Goal: Share content

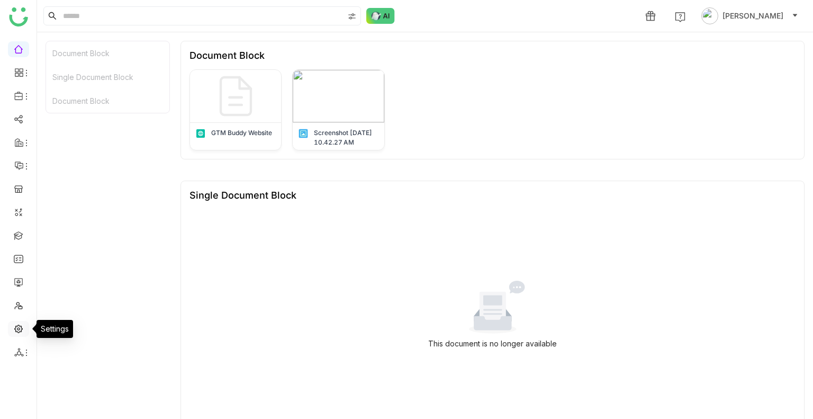
click at [21, 332] on link at bounding box center [19, 327] width 10 height 9
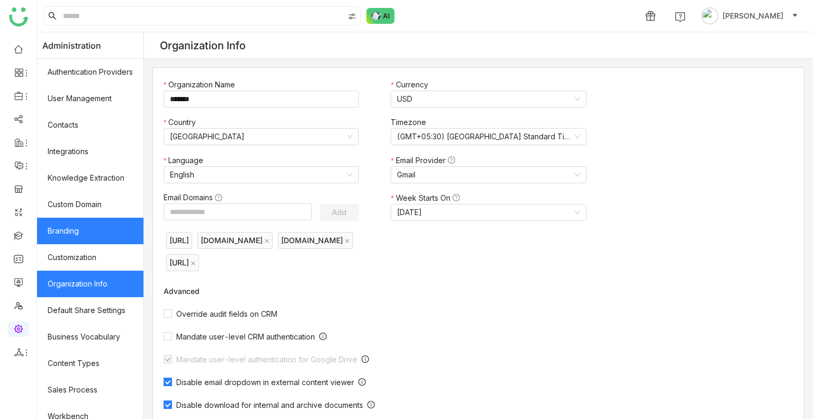
click at [62, 225] on link "Branding" at bounding box center [90, 231] width 106 height 26
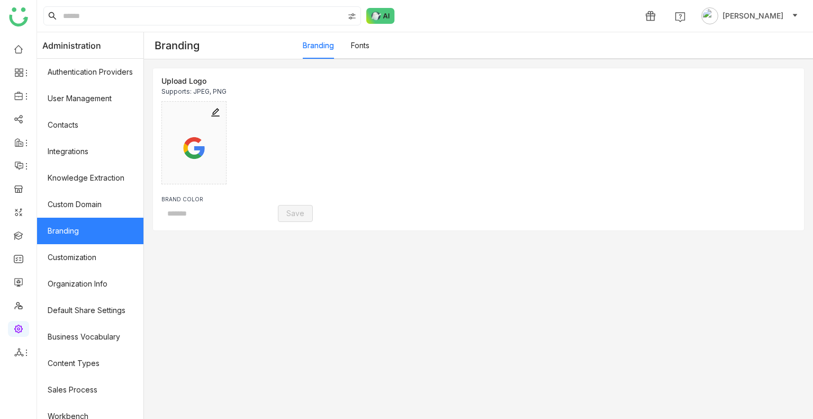
click at [62, 225] on link "Branding" at bounding box center [90, 231] width 106 height 26
type input "*******"
click at [62, 225] on link "Branding" at bounding box center [90, 231] width 106 height 26
type input "*******"
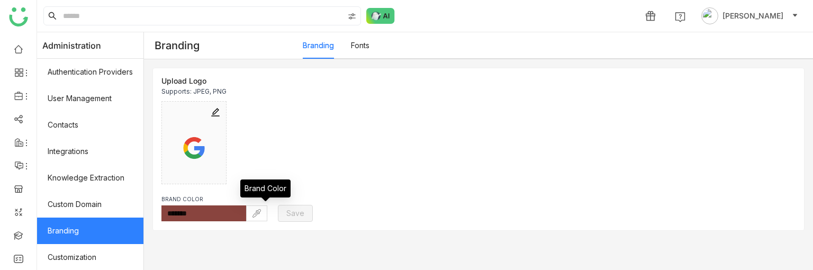
click at [261, 213] on img at bounding box center [256, 213] width 8 height 8
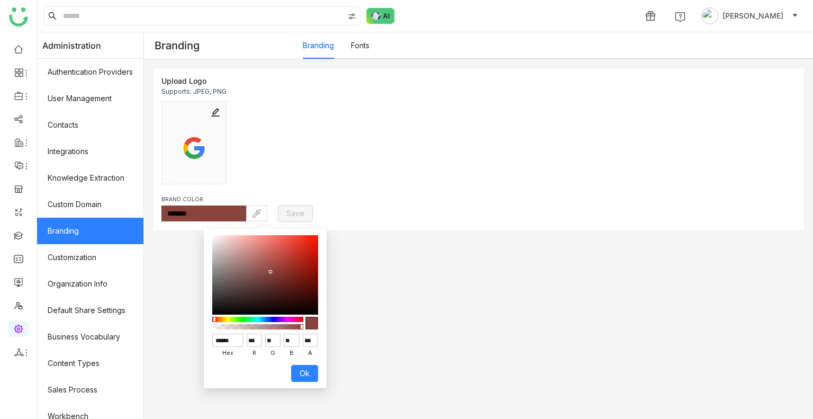
click at [609, 283] on div "Upload Logo Supports: JPEG, PNG BRAND COLOR ******* Save" at bounding box center [478, 238] width 669 height 359
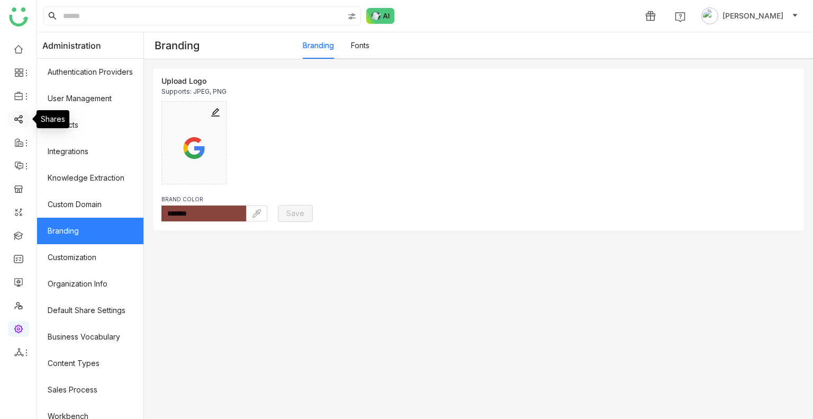
click at [15, 114] on link at bounding box center [19, 118] width 10 height 9
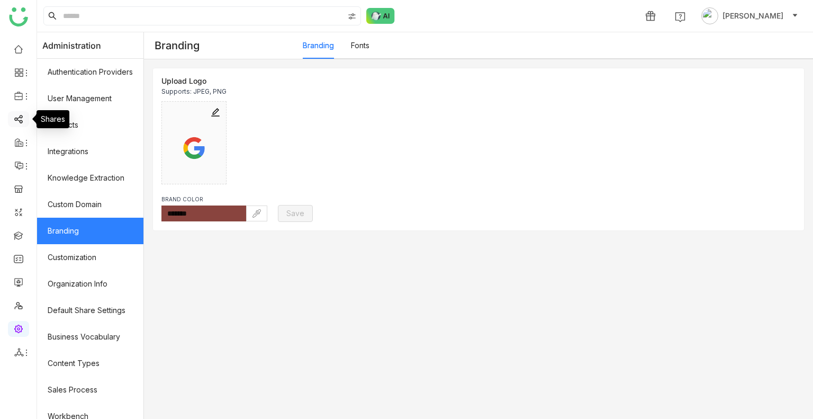
click at [15, 114] on link at bounding box center [19, 118] width 10 height 9
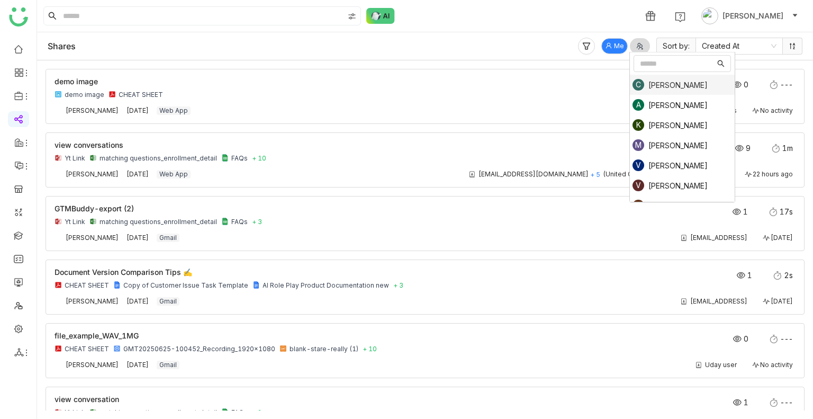
click at [637, 47] on div at bounding box center [641, 46] width 16 height 11
click at [646, 58] on input "Options List" at bounding box center [677, 64] width 75 height 12
type input "******"
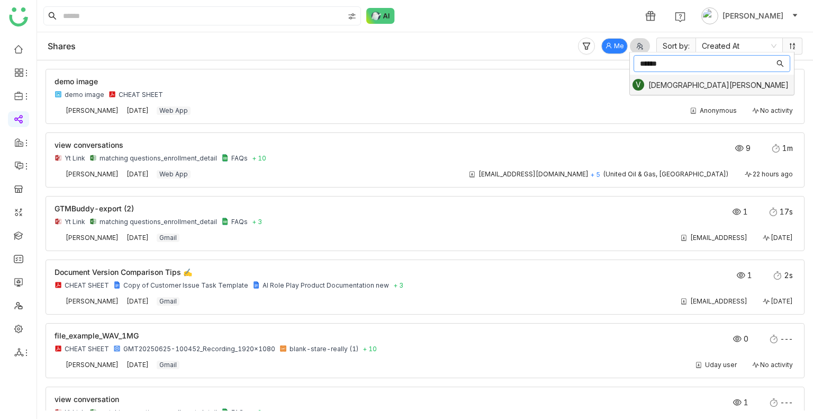
click at [664, 79] on div "V Vishnu Vardhan" at bounding box center [710, 85] width 156 height 12
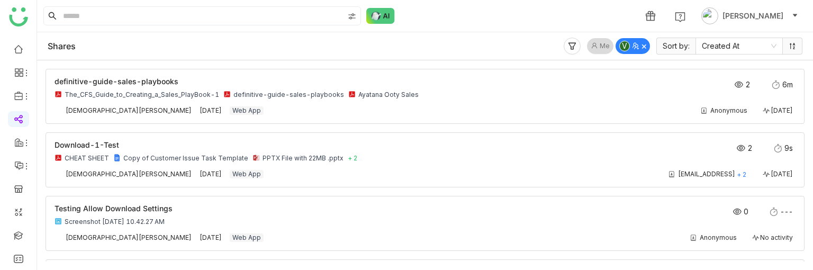
click at [598, 42] on button "Me" at bounding box center [600, 46] width 26 height 16
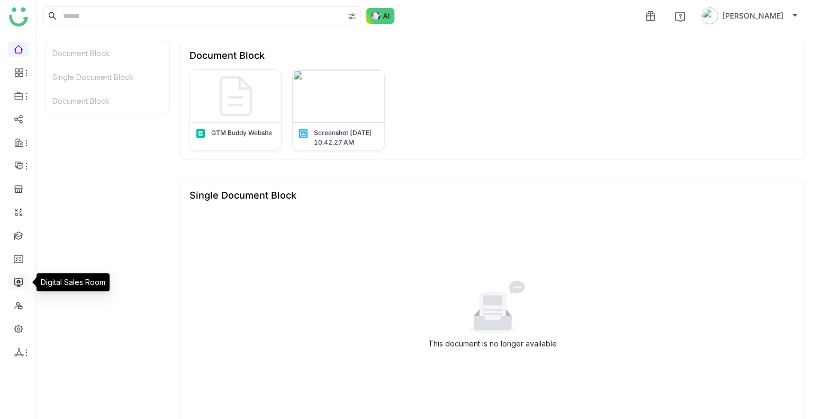
click at [22, 277] on link at bounding box center [19, 281] width 10 height 9
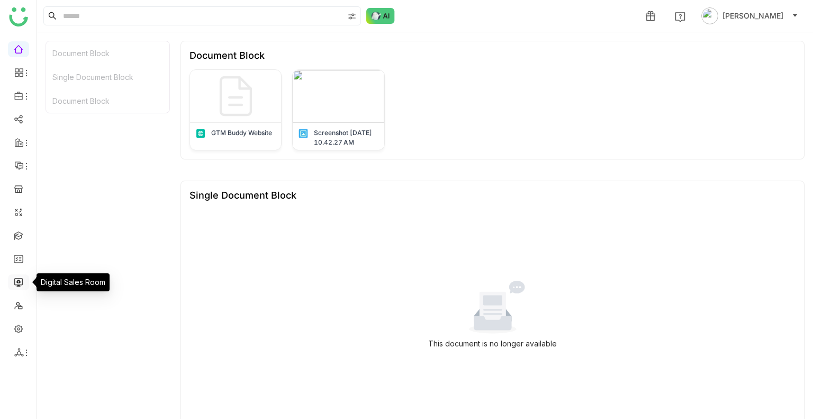
click at [22, 277] on link at bounding box center [19, 281] width 10 height 9
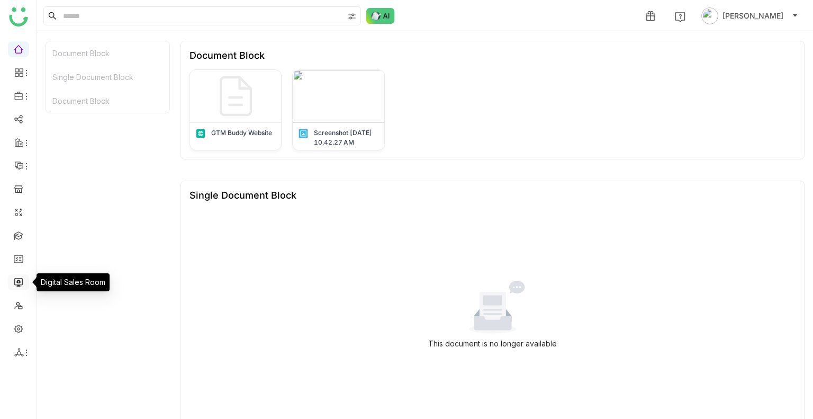
click at [22, 277] on link at bounding box center [19, 281] width 10 height 9
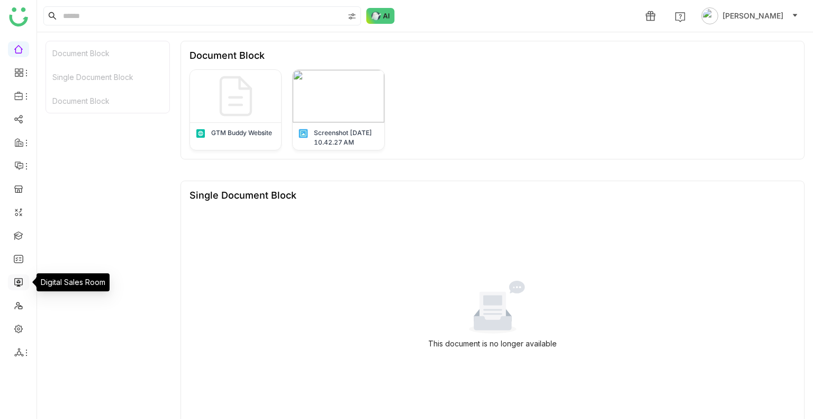
click at [14, 279] on link at bounding box center [19, 281] width 10 height 9
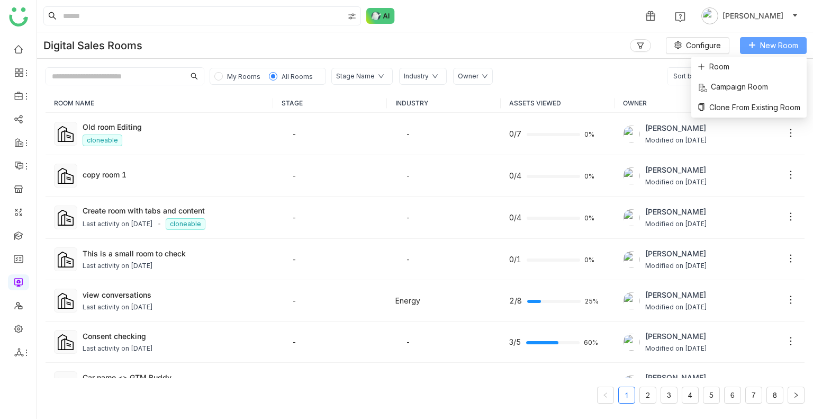
click at [764, 43] on span "New Room" at bounding box center [779, 46] width 38 height 12
click at [718, 74] on li "Room" at bounding box center [748, 67] width 115 height 20
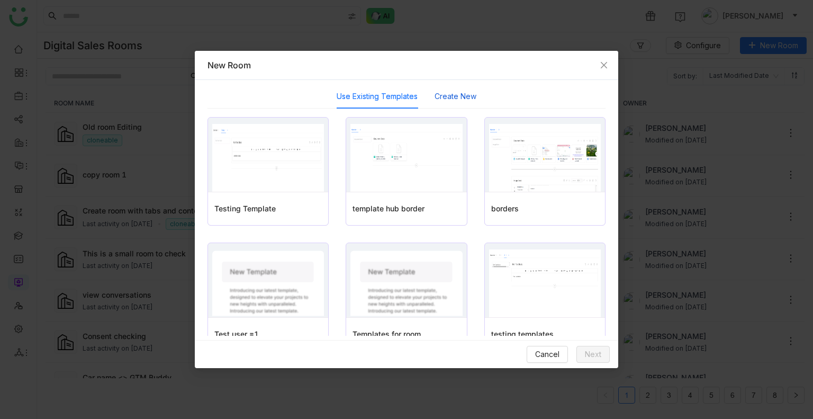
click at [440, 98] on button "Create New" at bounding box center [455, 96] width 42 height 12
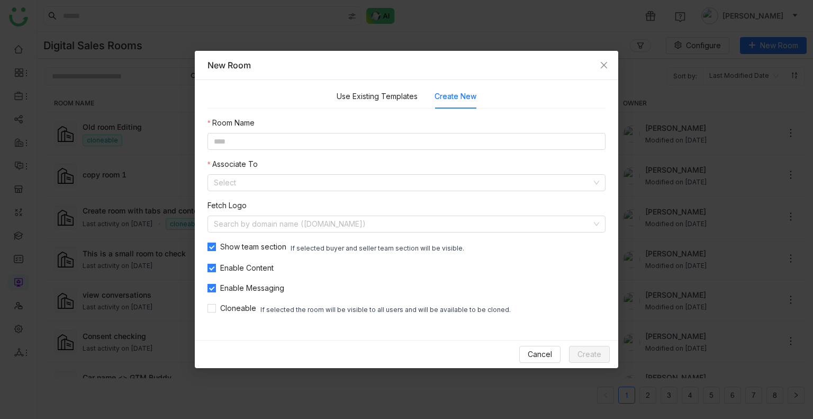
click at [326, 132] on nz-form-item "Room Name" at bounding box center [406, 133] width 398 height 33
click at [324, 135] on input at bounding box center [406, 141] width 398 height 17
type input "**********"
click at [242, 185] on input at bounding box center [403, 183] width 378 height 16
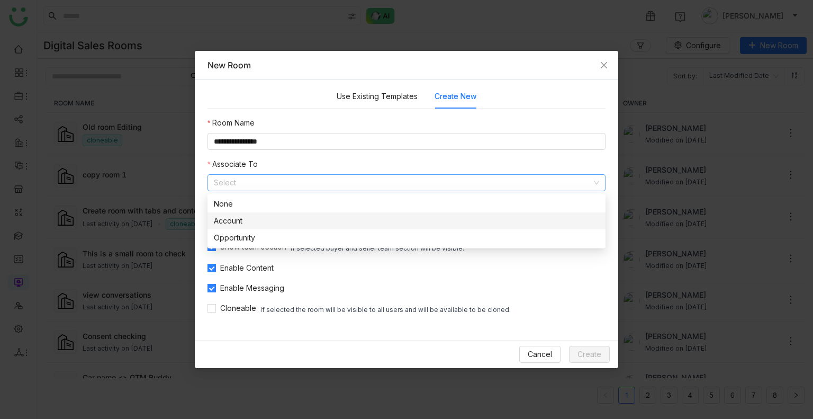
click at [243, 224] on div "Account" at bounding box center [406, 221] width 385 height 12
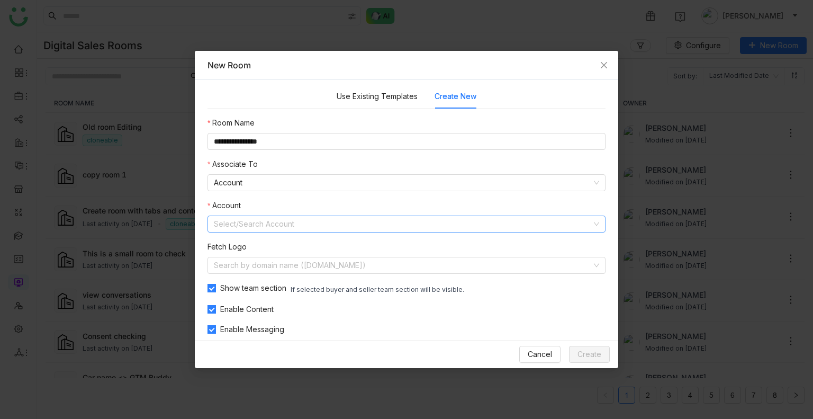
click at [243, 224] on input at bounding box center [403, 224] width 378 height 16
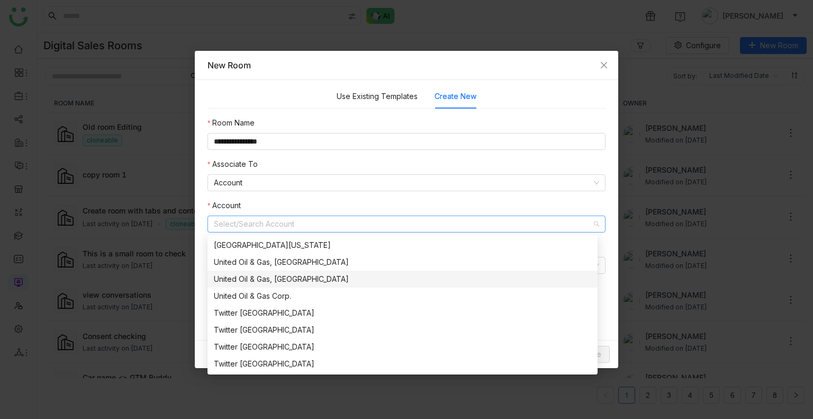
click at [287, 271] on nz-option-item "United Oil & Gas, Singapore" at bounding box center [402, 278] width 390 height 17
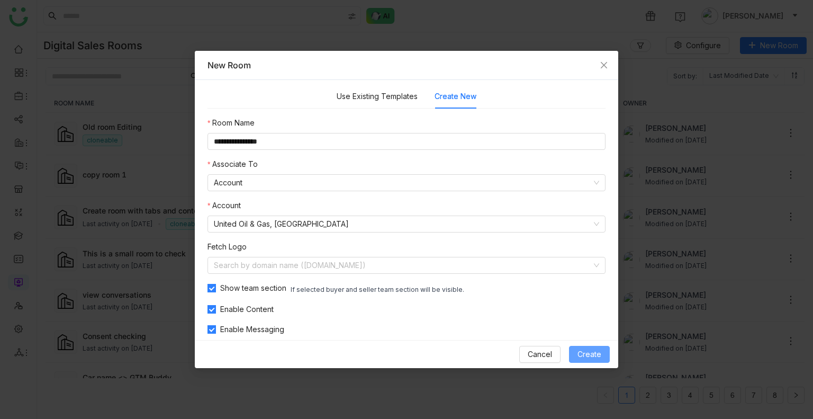
click at [601, 357] on span "Create" at bounding box center [589, 354] width 24 height 12
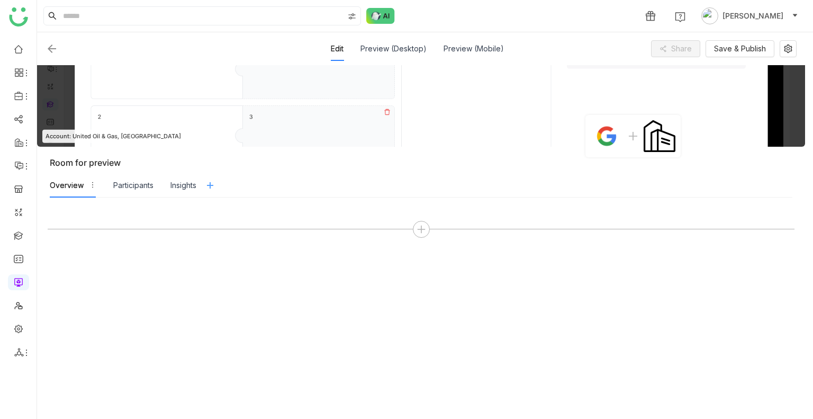
click at [214, 185] on icon at bounding box center [210, 185] width 7 height 1
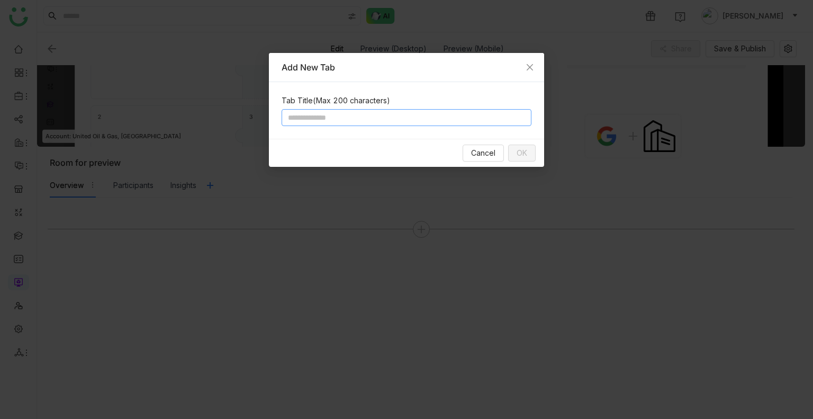
click at [368, 110] on input at bounding box center [407, 117] width 250 height 17
type input "**********"
click at [521, 155] on span "OK" at bounding box center [522, 153] width 11 height 12
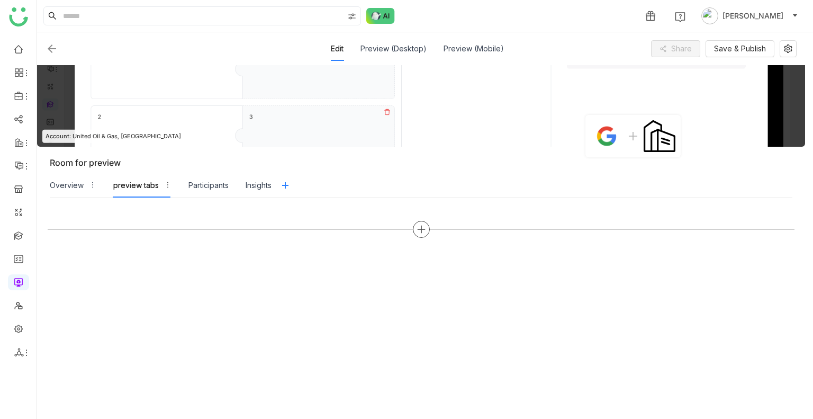
click at [423, 229] on icon at bounding box center [421, 229] width 10 height 10
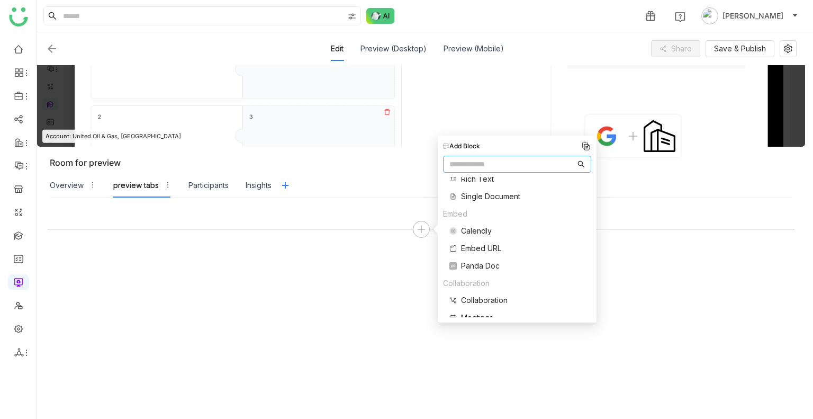
scroll to position [130, 0]
click at [474, 198] on span "Single Document" at bounding box center [490, 197] width 59 height 11
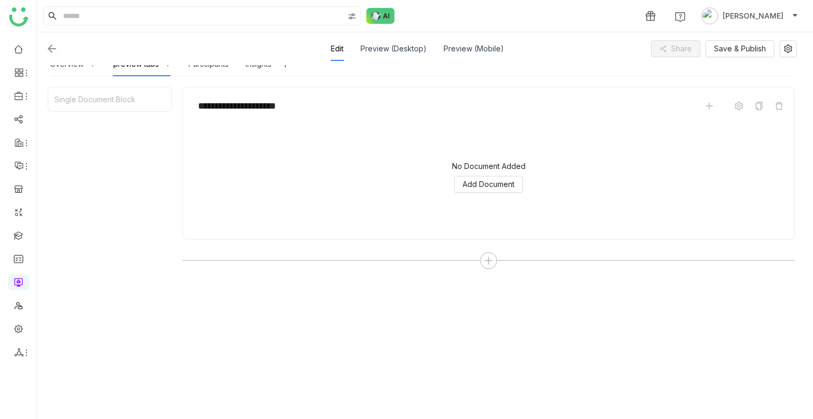
scroll to position [133, 0]
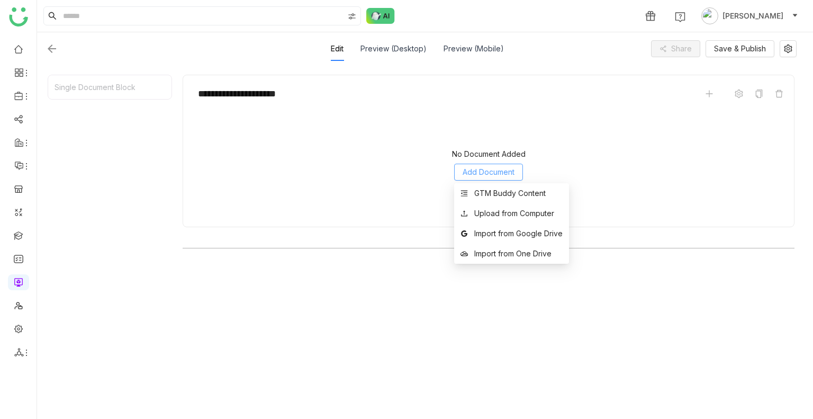
click at [485, 169] on span "Add Document" at bounding box center [489, 172] width 52 height 12
click at [485, 189] on div "GTM Buddy Content" at bounding box center [509, 193] width 71 height 12
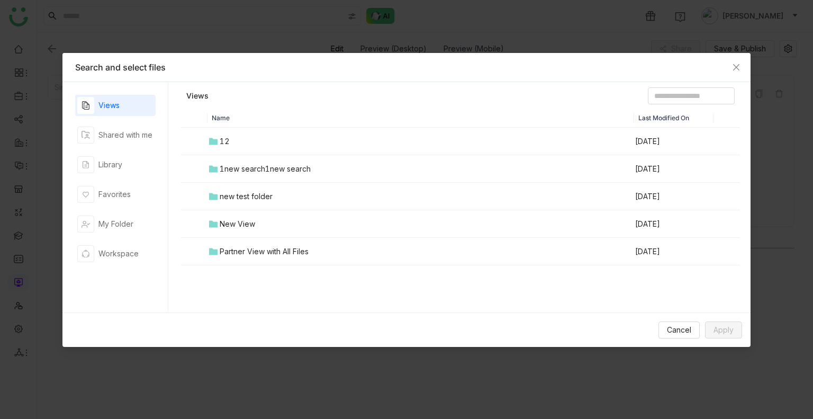
click at [292, 136] on td "12" at bounding box center [420, 142] width 427 height 28
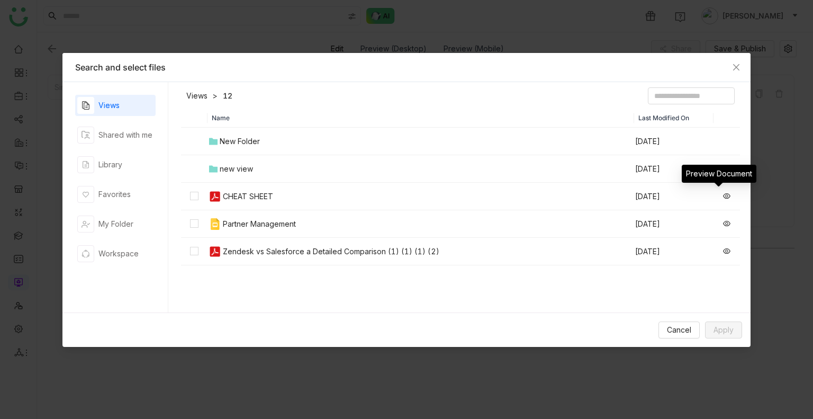
click at [723, 196] on icon at bounding box center [726, 195] width 7 height 5
click at [723, 226] on icon at bounding box center [726, 223] width 7 height 7
click at [38, 54] on nz-modal-container "Search and select files Views Shared with me Library Favorites My Folder Worksp…" at bounding box center [406, 209] width 813 height 419
click at [737, 67] on icon "Close" at bounding box center [736, 67] width 8 height 8
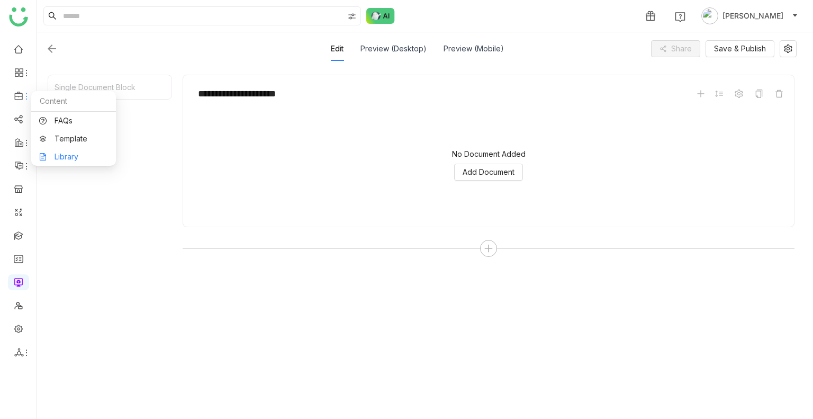
click at [69, 153] on link "Library" at bounding box center [73, 156] width 69 height 7
click at [69, 151] on body "**********" at bounding box center [406, 209] width 813 height 419
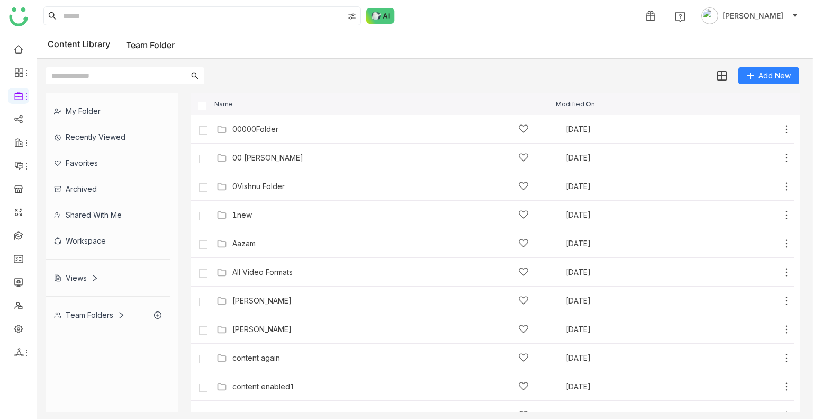
click at [102, 317] on div "Team Folders" at bounding box center [89, 314] width 71 height 9
click at [261, 221] on div "1new Aug 16, 2025 Add" at bounding box center [503, 214] width 578 height 16
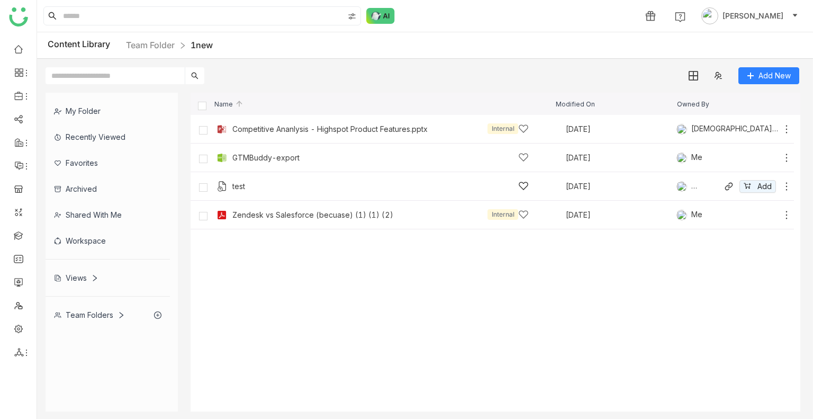
click at [252, 187] on div "test" at bounding box center [380, 185] width 296 height 11
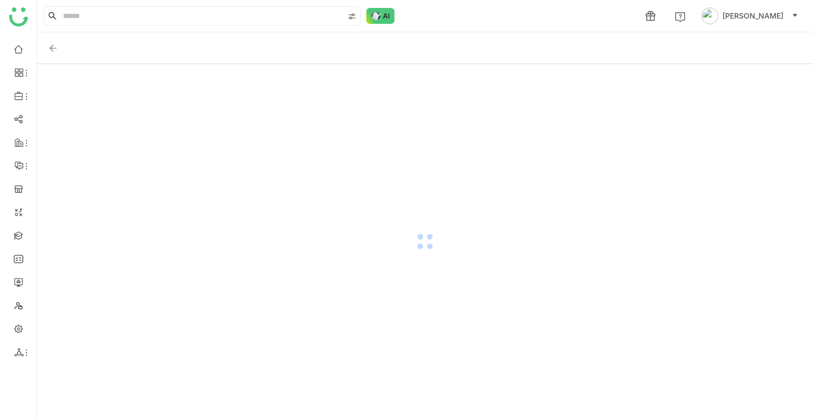
click at [252, 187] on div at bounding box center [425, 241] width 776 height 355
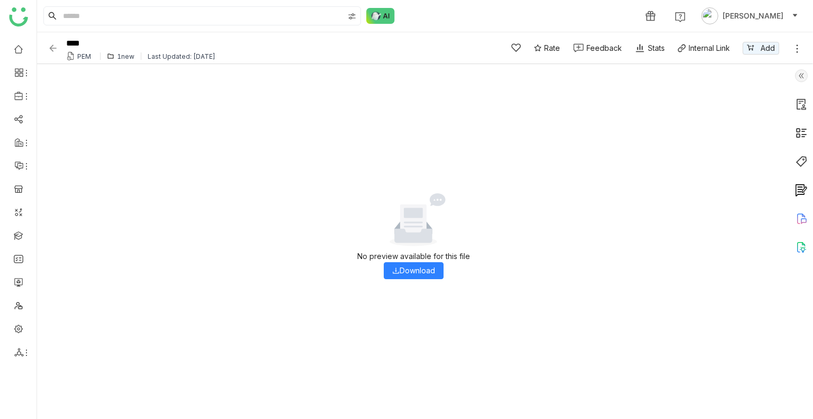
click at [74, 55] on img at bounding box center [70, 56] width 8 height 8
click at [392, 274] on link "Download" at bounding box center [413, 270] width 43 height 9
click at [51, 46] on img at bounding box center [53, 48] width 11 height 11
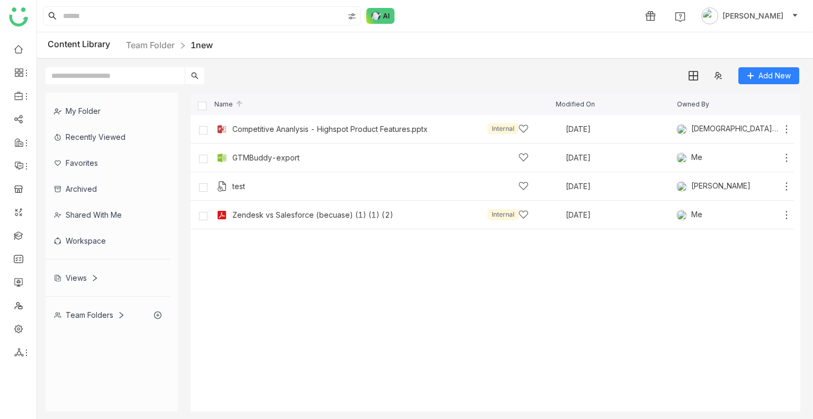
click at [95, 192] on div "Archived" at bounding box center [108, 189] width 124 height 26
click at [95, 192] on div "My Folder Recently Viewed Favorites Archived Shared with me Workspace Views Tea…" at bounding box center [112, 210] width 132 height 235
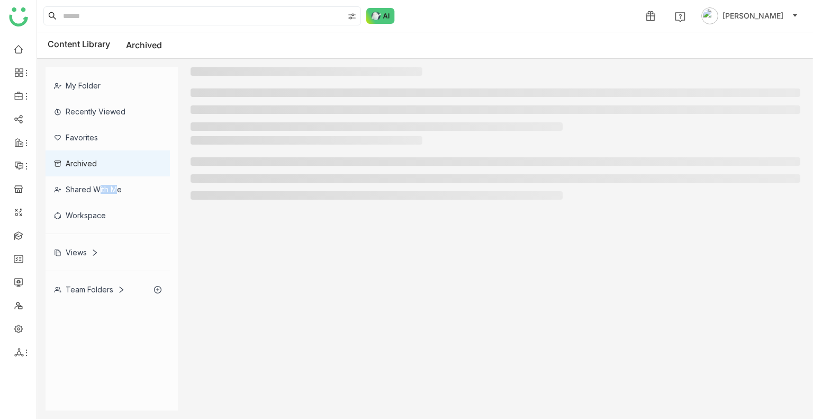
click at [95, 192] on div "Shared with me" at bounding box center [108, 189] width 124 height 26
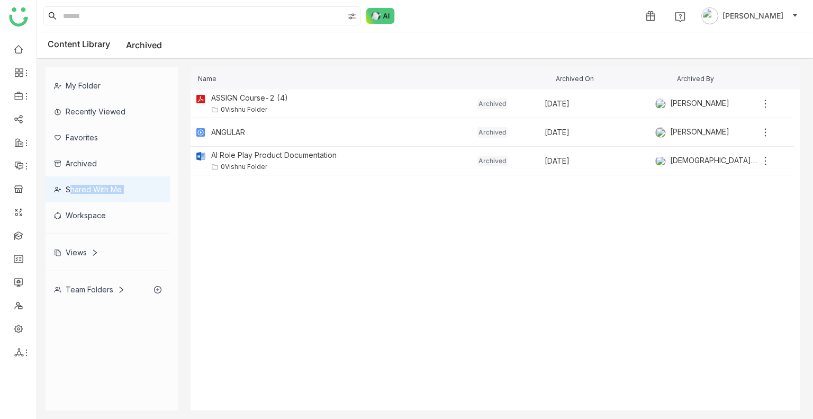
click at [95, 192] on div "Shared with me" at bounding box center [108, 189] width 124 height 26
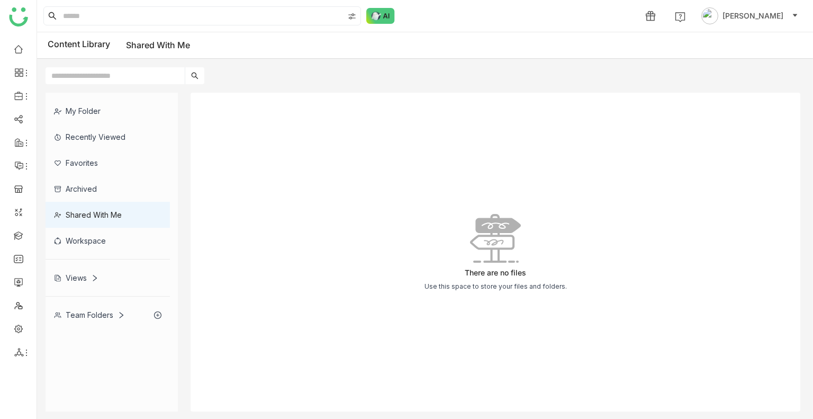
click at [73, 193] on div "Archived" at bounding box center [108, 189] width 124 height 26
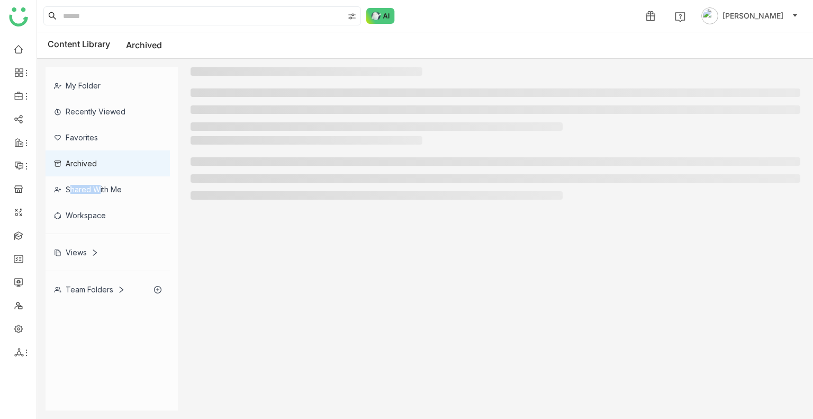
click at [73, 193] on div "Shared with me" at bounding box center [108, 189] width 124 height 26
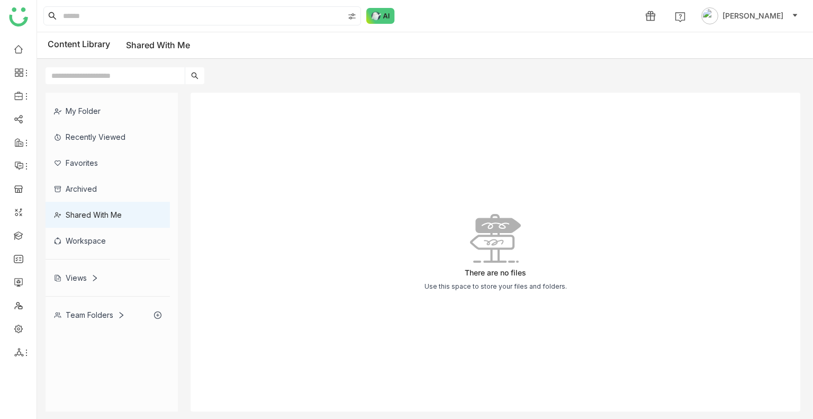
click at [102, 181] on div "Archived" at bounding box center [108, 189] width 124 height 26
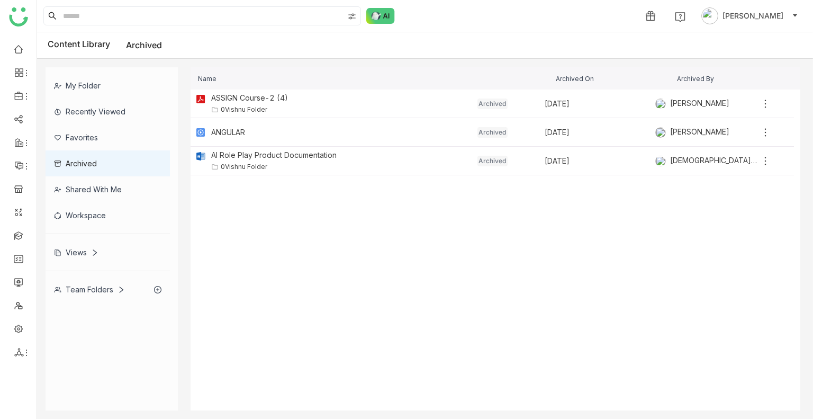
click at [106, 171] on div "Archived" at bounding box center [108, 163] width 124 height 26
click at [106, 170] on div "Archived" at bounding box center [108, 163] width 124 height 26
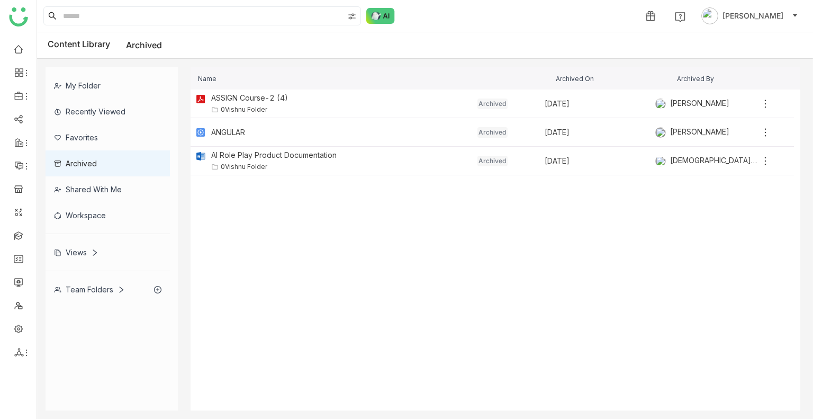
click at [99, 126] on div "Favorites" at bounding box center [108, 137] width 124 height 26
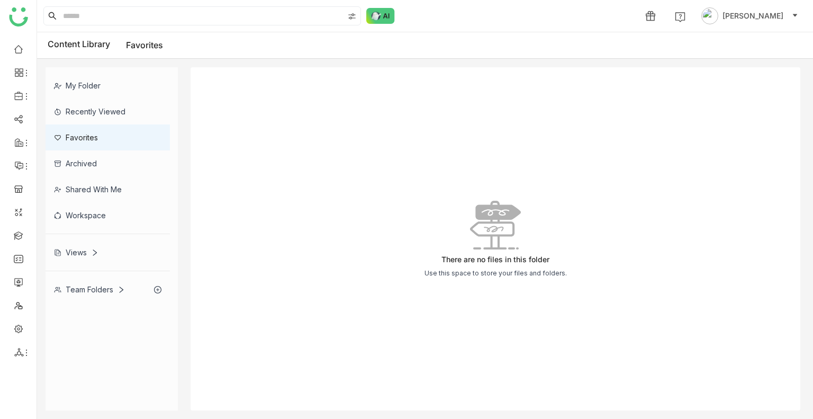
click at [94, 185] on div "Shared with me" at bounding box center [108, 189] width 124 height 26
click at [94, 176] on div "Archived" at bounding box center [108, 163] width 124 height 26
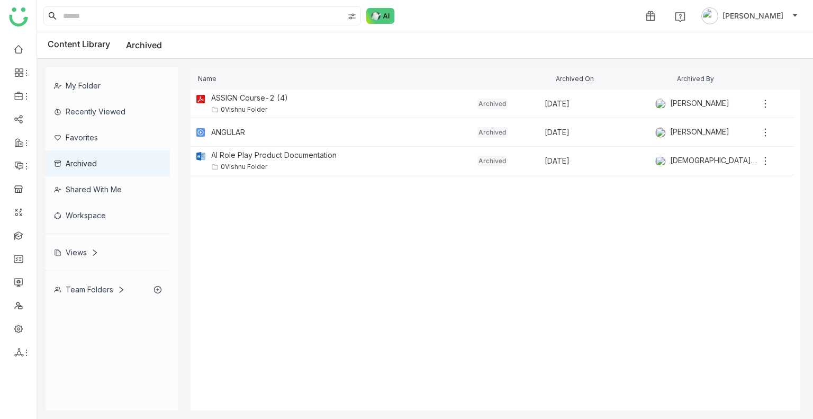
click at [94, 185] on div "Shared with me" at bounding box center [108, 189] width 124 height 26
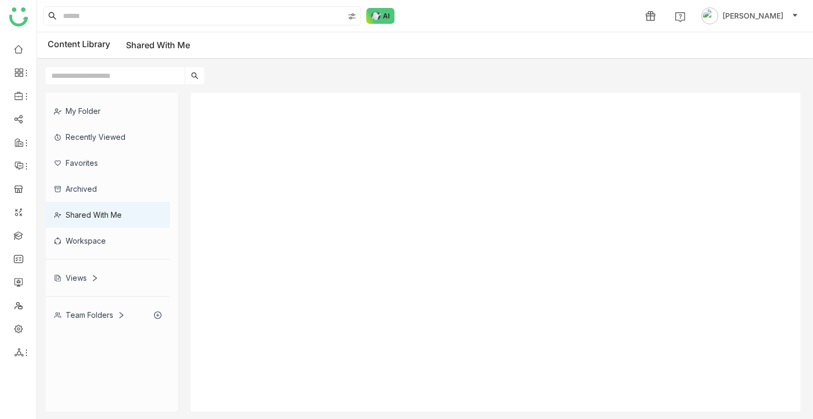
click at [94, 185] on div "Archived" at bounding box center [108, 189] width 124 height 26
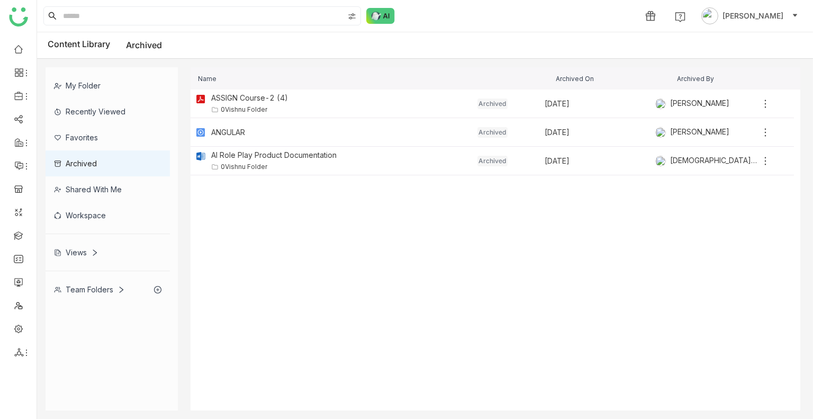
click at [101, 190] on div "Shared with me" at bounding box center [108, 189] width 124 height 26
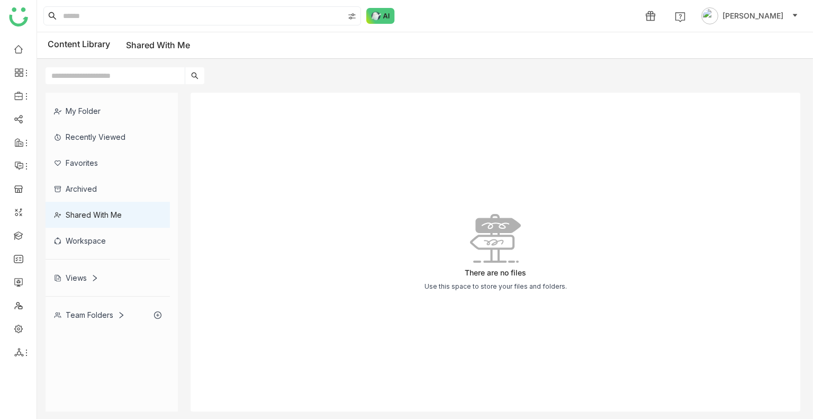
click at [510, 283] on div "Use this space to store your files and folders." at bounding box center [495, 286] width 142 height 8
click at [14, 120] on link at bounding box center [19, 118] width 10 height 9
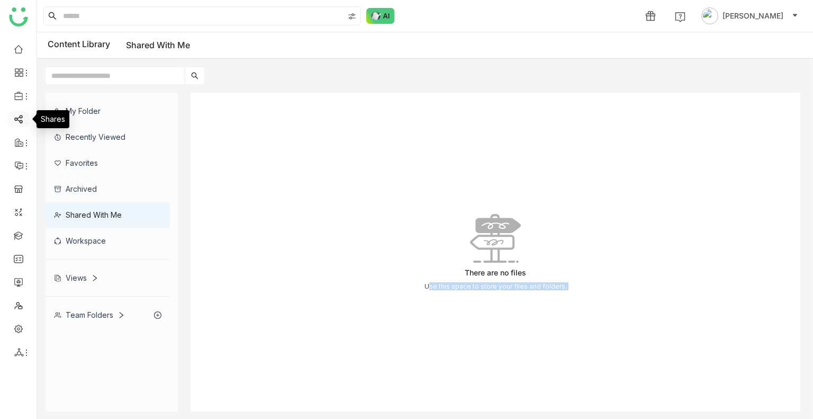
click at [14, 120] on link at bounding box center [19, 118] width 10 height 9
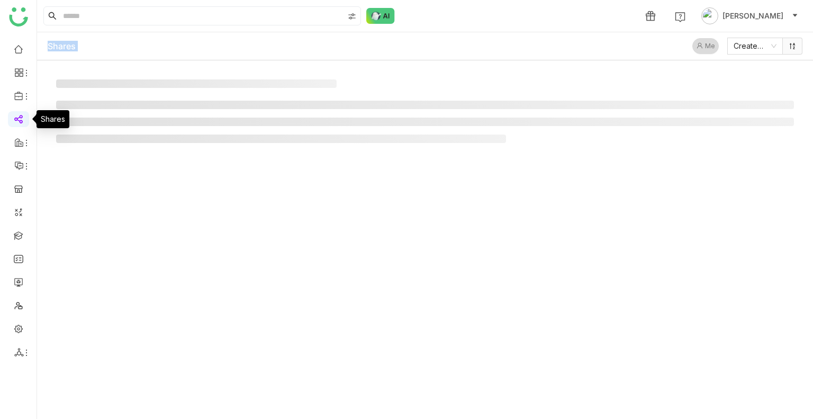
click at [14, 120] on link at bounding box center [19, 118] width 10 height 9
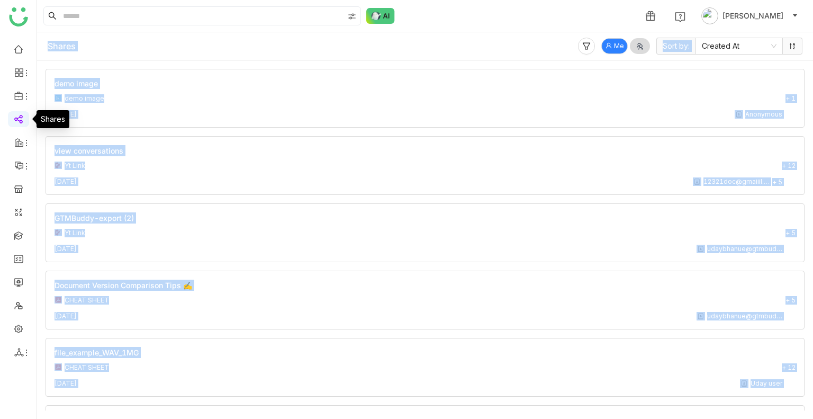
click at [14, 120] on link at bounding box center [19, 118] width 10 height 9
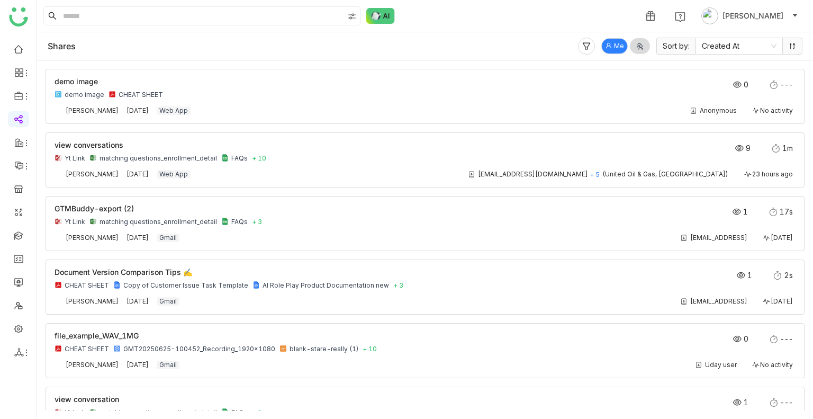
click at [515, 31] on div "1 Uday Bhanu" at bounding box center [425, 16] width 776 height 32
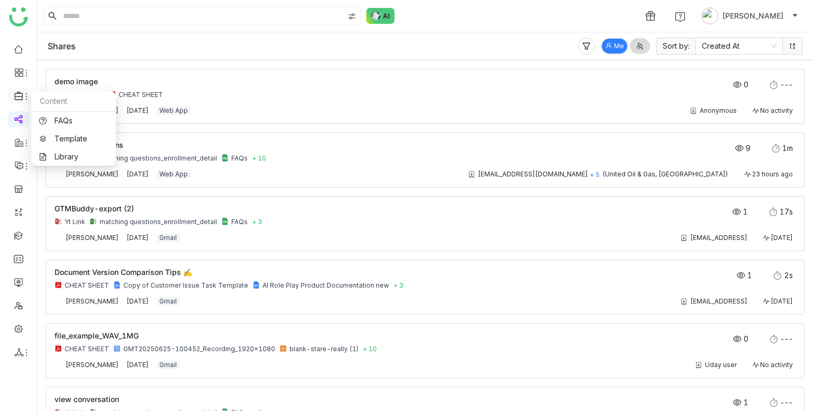
click at [20, 96] on icon at bounding box center [19, 96] width 10 height 10
click at [102, 156] on link "Library" at bounding box center [73, 156] width 69 height 7
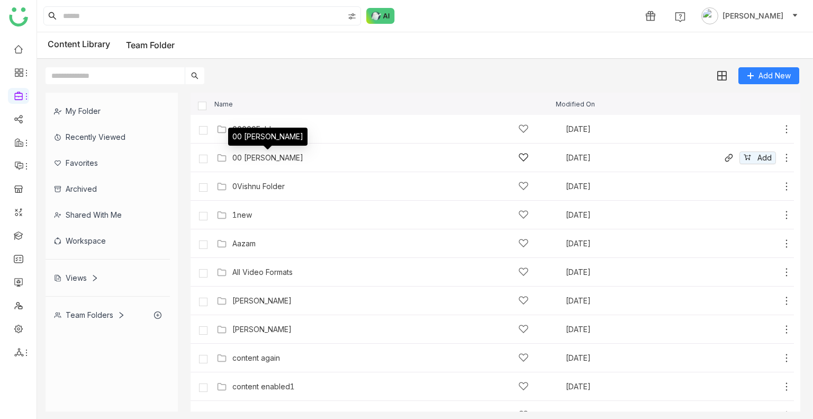
click at [260, 161] on div "00 [PERSON_NAME]" at bounding box center [267, 157] width 71 height 8
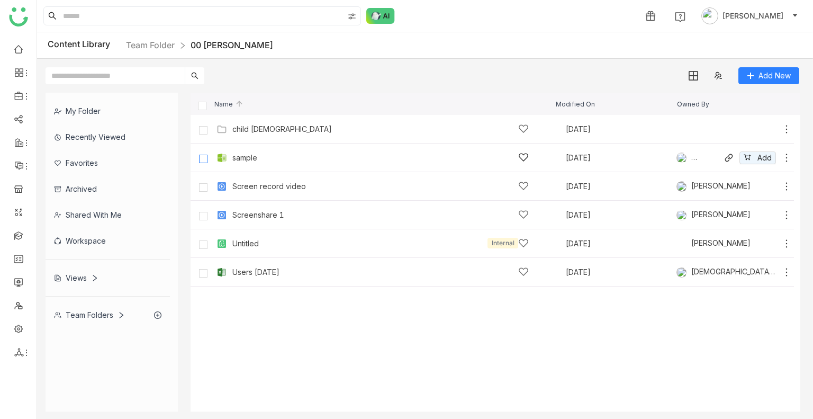
click at [207, 155] on label at bounding box center [203, 157] width 21 height 25
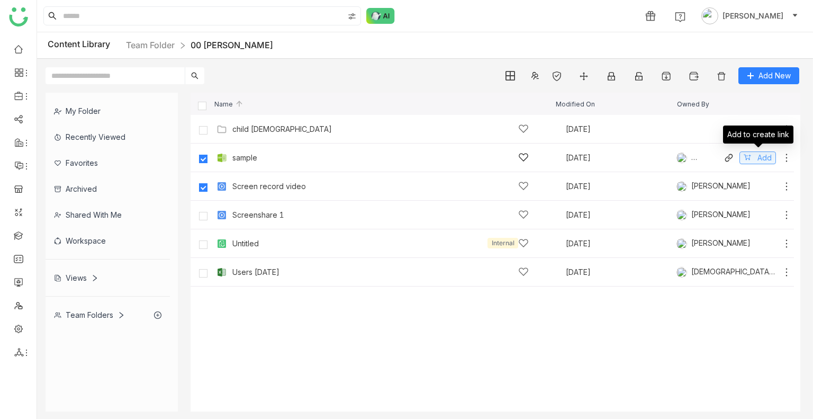
click at [748, 159] on icon at bounding box center [747, 156] width 7 height 7
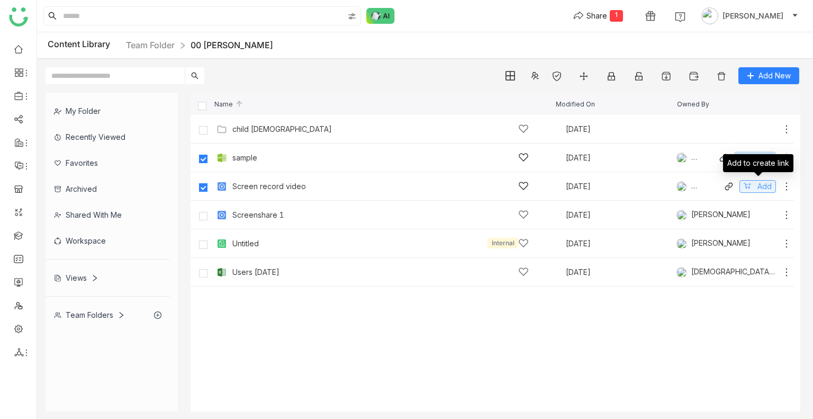
click at [753, 185] on button "Add" at bounding box center [757, 186] width 37 height 13
click at [620, 21] on button "Share 2" at bounding box center [598, 15] width 67 height 17
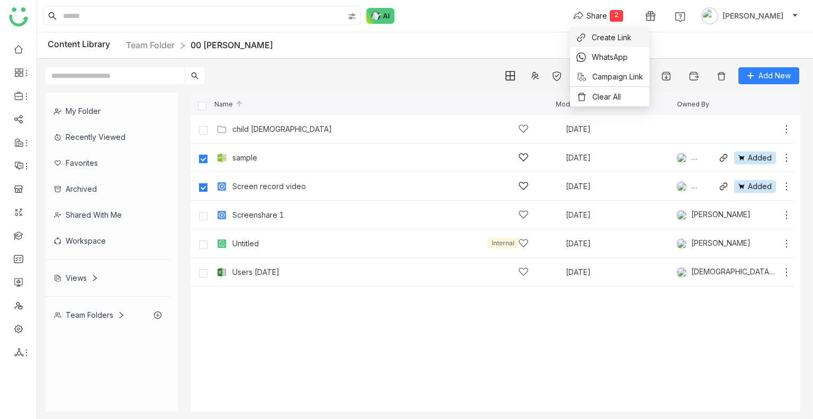
click at [603, 41] on span "Create Link" at bounding box center [612, 37] width 40 height 11
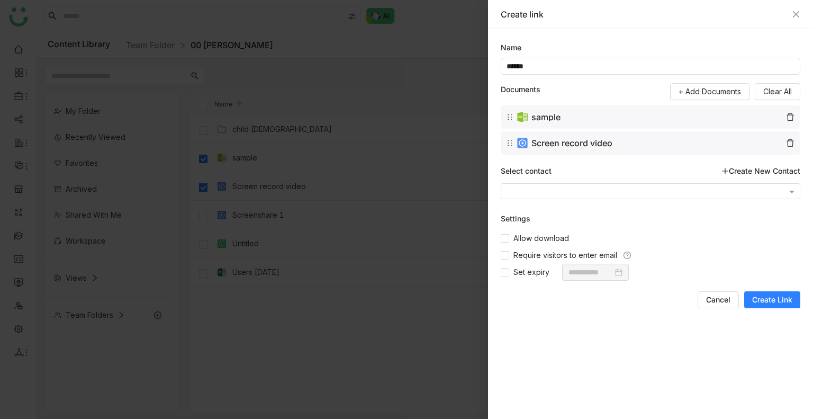
click at [794, 20] on div "Create link" at bounding box center [650, 14] width 325 height 29
click at [794, 19] on button "Close" at bounding box center [796, 14] width 8 height 8
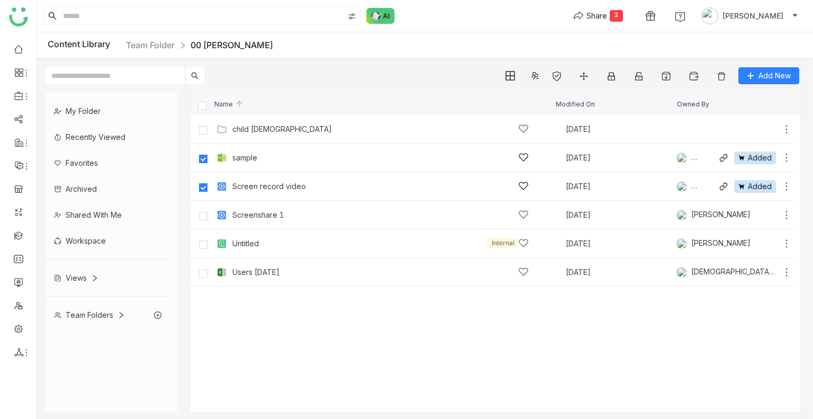
click at [95, 212] on div "Shared with me" at bounding box center [108, 215] width 124 height 26
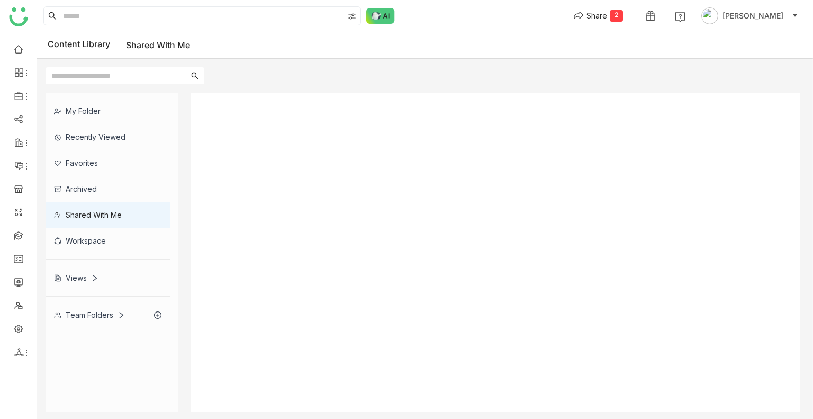
click at [95, 212] on div "Shared with me" at bounding box center [108, 215] width 124 height 26
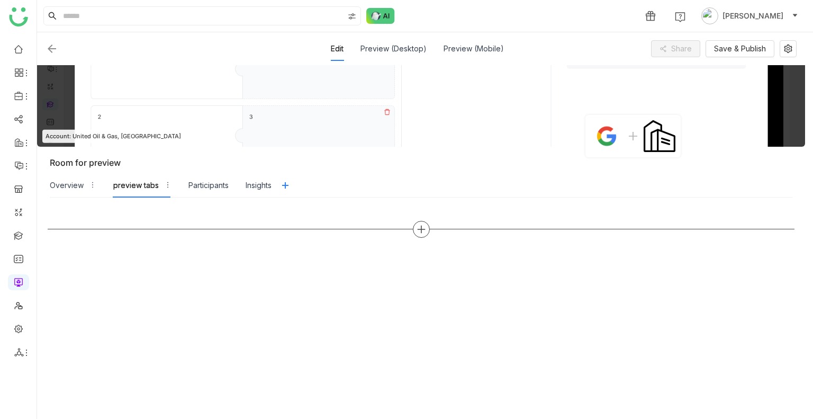
click at [421, 226] on icon at bounding box center [421, 229] width 10 height 10
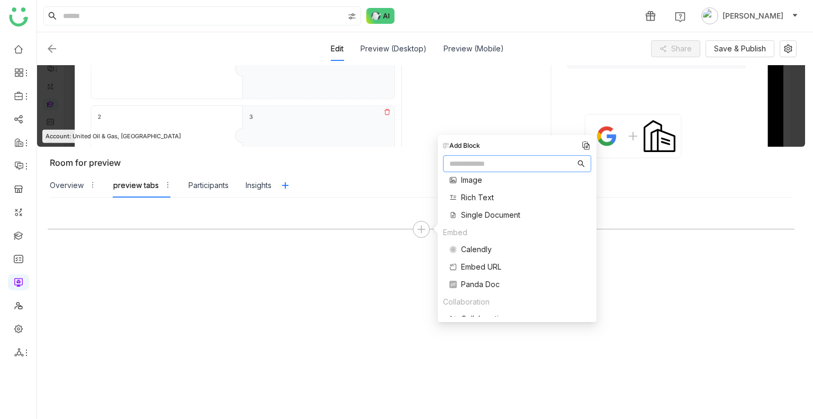
scroll to position [109, 0]
click at [483, 213] on span "Single Document" at bounding box center [490, 217] width 59 height 11
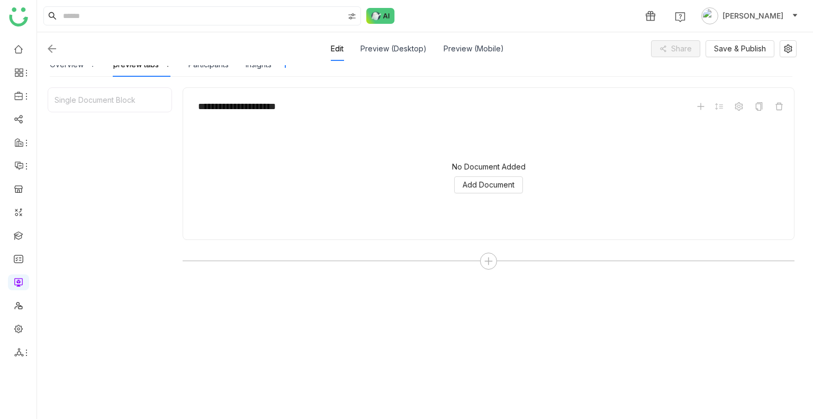
scroll to position [133, 0]
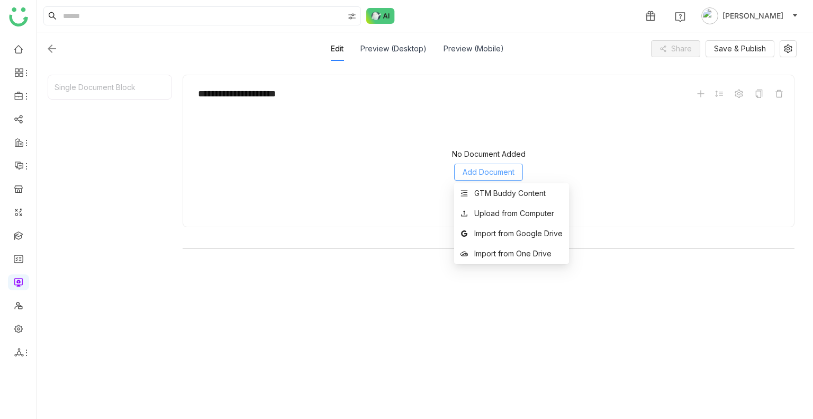
click at [504, 176] on span "Add Document" at bounding box center [489, 172] width 52 height 12
click at [512, 200] on li "GTM Buddy Content" at bounding box center [511, 193] width 115 height 20
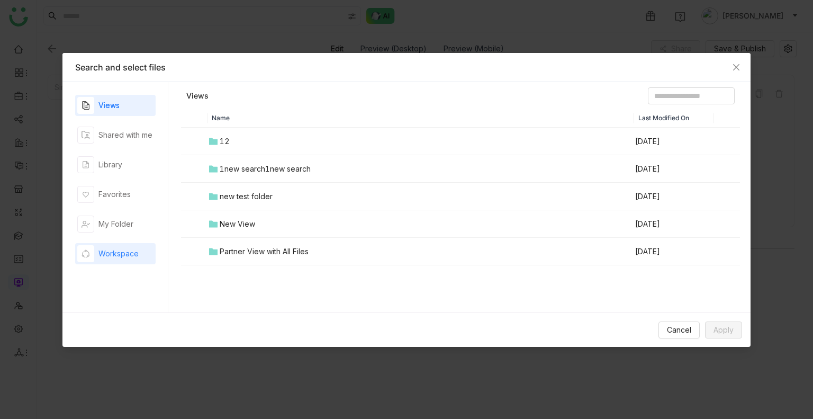
click at [122, 243] on div "Workspace" at bounding box center [115, 253] width 80 height 21
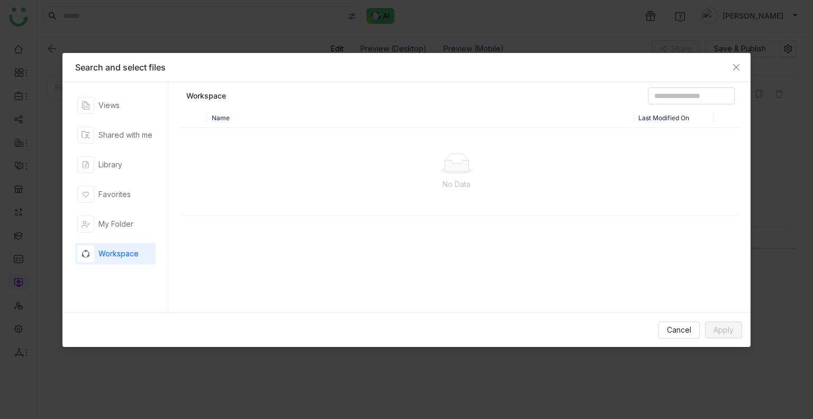
click at [122, 243] on div "Workspace" at bounding box center [115, 253] width 80 height 21
click at [284, 200] on div "No Data" at bounding box center [456, 172] width 551 height 88
click at [94, 214] on div "My Folder" at bounding box center [115, 223] width 80 height 21
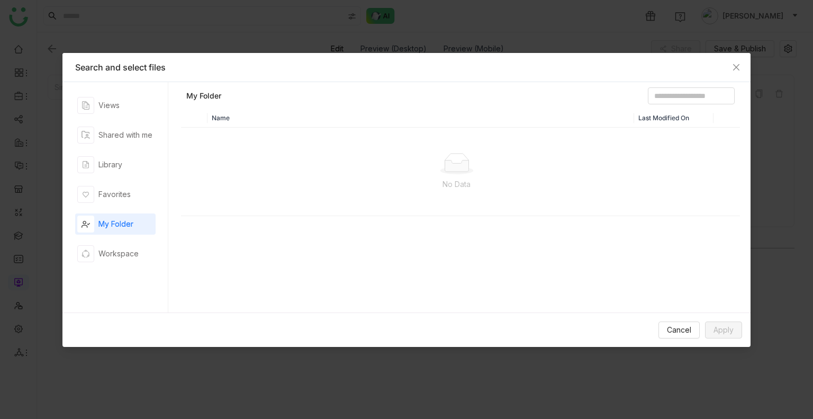
click at [94, 214] on div "My Folder" at bounding box center [115, 223] width 80 height 21
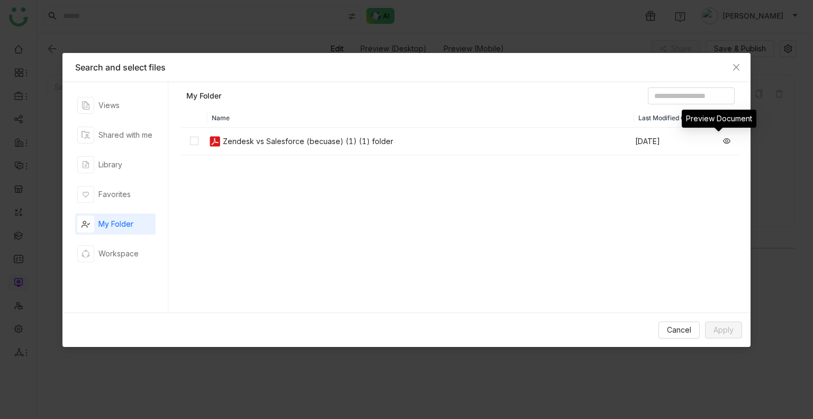
click at [723, 138] on icon at bounding box center [726, 140] width 7 height 7
click at [115, 186] on div "Favorites" at bounding box center [103, 194] width 53 height 17
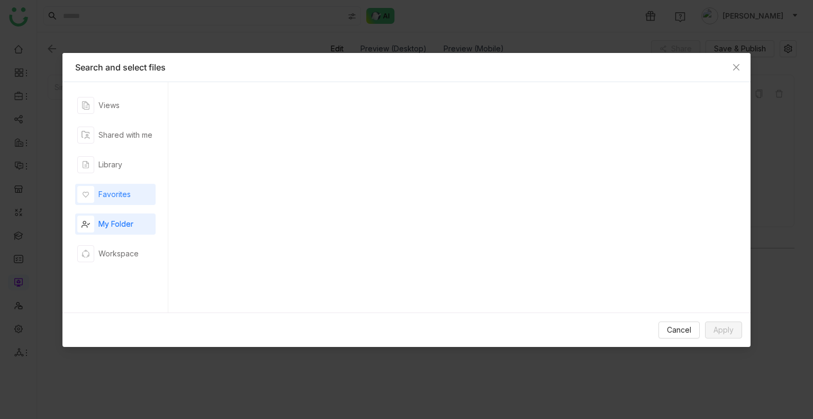
click at [115, 186] on div "Favorites" at bounding box center [103, 194] width 53 height 17
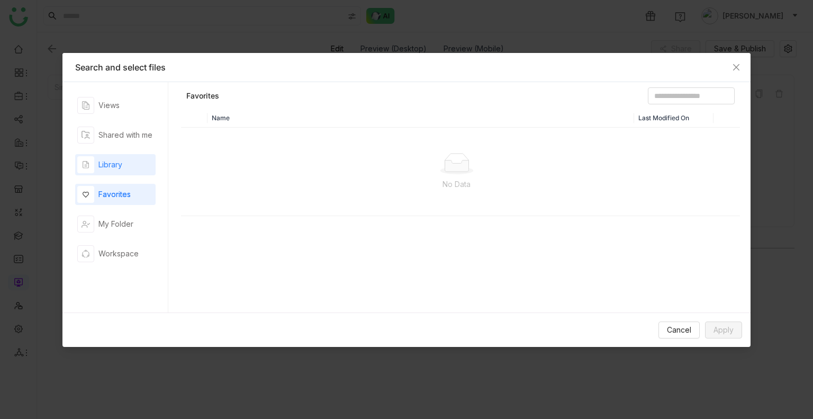
click at [104, 166] on div "Library" at bounding box center [110, 165] width 24 height 12
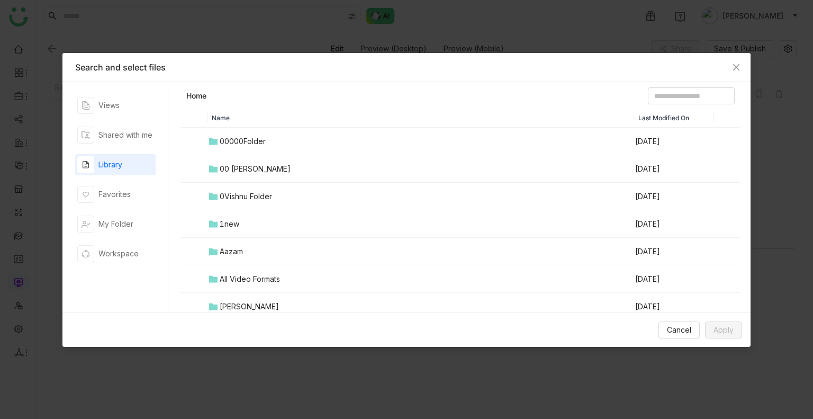
click at [258, 142] on div "00000Folder" at bounding box center [243, 141] width 46 height 12
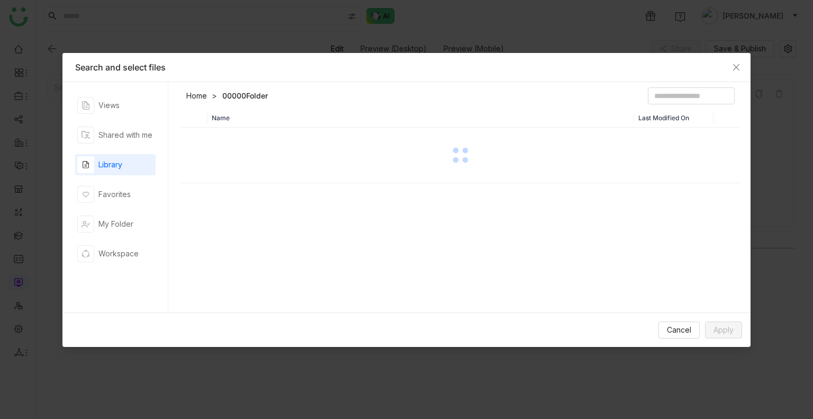
click at [258, 142] on div at bounding box center [460, 155] width 557 height 53
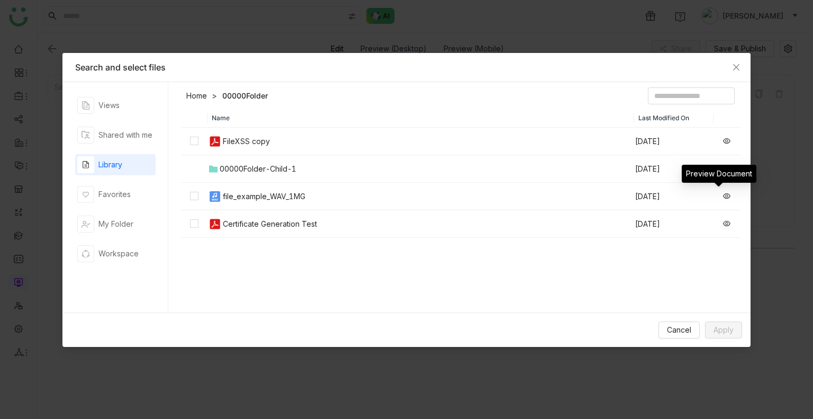
click at [723, 194] on icon at bounding box center [726, 195] width 7 height 7
click at [292, 163] on div "00000Folder-Child-1" at bounding box center [258, 169] width 77 height 12
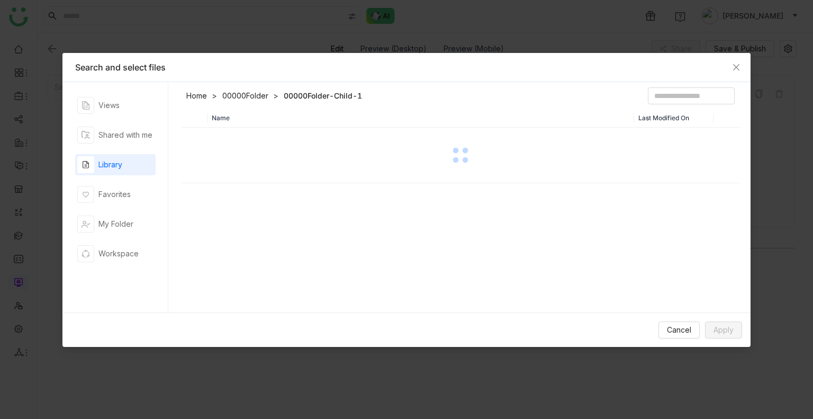
click at [292, 162] on div at bounding box center [460, 155] width 557 height 53
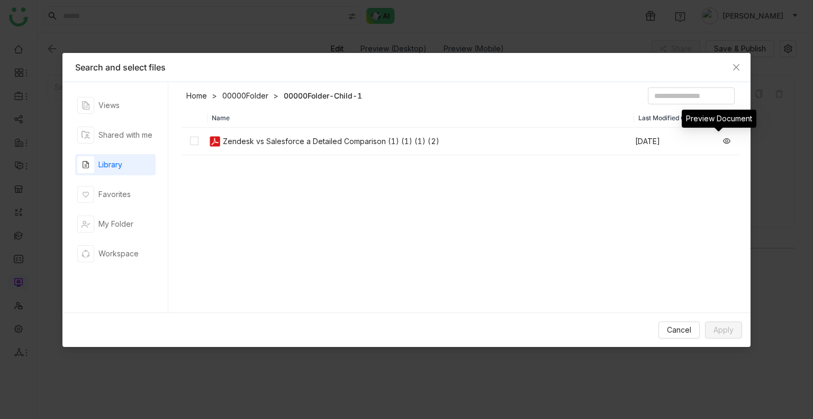
click at [723, 141] on icon at bounding box center [726, 140] width 7 height 7
click at [236, 99] on link "00000Folder" at bounding box center [245, 95] width 46 height 11
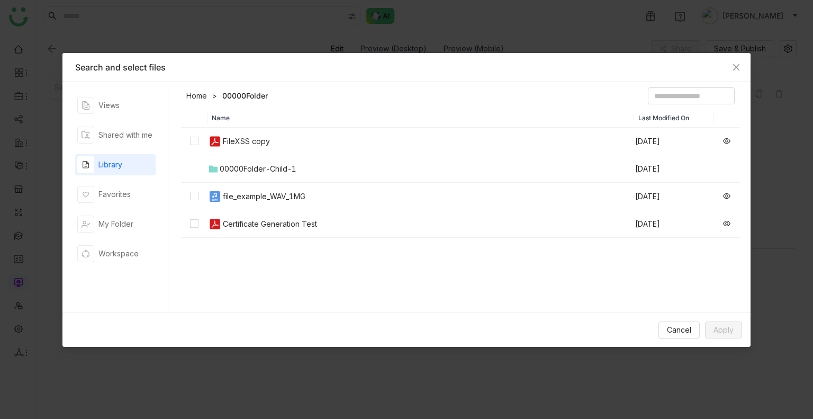
click at [201, 95] on link "Home" at bounding box center [196, 95] width 21 height 11
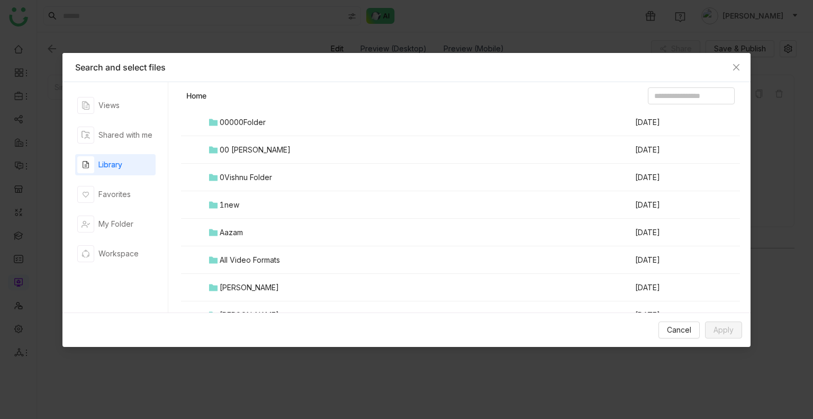
scroll to position [0, 0]
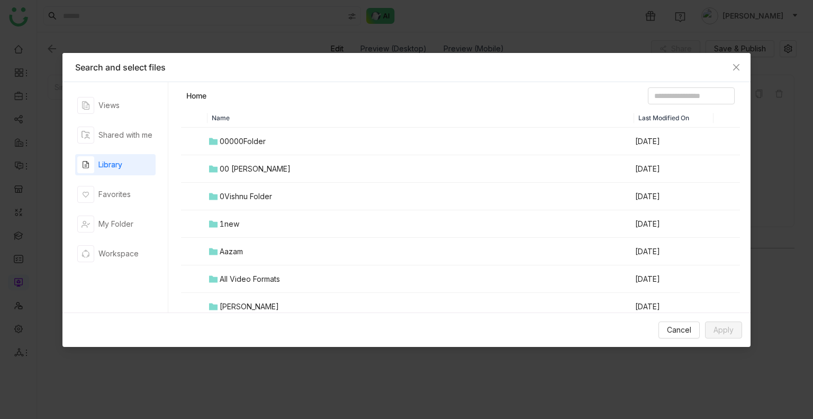
click at [243, 230] on td "1new" at bounding box center [420, 224] width 427 height 28
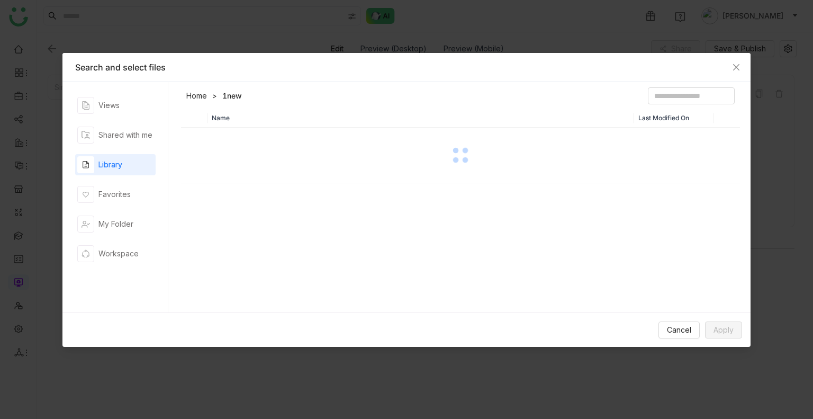
click at [243, 230] on div "Name Last Modified On" at bounding box center [460, 212] width 559 height 209
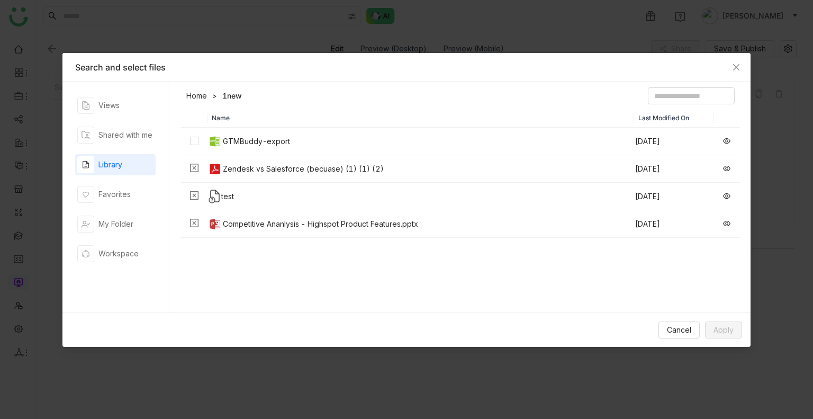
click at [300, 112] on th "Name" at bounding box center [420, 117] width 427 height 19
click at [723, 196] on icon at bounding box center [726, 195] width 7 height 7
click at [204, 102] on header "Home 1new" at bounding box center [460, 97] width 559 height 21
click at [202, 99] on link "Home" at bounding box center [196, 95] width 21 height 11
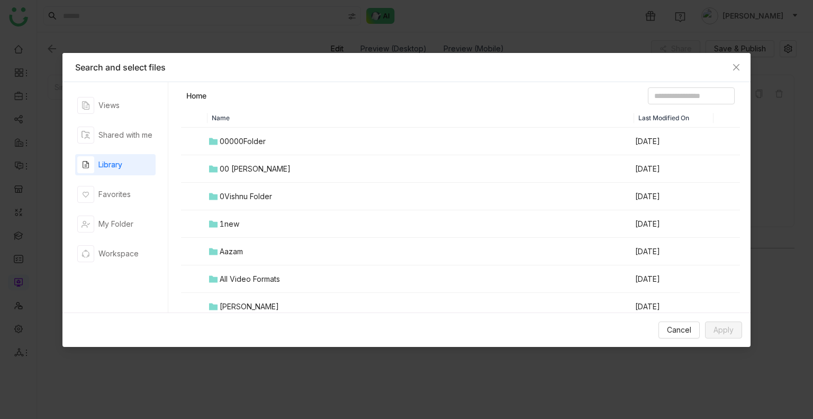
click at [262, 184] on td "0Vishnu Folder" at bounding box center [420, 197] width 427 height 28
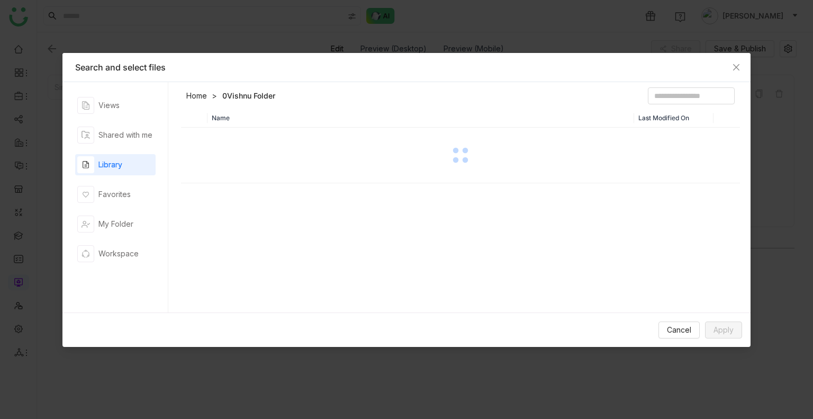
click at [262, 184] on div "Name Last Modified On" at bounding box center [460, 212] width 559 height 209
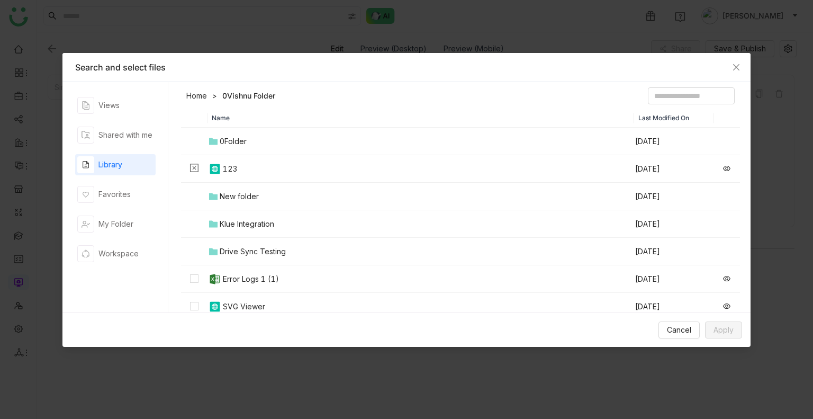
click at [385, 117] on th "Name" at bounding box center [420, 117] width 427 height 19
click at [723, 167] on icon at bounding box center [726, 168] width 7 height 5
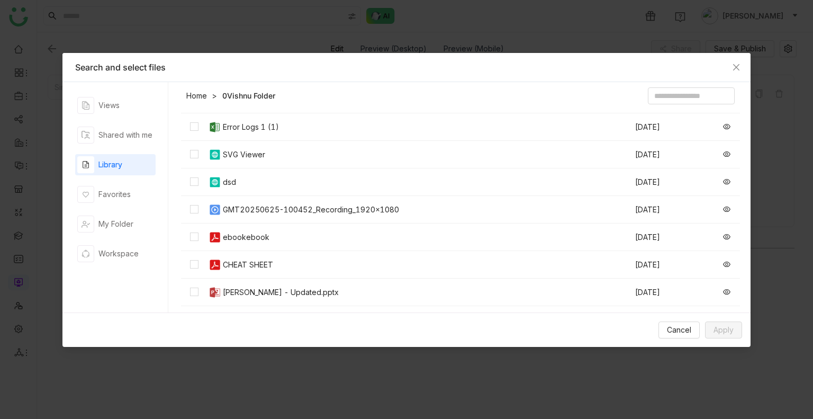
scroll to position [154, 0]
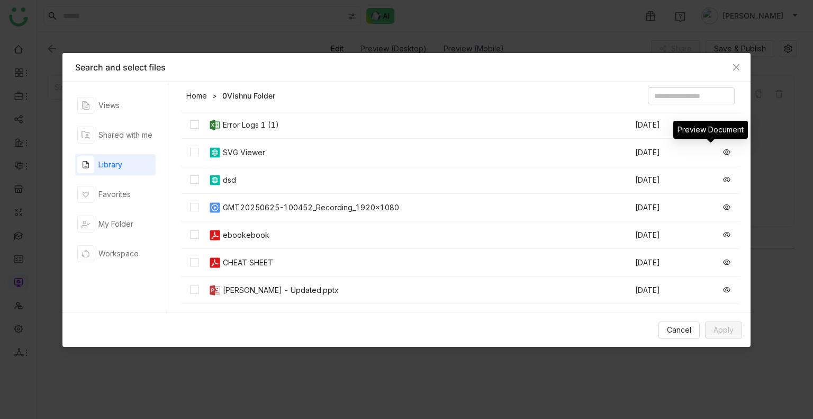
click at [723, 152] on icon at bounding box center [726, 151] width 7 height 5
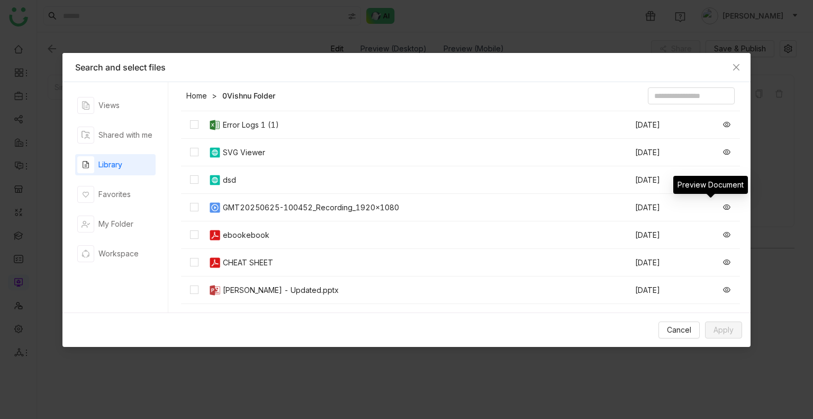
click at [723, 206] on icon at bounding box center [726, 206] width 7 height 5
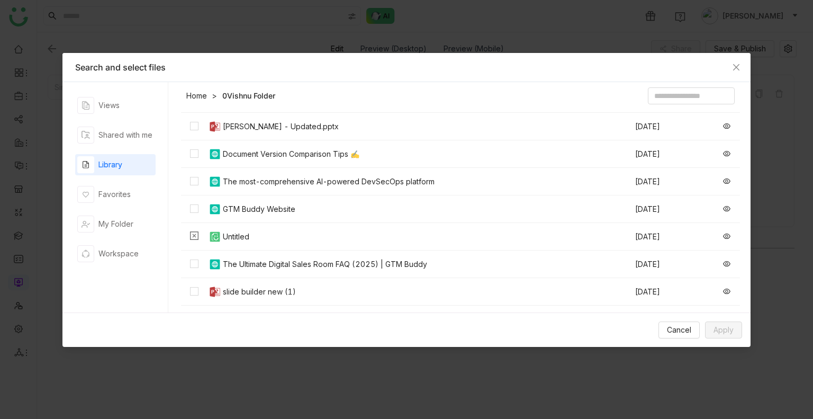
scroll to position [325, 0]
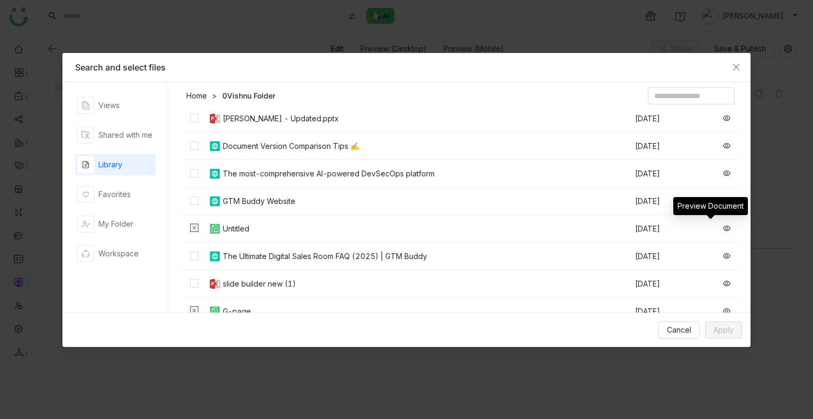
click at [723, 225] on icon at bounding box center [726, 227] width 7 height 5
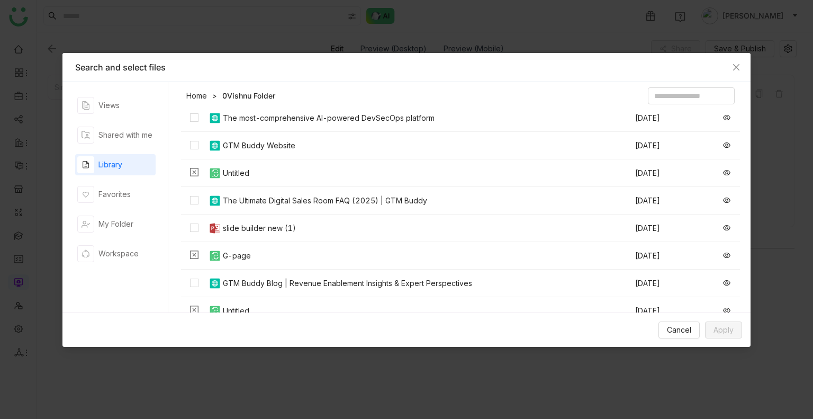
scroll to position [394, 0]
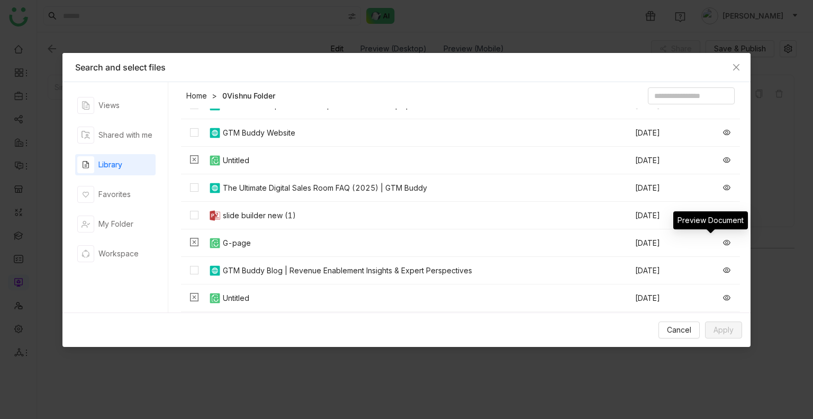
click at [723, 239] on icon at bounding box center [726, 242] width 7 height 7
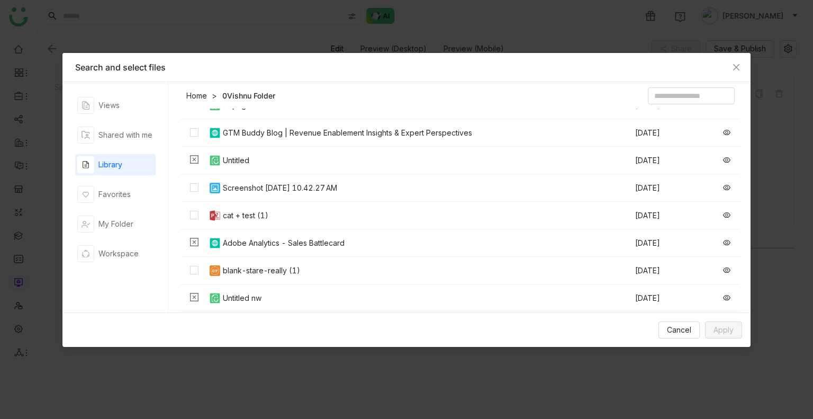
scroll to position [548, 0]
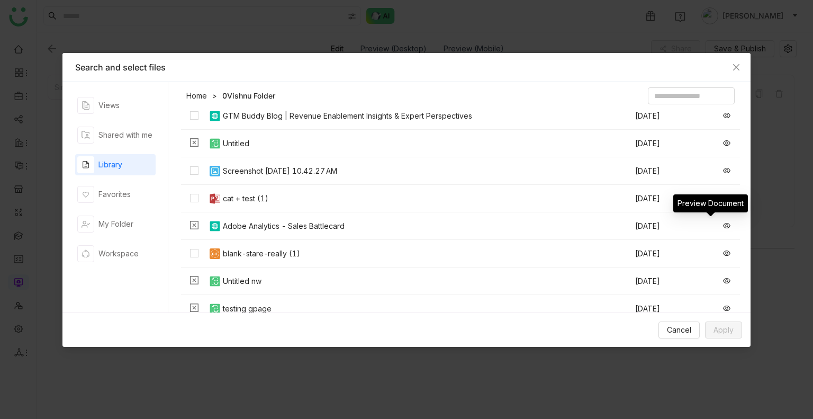
click at [723, 224] on icon at bounding box center [726, 225] width 7 height 5
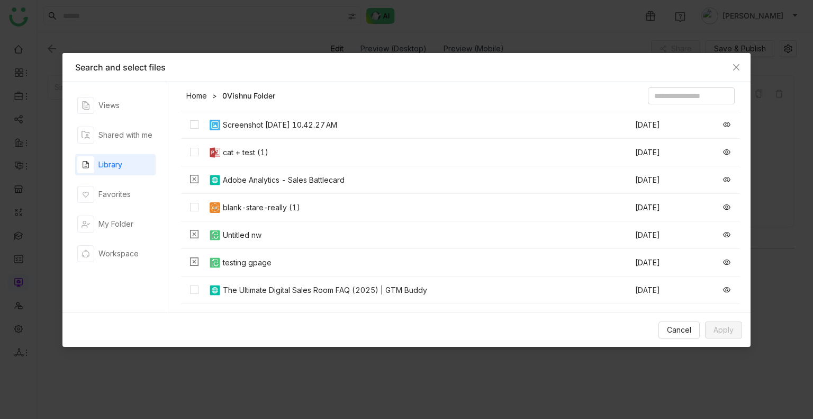
scroll to position [595, 0]
click at [723, 207] on icon at bounding box center [726, 206] width 7 height 7
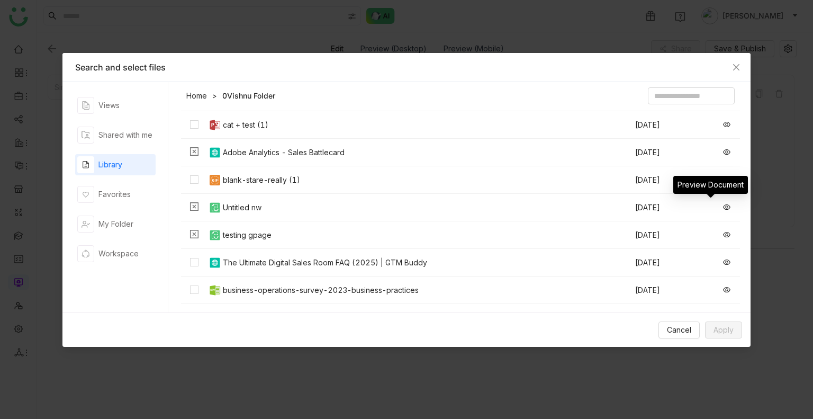
click at [723, 204] on icon at bounding box center [726, 206] width 7 height 7
click at [723, 232] on icon at bounding box center [726, 234] width 7 height 7
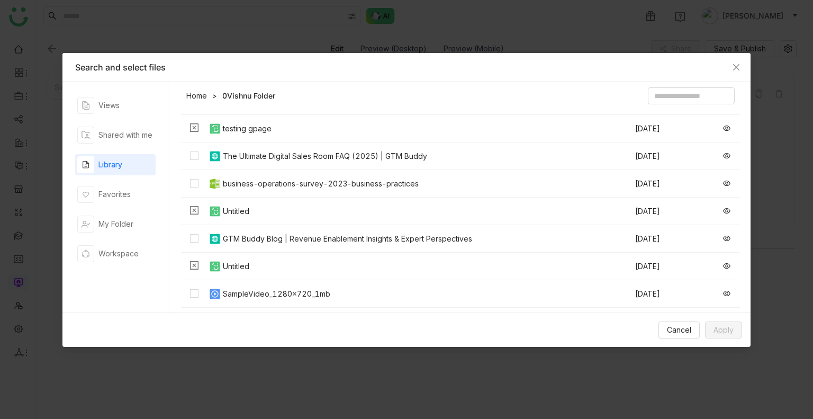
scroll to position [724, 0]
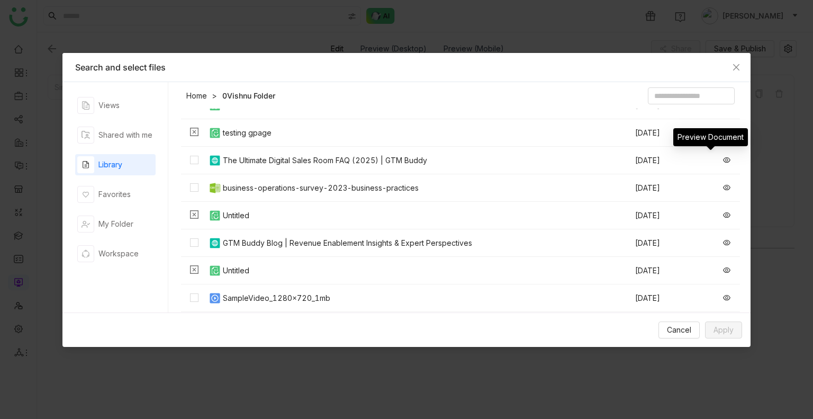
click at [723, 158] on icon at bounding box center [726, 159] width 7 height 5
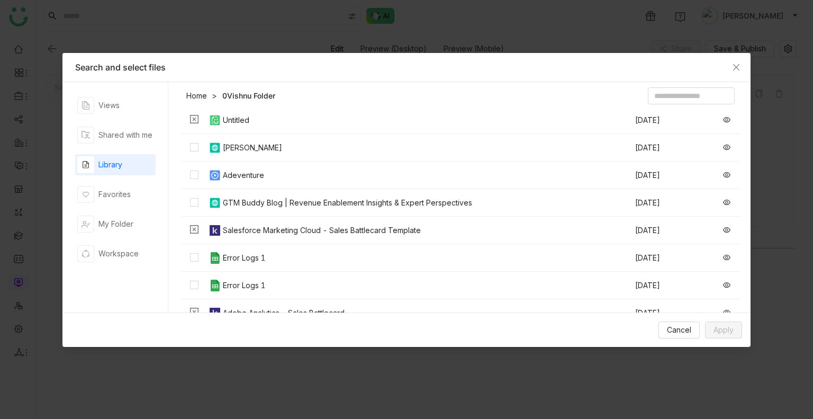
scroll to position [931, 0]
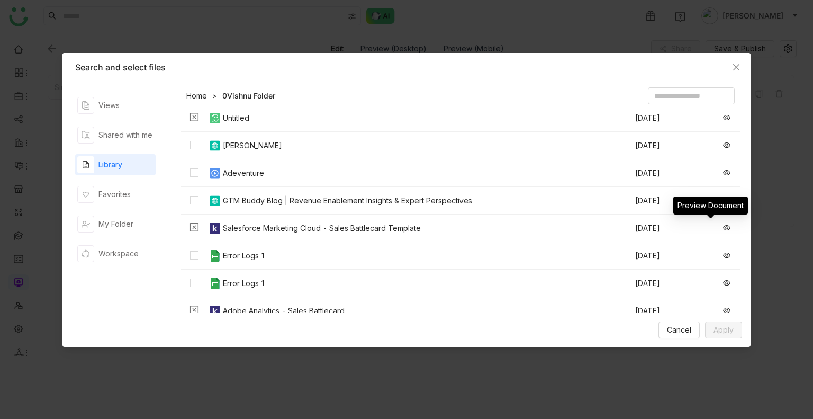
click at [723, 226] on icon at bounding box center [726, 227] width 7 height 7
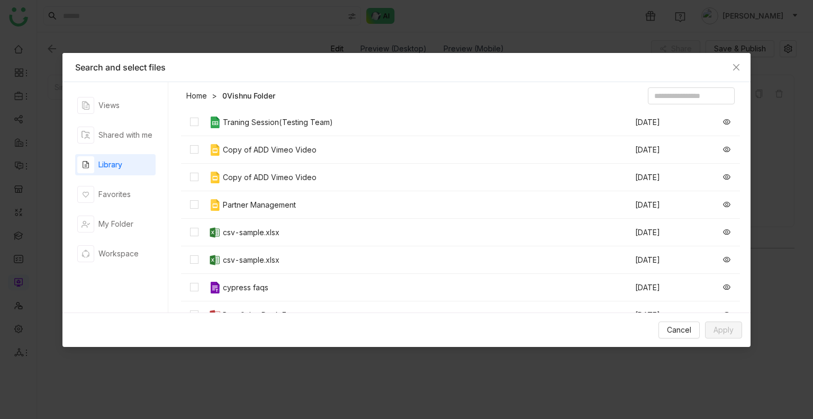
scroll to position [1295, 0]
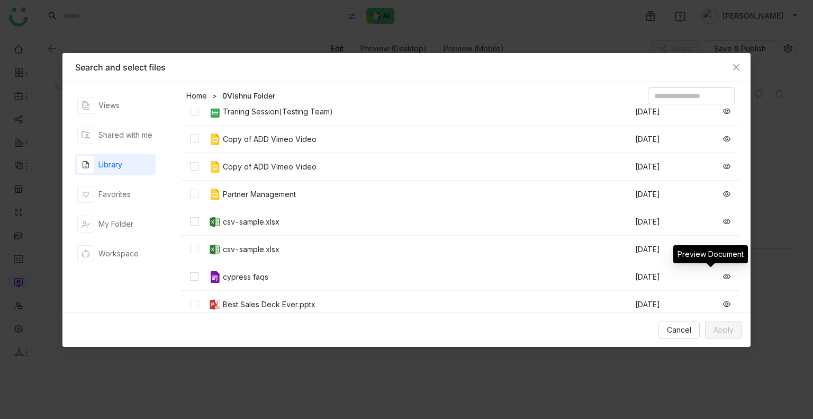
click at [723, 277] on icon at bounding box center [726, 276] width 7 height 7
click at [129, 211] on div "Views Shared with me Library Favorites My Folder Workspace" at bounding box center [115, 197] width 80 height 205
click at [131, 134] on div "Shared with me" at bounding box center [125, 135] width 54 height 12
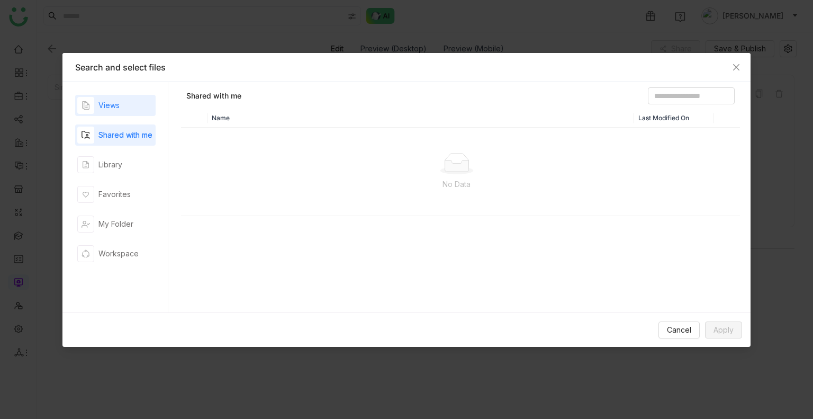
click at [99, 101] on div "Views" at bounding box center [108, 105] width 21 height 12
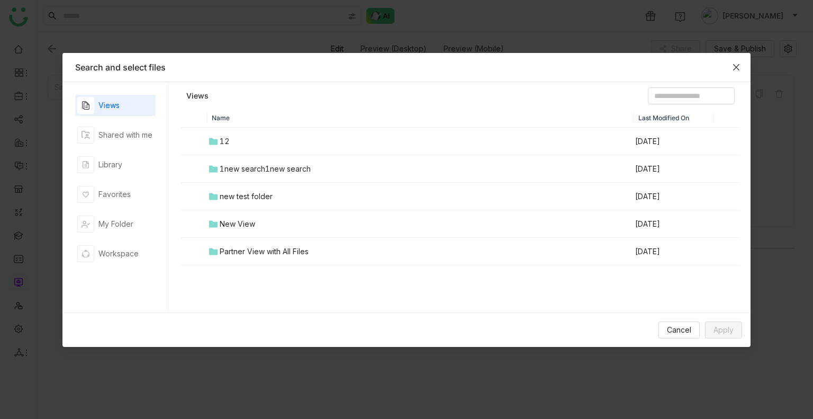
click at [739, 68] on icon "Close" at bounding box center [736, 67] width 8 height 8
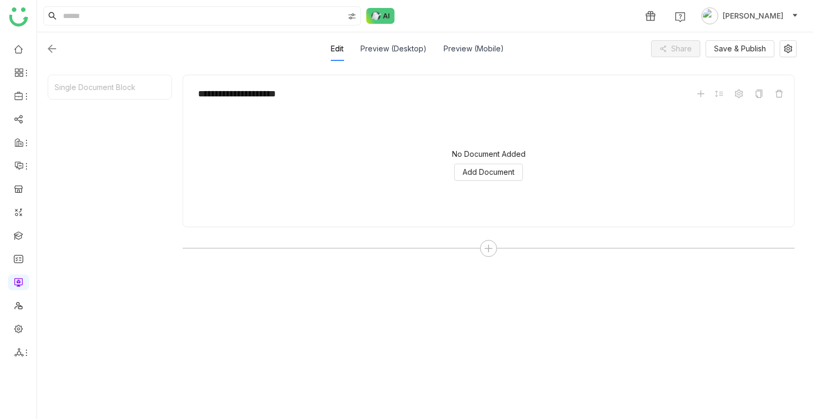
scroll to position [0, 0]
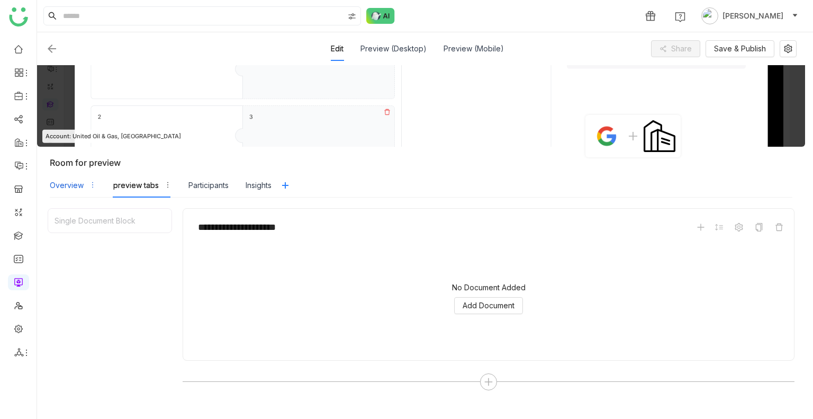
click at [81, 190] on div "Overview" at bounding box center [73, 185] width 47 height 24
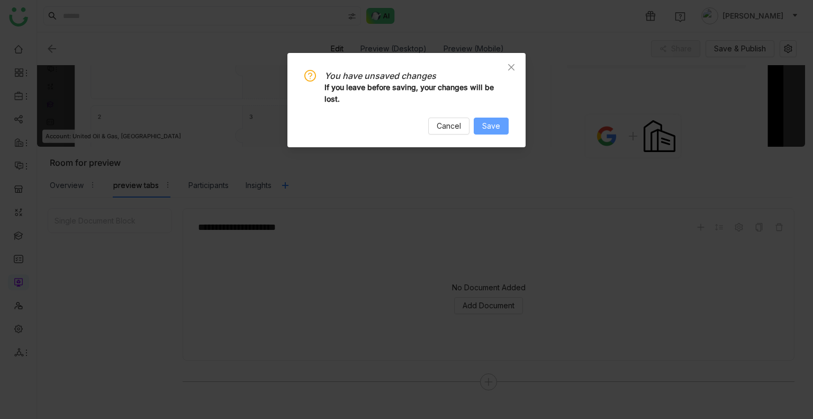
click at [483, 119] on button "Save" at bounding box center [491, 125] width 35 height 17
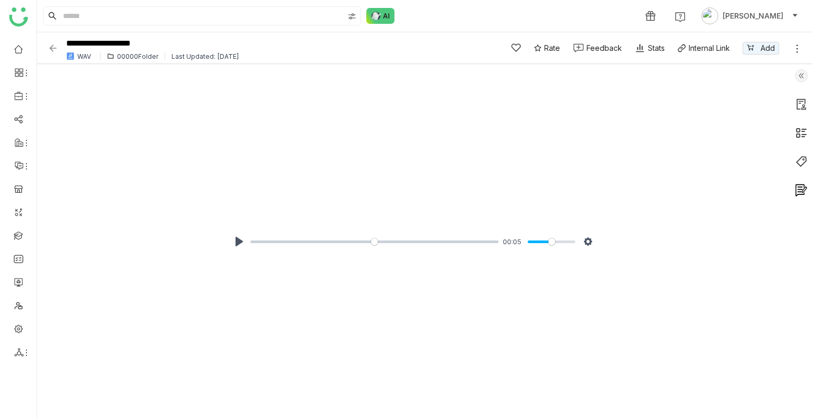
click at [241, 253] on div "Pause Play % buffered 00:00 00:05 Settings Captions Disabled Quality undefined …" at bounding box center [413, 242] width 376 height 28
click at [241, 251] on div "Pause Play % buffered 00:00 00:05 Settings Captions Disabled Quality undefined …" at bounding box center [413, 242] width 376 height 28
click at [239, 244] on button "Pause Play" at bounding box center [239, 241] width 17 height 17
type input "*****"
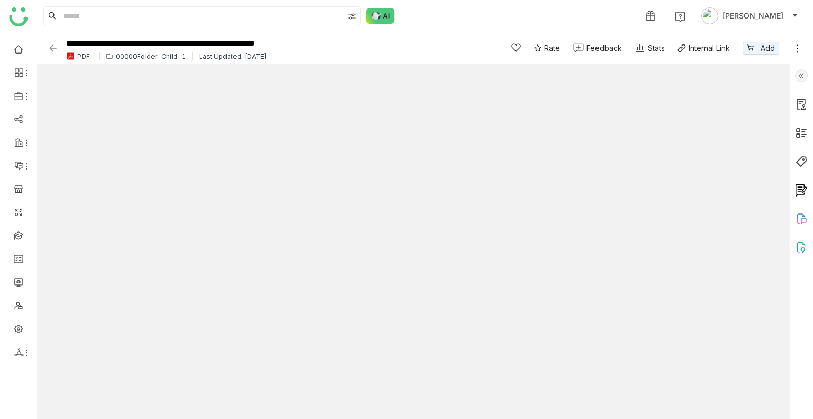
click at [52, 47] on img at bounding box center [53, 48] width 11 height 11
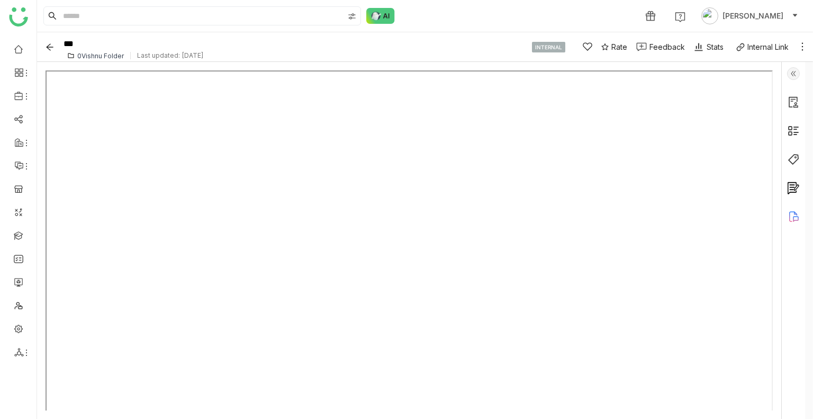
click at [793, 75] on img at bounding box center [793, 73] width 13 height 13
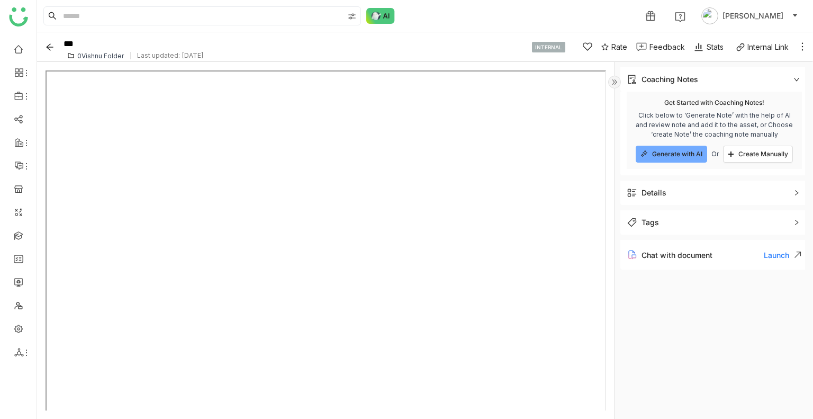
click at [684, 190] on span "Details" at bounding box center [707, 193] width 160 height 12
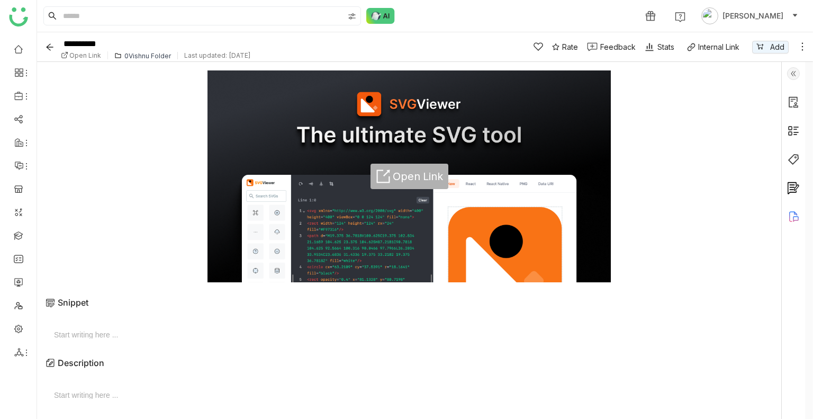
click at [417, 171] on span "Open Link" at bounding box center [418, 176] width 50 height 13
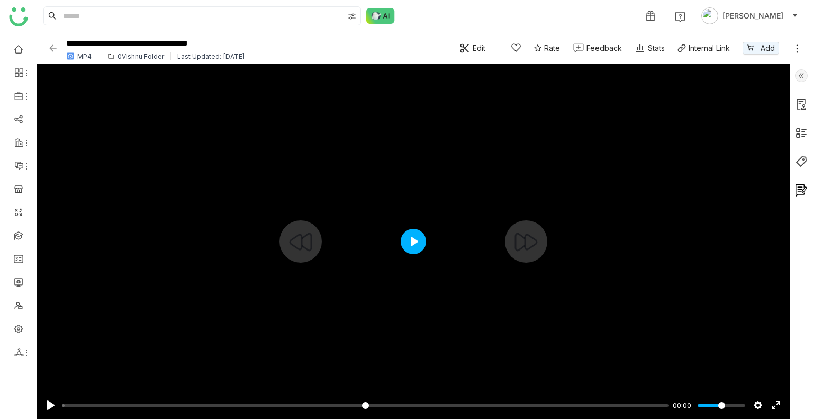
click at [407, 244] on button "Play" at bounding box center [413, 241] width 25 height 25
click at [143, 405] on input "Seek" at bounding box center [363, 405] width 602 height 10
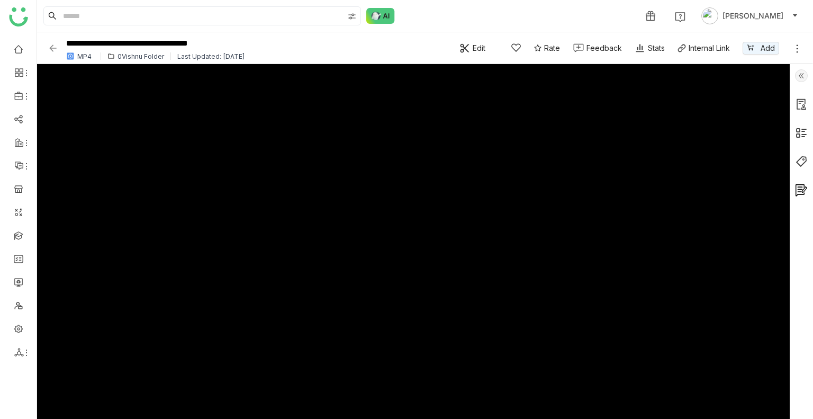
type input "****"
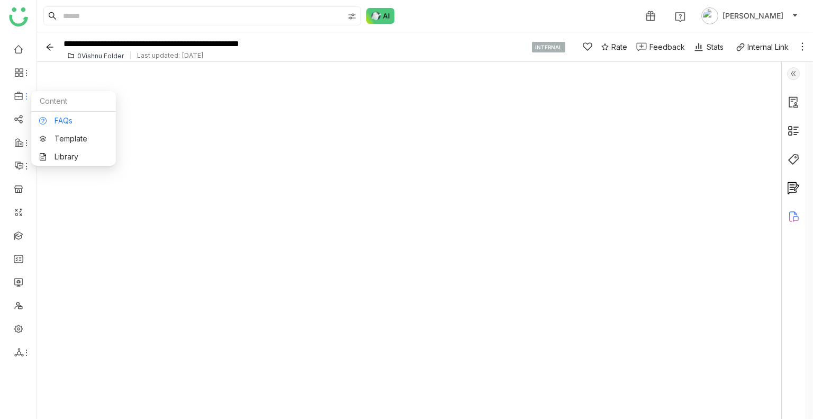
click at [59, 117] on link "FAQs" at bounding box center [73, 120] width 69 height 7
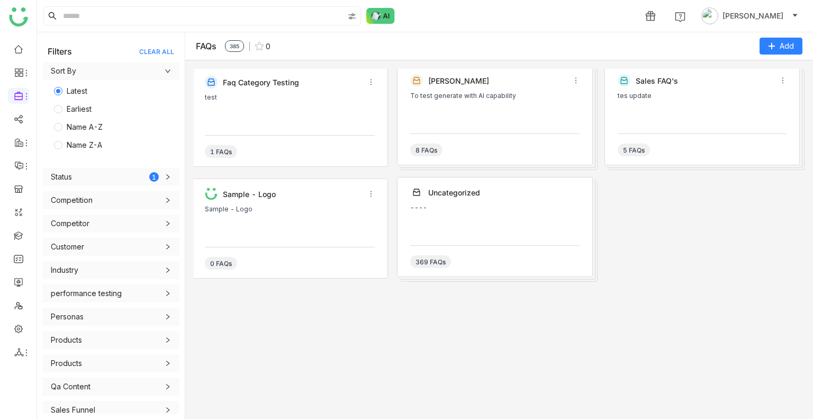
click at [650, 107] on div "tes update" at bounding box center [702, 108] width 169 height 32
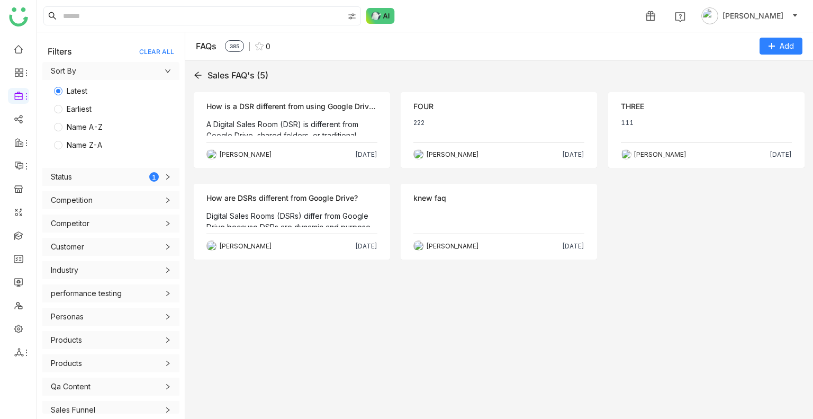
click at [650, 107] on div "Objection How is a DSR different from using Google Drive or shared folders? A D…" at bounding box center [499, 178] width 611 height 173
click at [266, 107] on div "How is a DSR different from using Google Drive or shared folders?" at bounding box center [291, 107] width 171 height 12
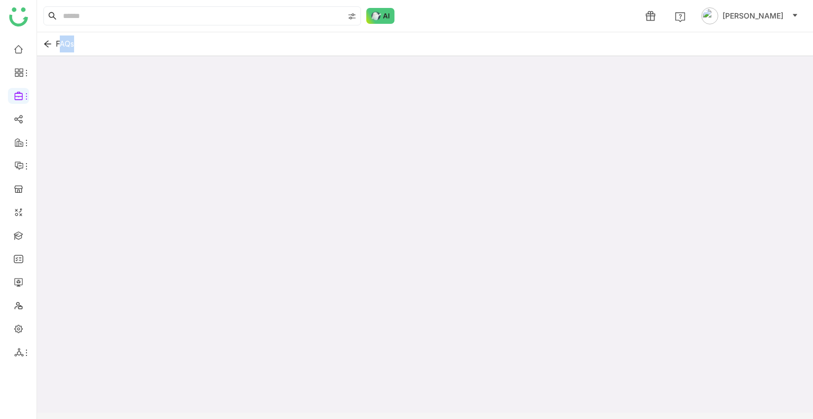
click at [266, 107] on div at bounding box center [425, 246] width 776 height 380
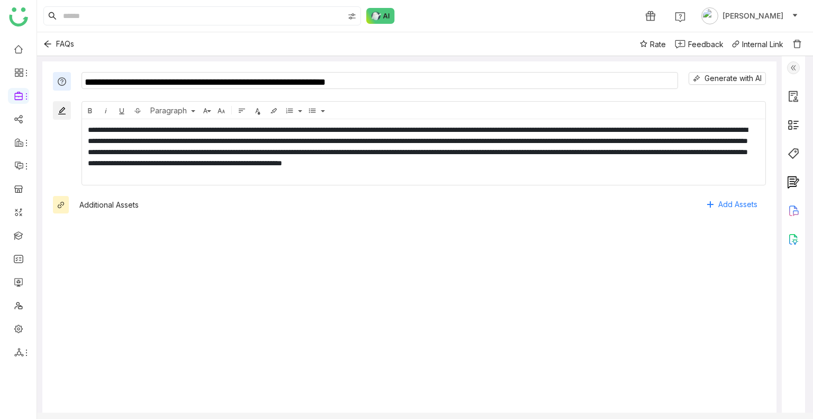
click at [231, 84] on textarea "**********" at bounding box center [379, 80] width 596 height 17
click at [118, 16] on input at bounding box center [202, 16] width 283 height 18
paste input "**********"
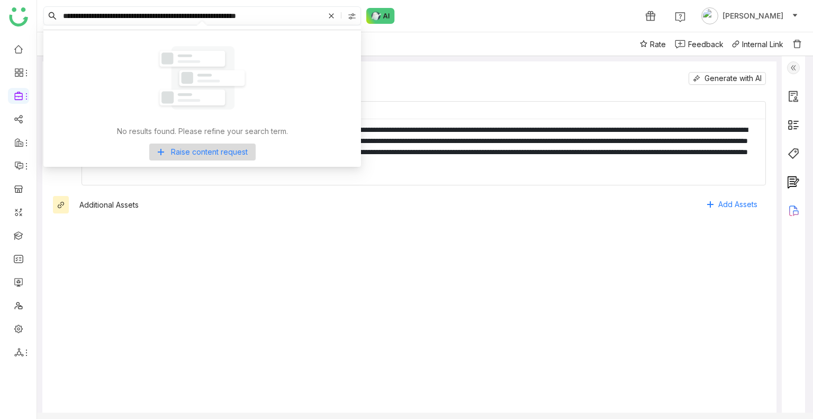
type input "**********"
click at [355, 20] on img at bounding box center [352, 16] width 8 height 8
click at [410, 32] on div "FAQs Rate Feedback Internal Link" at bounding box center [425, 44] width 776 height 24
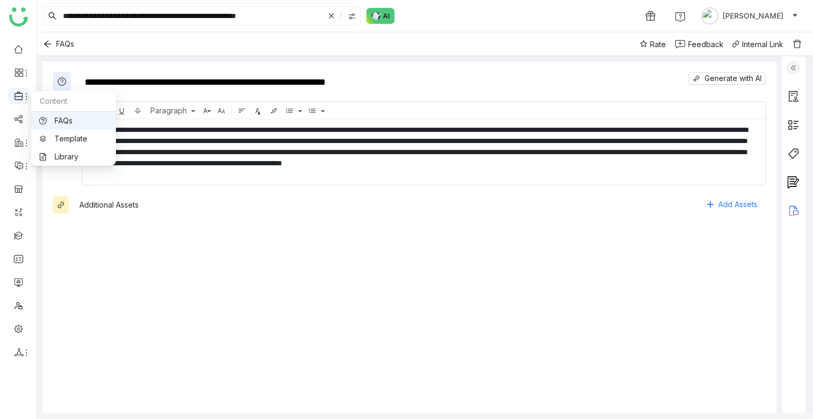
click at [19, 97] on icon at bounding box center [19, 96] width 10 height 10
click at [80, 155] on link "Library" at bounding box center [73, 156] width 69 height 7
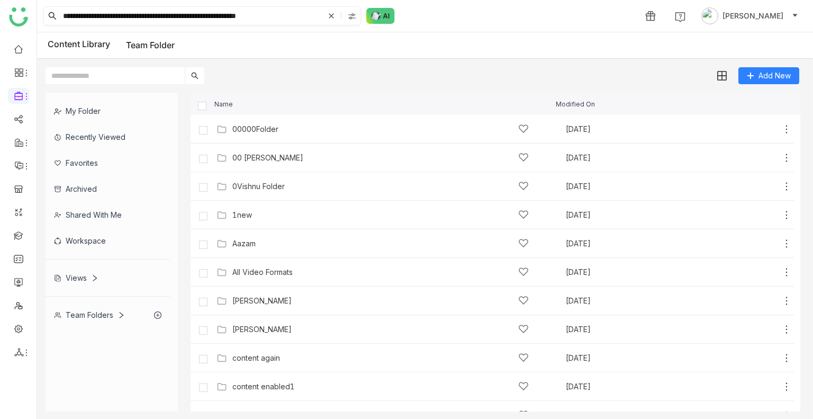
click at [290, 16] on input "**********" at bounding box center [192, 16] width 263 height 18
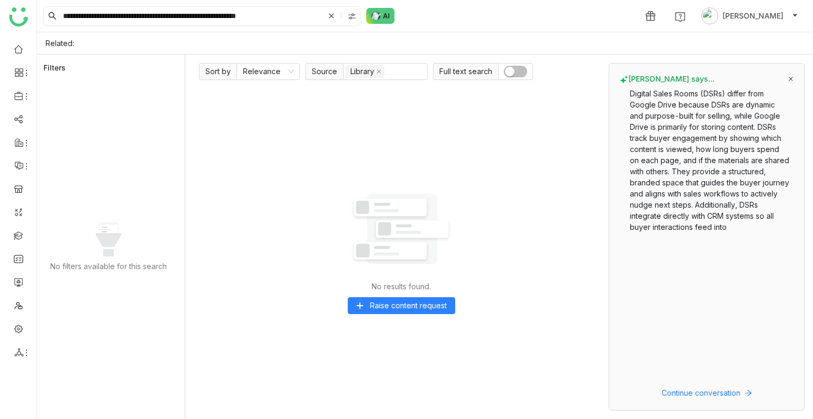
click at [332, 10] on span at bounding box center [343, 16] width 34 height 18
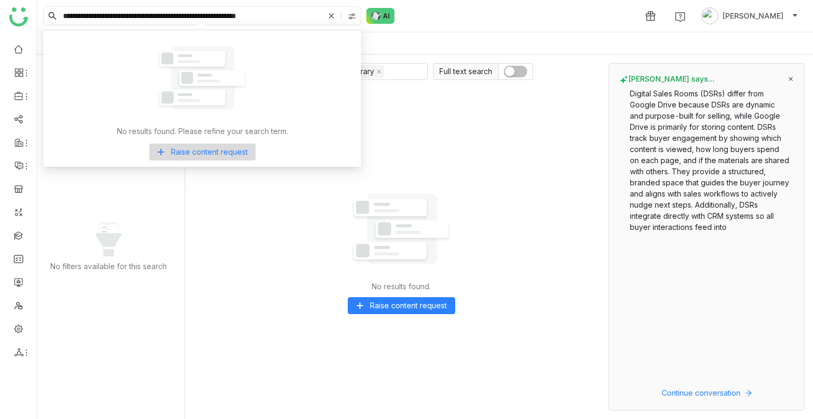
click at [330, 14] on icon at bounding box center [331, 15] width 5 height 5
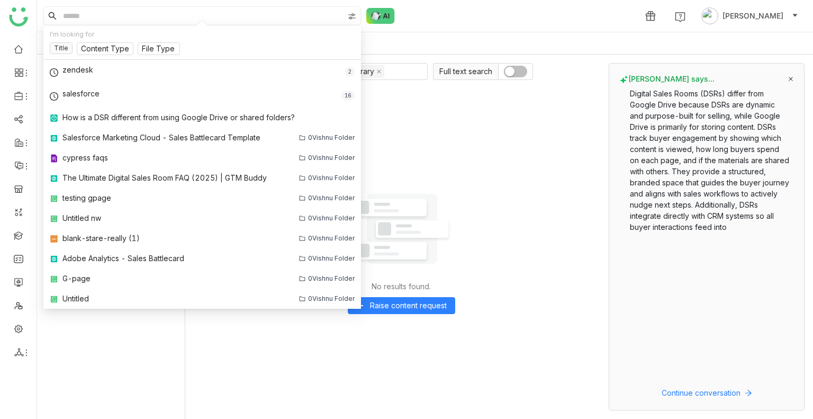
click at [352, 15] on img at bounding box center [352, 16] width 8 height 8
click at [350, 82] on span "Workspace" at bounding box center [356, 78] width 49 height 12
click at [348, 43] on span "My Folder" at bounding box center [353, 46] width 43 height 12
click at [239, 17] on input at bounding box center [202, 16] width 283 height 18
paste input "**********"
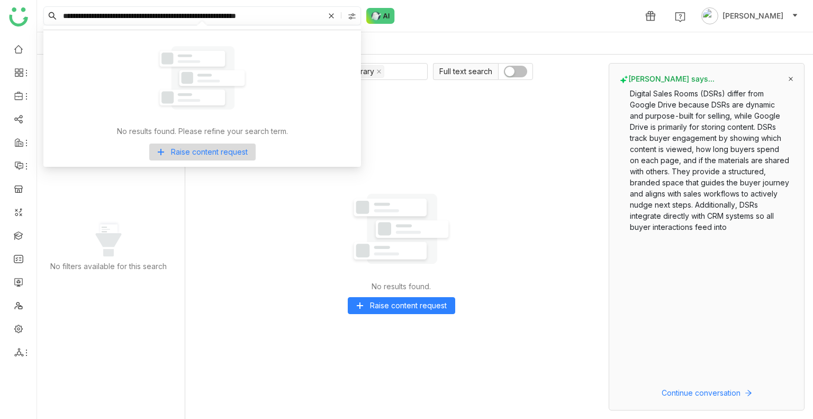
type input "**********"
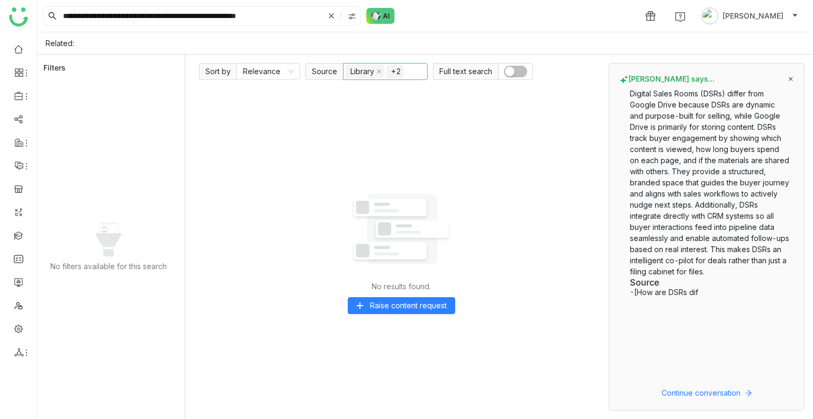
click at [394, 71] on nz-select-item "+2" at bounding box center [394, 71] width 17 height 13
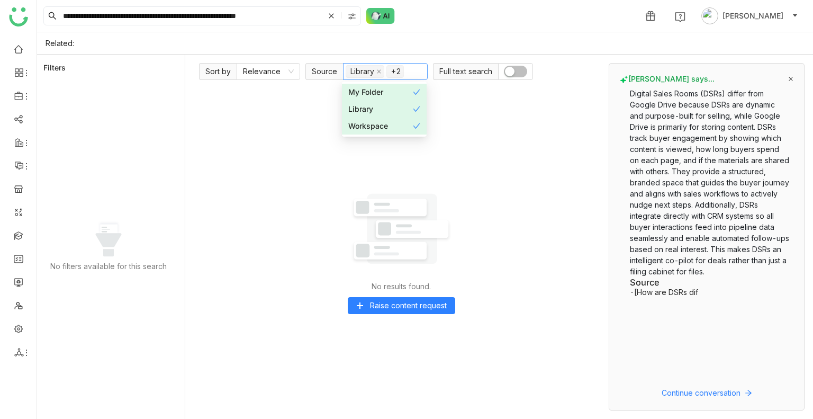
click at [394, 95] on div "My Folder" at bounding box center [380, 92] width 65 height 12
click at [394, 102] on nz-option-item "Library" at bounding box center [384, 109] width 85 height 17
click at [394, 117] on nz-option-item "Workspace" at bounding box center [384, 125] width 85 height 17
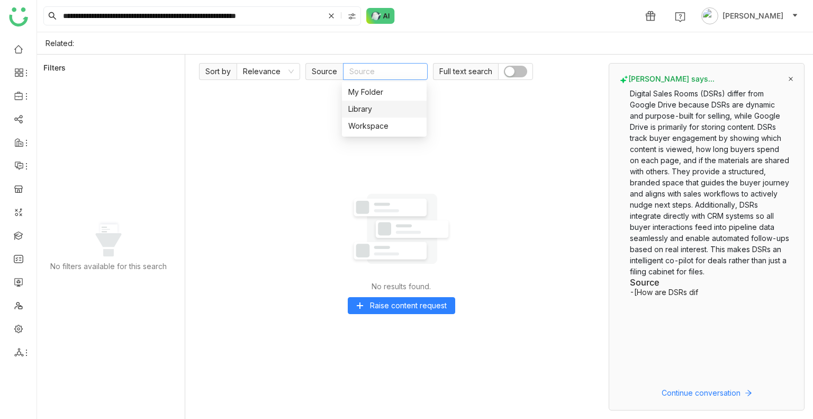
click at [461, 112] on div "No results found. Raise content request" at bounding box center [401, 247] width 404 height 325
click at [303, 23] on input "**********" at bounding box center [192, 16] width 263 height 18
click at [361, 70] on nz-select-top-control "Source" at bounding box center [385, 71] width 85 height 17
click at [354, 18] on img at bounding box center [352, 16] width 8 height 8
click at [347, 42] on span "My Folder" at bounding box center [353, 46] width 43 height 12
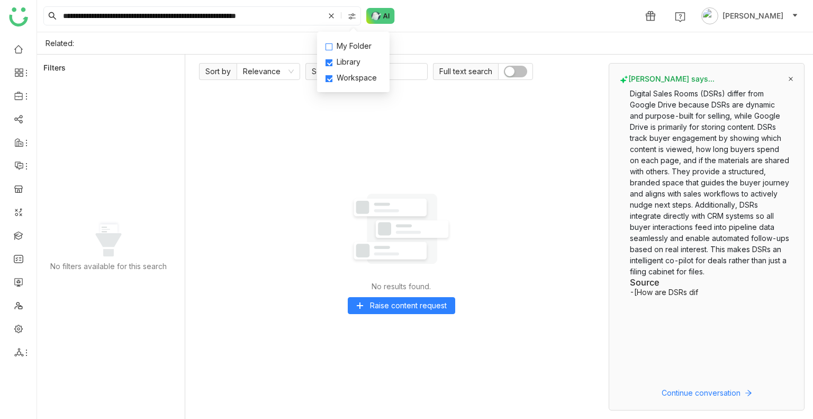
click at [347, 42] on span "My Folder" at bounding box center [353, 46] width 43 height 12
click at [444, 34] on div "Related:" at bounding box center [425, 43] width 776 height 22
click at [295, 13] on input "**********" at bounding box center [192, 16] width 263 height 18
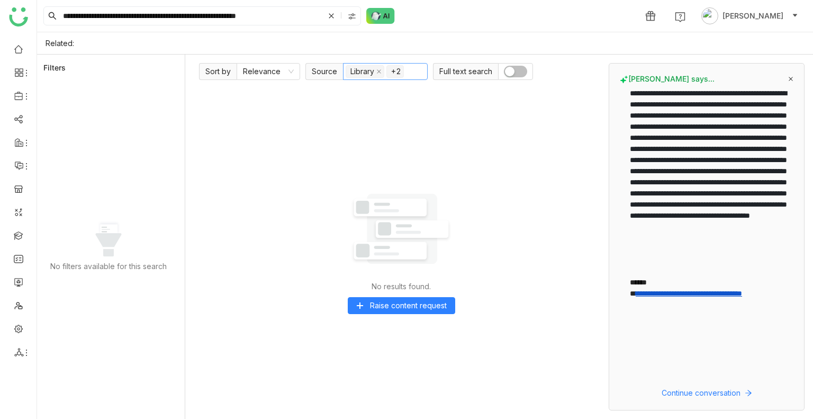
click at [397, 69] on nz-select-item "+2" at bounding box center [394, 71] width 17 height 13
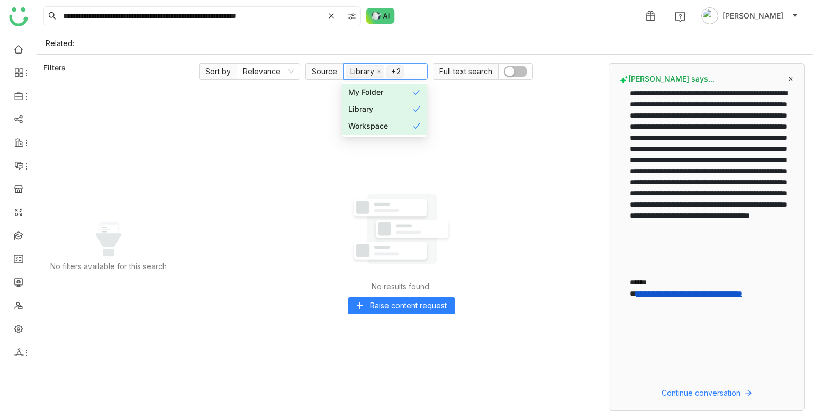
click at [371, 85] on nz-option-item "My Folder" at bounding box center [384, 92] width 85 height 17
click at [377, 104] on div "Library" at bounding box center [380, 109] width 65 height 12
click at [382, 122] on div "Workspace" at bounding box center [380, 126] width 65 height 12
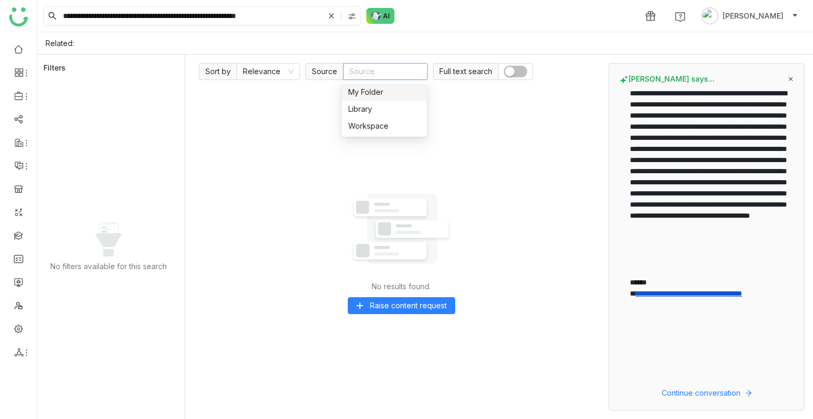
click at [354, 21] on div at bounding box center [353, 16] width 15 height 16
click at [295, 16] on input "**********" at bounding box center [192, 16] width 263 height 18
click at [355, 11] on div at bounding box center [353, 16] width 15 height 16
click at [285, 20] on input "**********" at bounding box center [192, 16] width 263 height 18
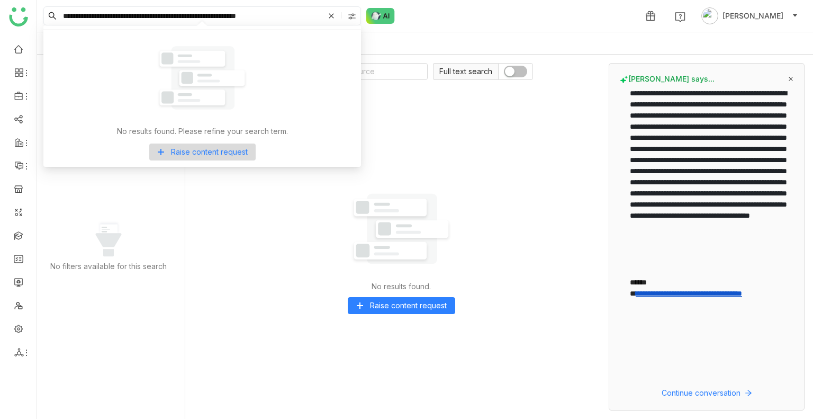
click at [285, 20] on input "**********" at bounding box center [192, 16] width 263 height 18
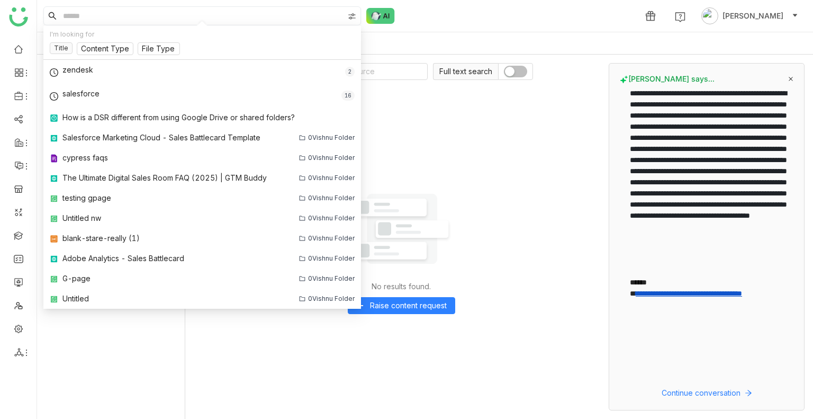
paste input "**********"
type input "**********"
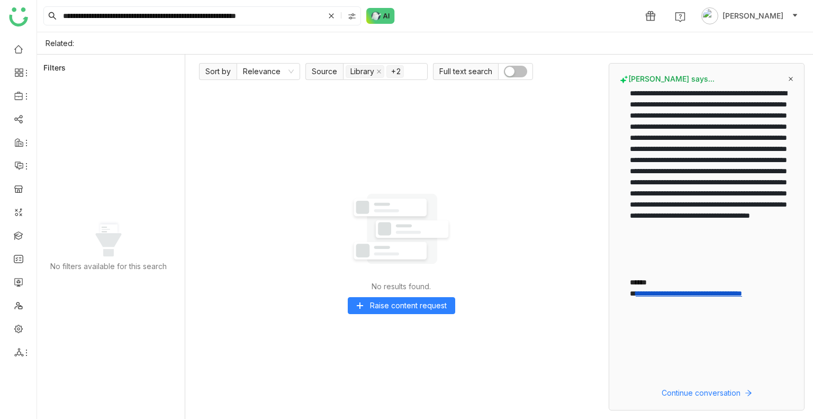
click at [513, 72] on button "button" at bounding box center [515, 72] width 23 height 12
click at [330, 14] on icon at bounding box center [331, 15] width 5 height 5
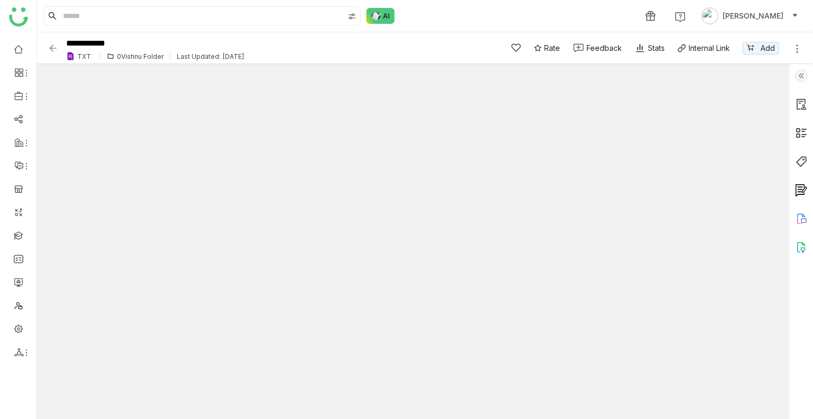
click at [46, 48] on div "**********" at bounding box center [425, 48] width 776 height 32
click at [49, 49] on img at bounding box center [53, 48] width 11 height 11
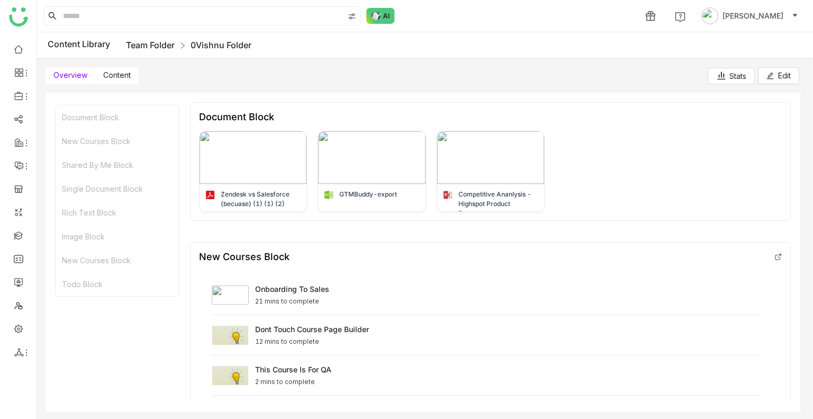
click at [133, 49] on link "Team Folder" at bounding box center [150, 45] width 49 height 11
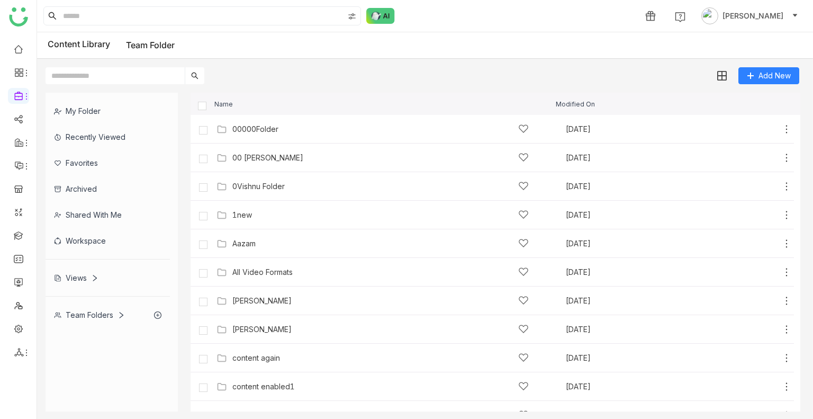
click at [104, 158] on div "Favorites" at bounding box center [108, 163] width 124 height 26
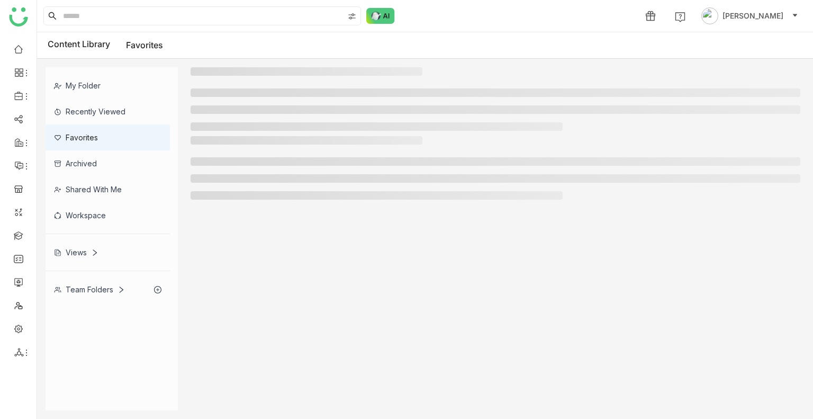
click at [104, 158] on div "Archived" at bounding box center [108, 163] width 124 height 26
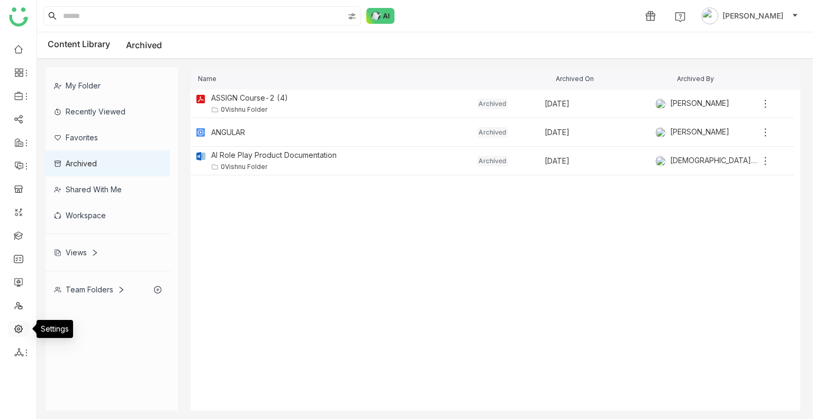
click at [14, 328] on link at bounding box center [19, 327] width 10 height 9
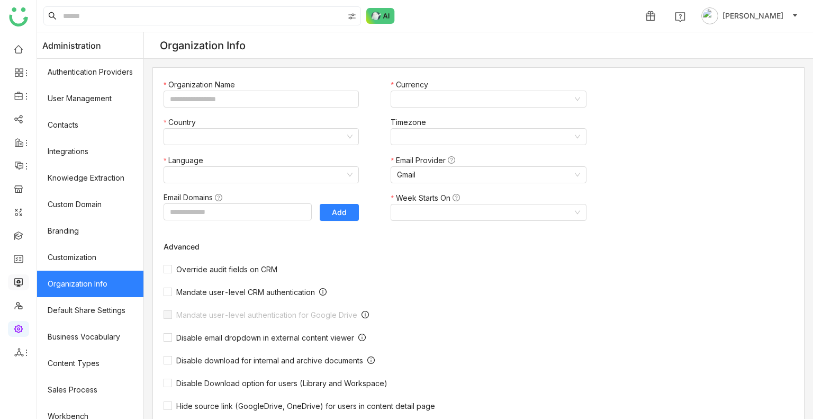
type input "*******"
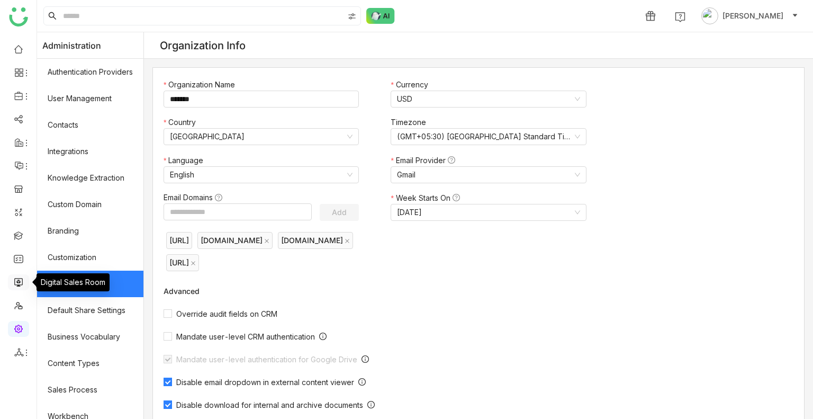
click at [16, 283] on link at bounding box center [19, 281] width 10 height 9
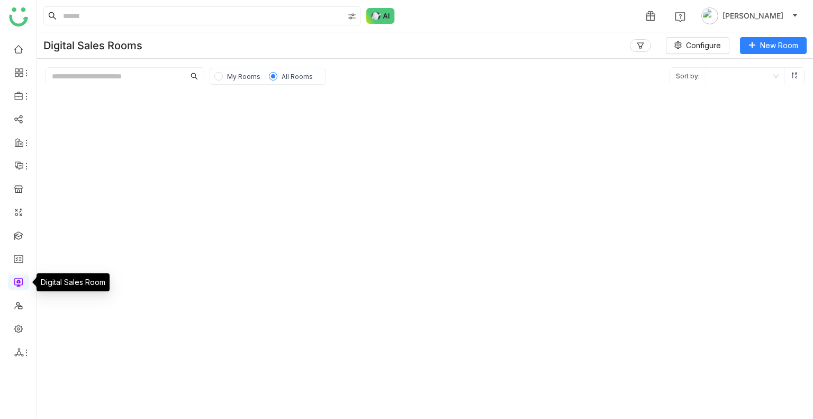
click at [16, 283] on link at bounding box center [19, 281] width 10 height 9
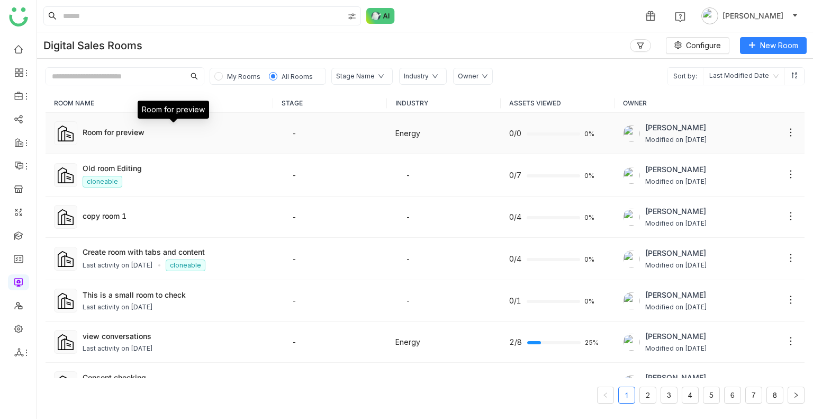
click at [114, 130] on div "Room for preview" at bounding box center [174, 131] width 182 height 11
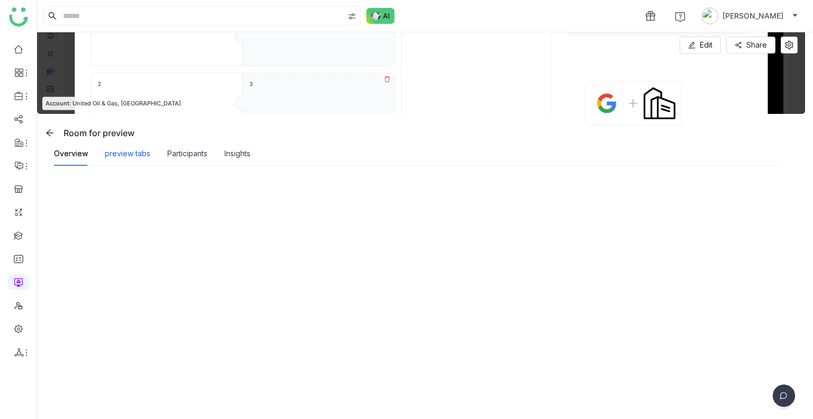
click at [117, 153] on div "preview tabs" at bounding box center [128, 154] width 46 height 12
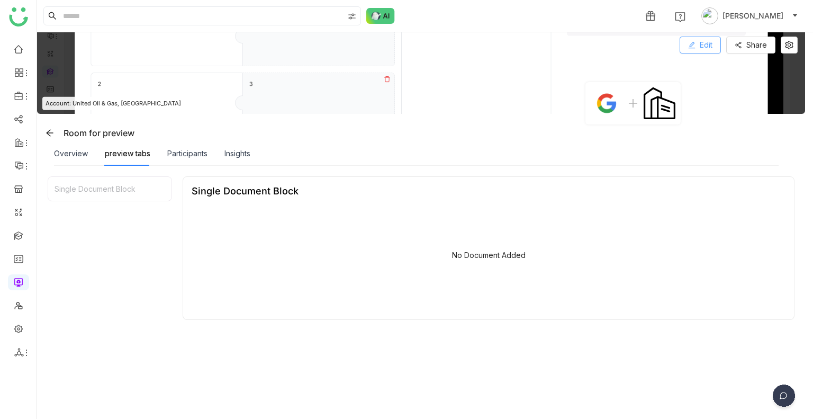
click at [699, 50] on button "Edit" at bounding box center [699, 45] width 41 height 17
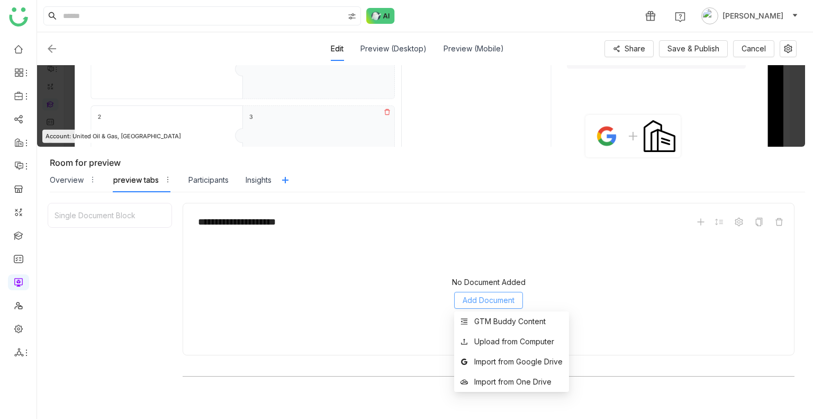
click at [493, 300] on span "Add Document" at bounding box center [489, 300] width 52 height 12
click at [497, 319] on div "GTM Buddy Content" at bounding box center [509, 321] width 71 height 12
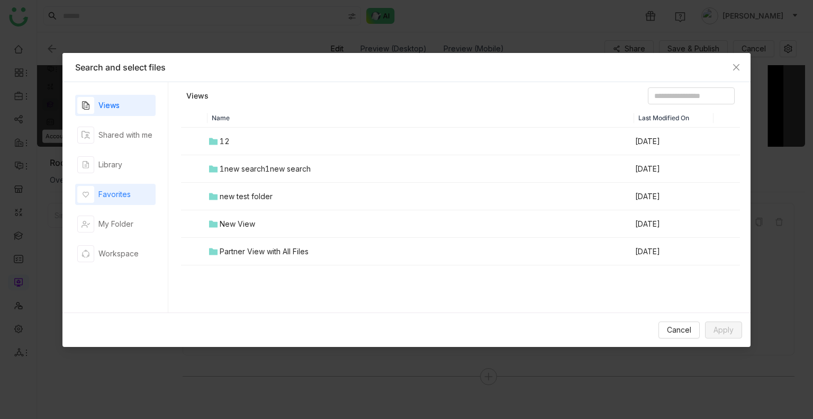
click at [137, 194] on div "Favorites" at bounding box center [115, 194] width 80 height 21
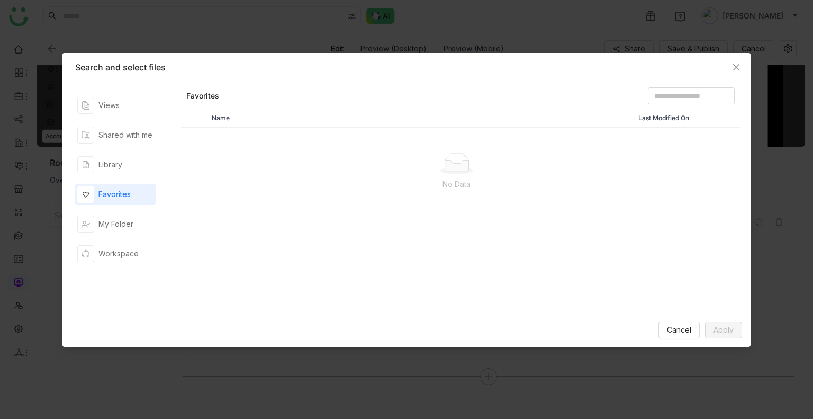
click at [137, 194] on div "Favorites" at bounding box center [115, 194] width 80 height 21
click at [121, 160] on div "Library" at bounding box center [110, 165] width 24 height 12
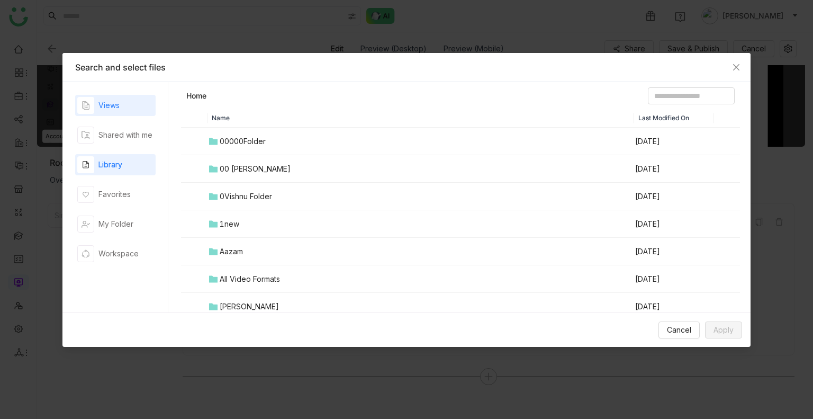
click at [127, 104] on div "Views" at bounding box center [115, 105] width 80 height 21
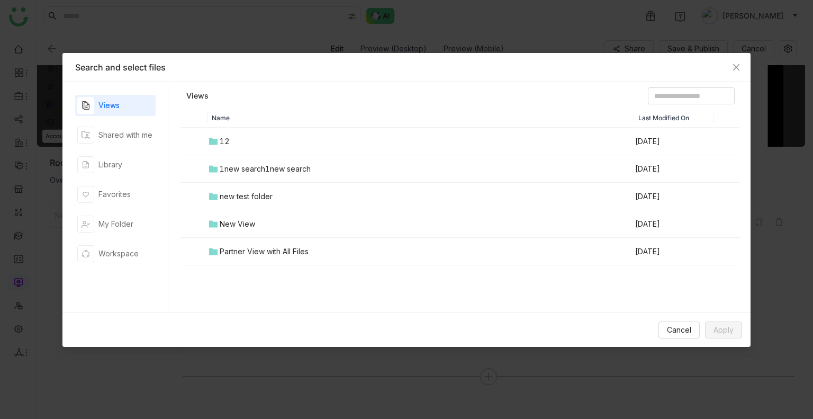
click at [546, 141] on td "12" at bounding box center [420, 142] width 427 height 28
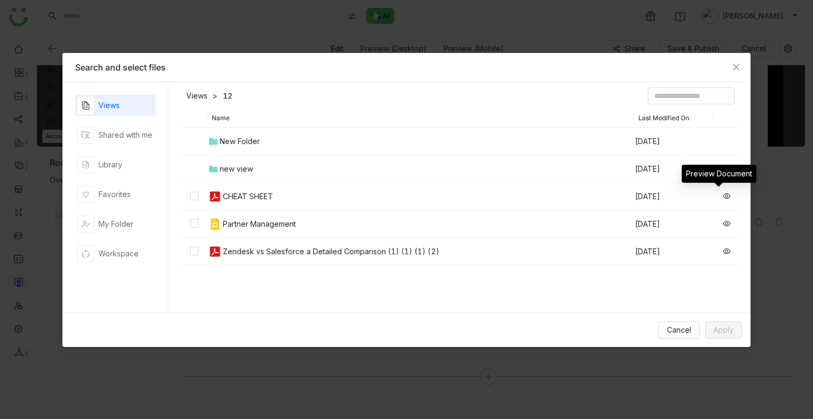
click at [723, 194] on icon at bounding box center [726, 195] width 7 height 5
click at [188, 195] on td at bounding box center [194, 197] width 26 height 28
click at [197, 242] on td at bounding box center [194, 252] width 26 height 28
click at [732, 333] on span "Apply" at bounding box center [723, 330] width 20 height 12
click at [192, 218] on label at bounding box center [194, 224] width 8 height 12
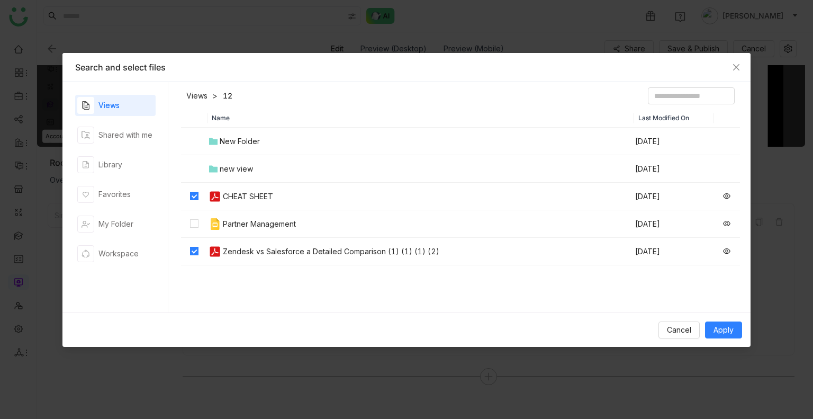
click at [193, 246] on label at bounding box center [194, 252] width 8 height 12
click at [730, 324] on span "Apply" at bounding box center [723, 330] width 20 height 12
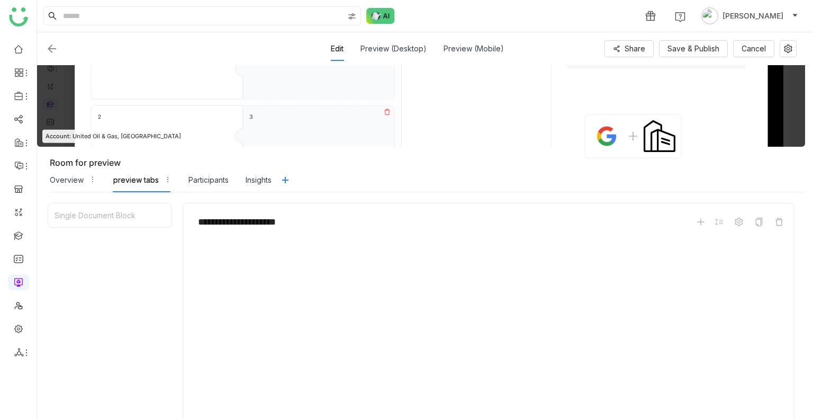
scroll to position [128, 0]
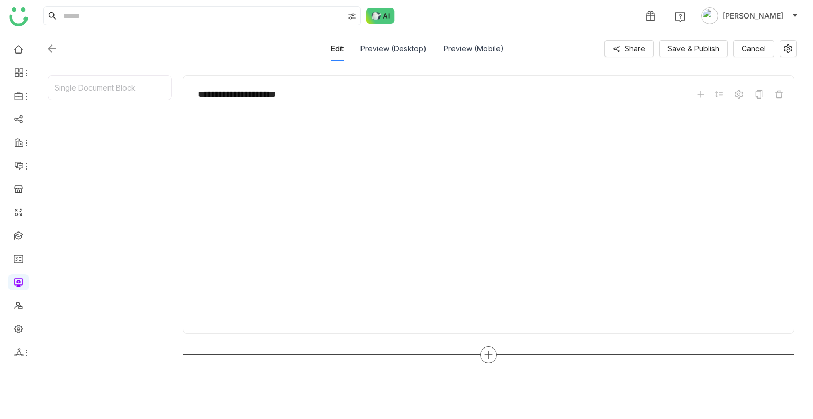
click at [492, 351] on icon at bounding box center [489, 355] width 10 height 10
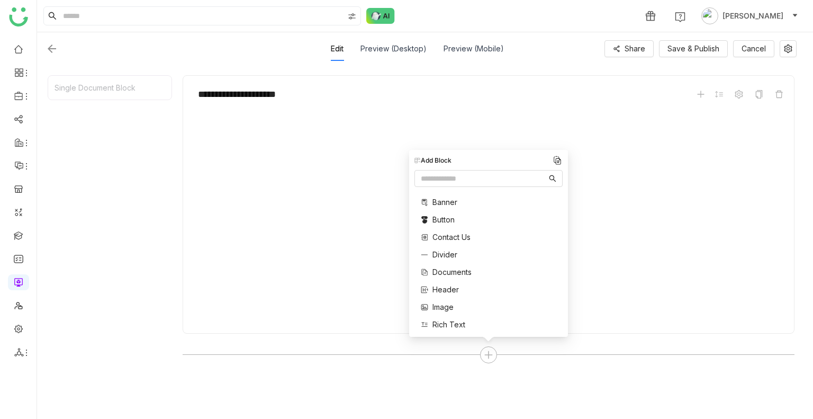
click at [448, 304] on span "Image" at bounding box center [442, 306] width 21 height 11
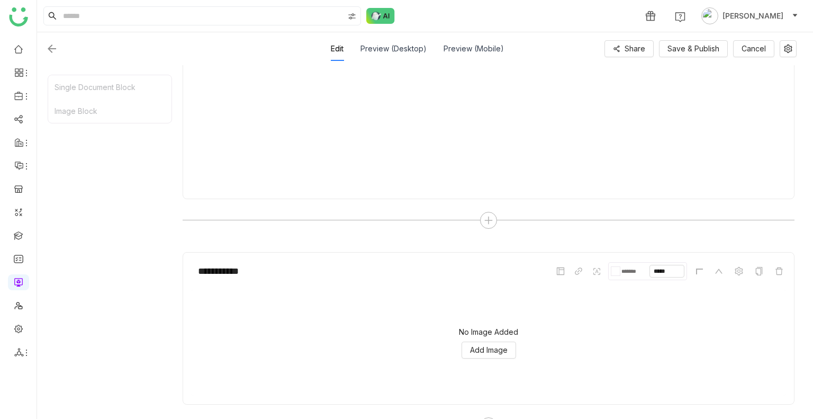
scroll to position [288, 0]
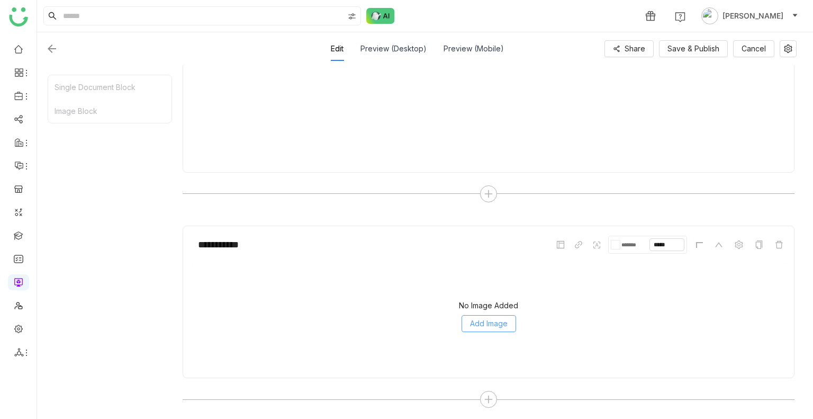
click at [488, 319] on span "Add Image" at bounding box center [489, 324] width 38 height 12
click at [482, 394] on div at bounding box center [488, 399] width 17 height 17
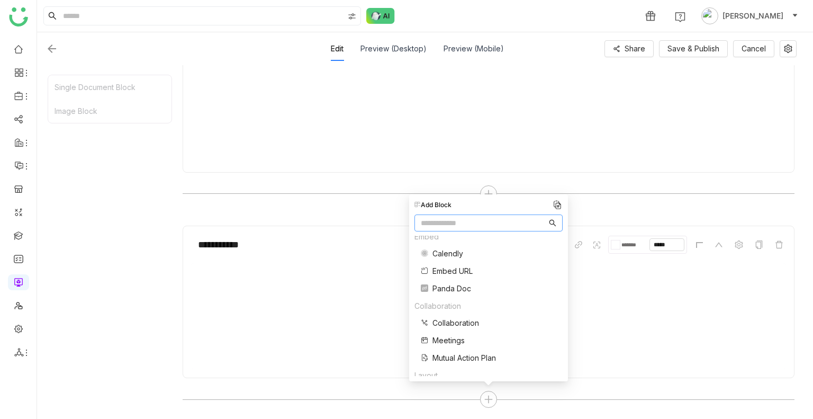
scroll to position [213, 0]
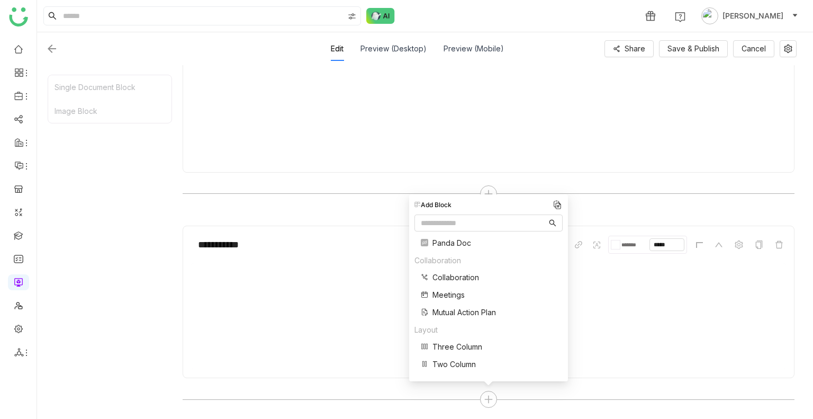
click at [463, 347] on span "Three Column" at bounding box center [457, 346] width 50 height 11
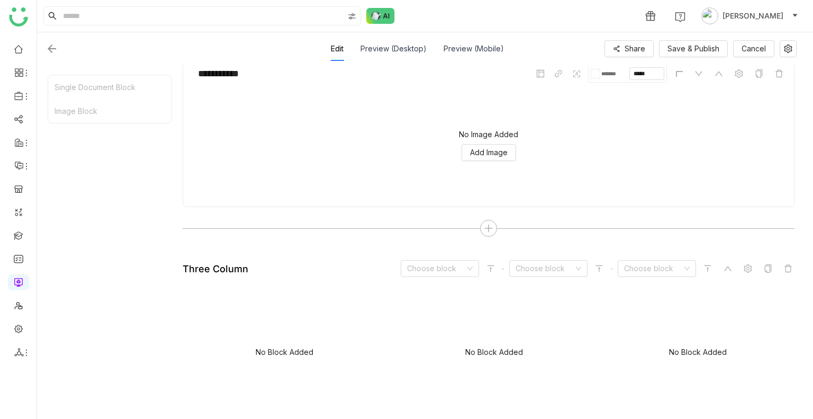
scroll to position [488, 0]
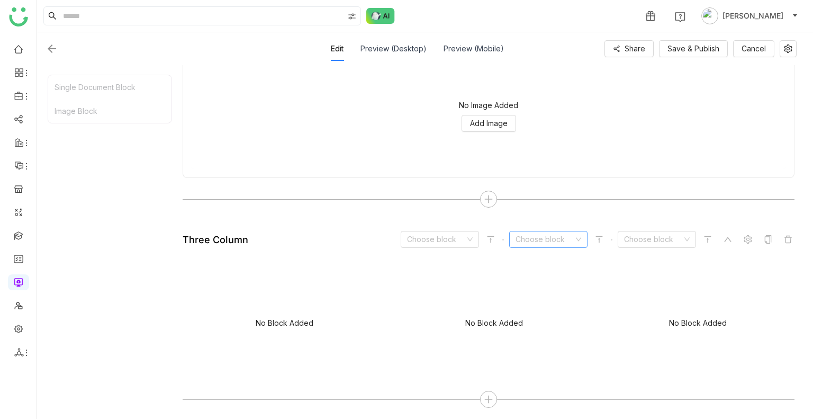
click at [529, 232] on input at bounding box center [544, 239] width 58 height 16
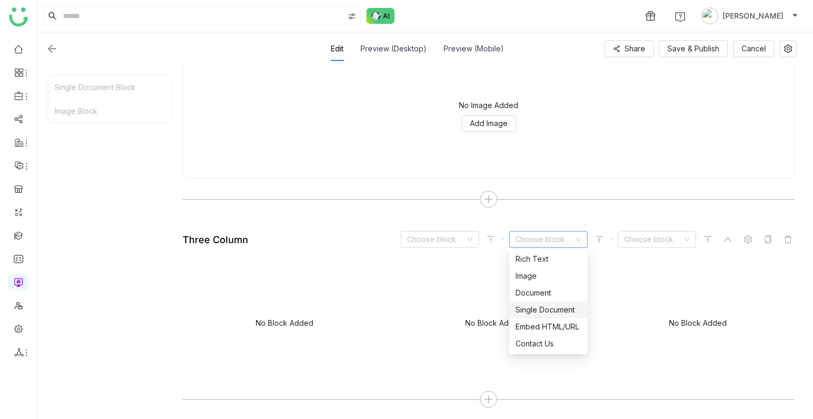
click at [546, 309] on div "Single Document" at bounding box center [548, 310] width 66 height 12
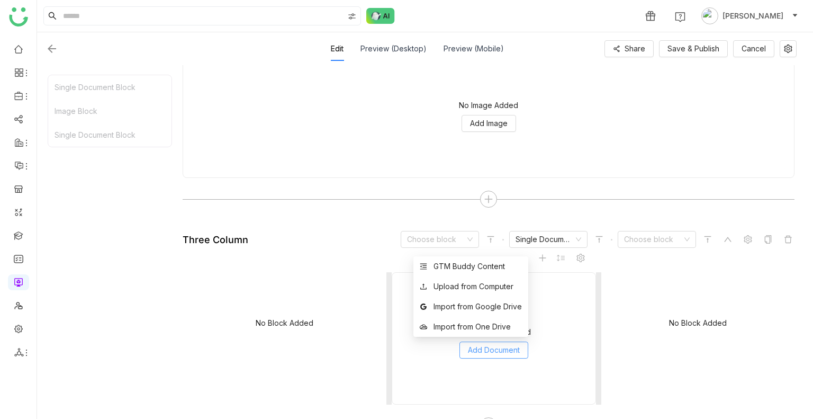
click at [495, 345] on span "Add Document" at bounding box center [494, 350] width 52 height 12
click at [468, 266] on div "GTM Buddy Content" at bounding box center [468, 266] width 71 height 12
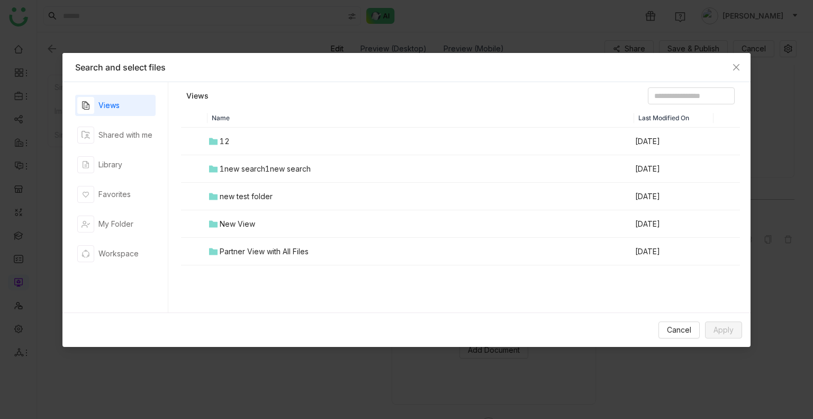
click at [531, 183] on td "new test folder" at bounding box center [420, 197] width 427 height 28
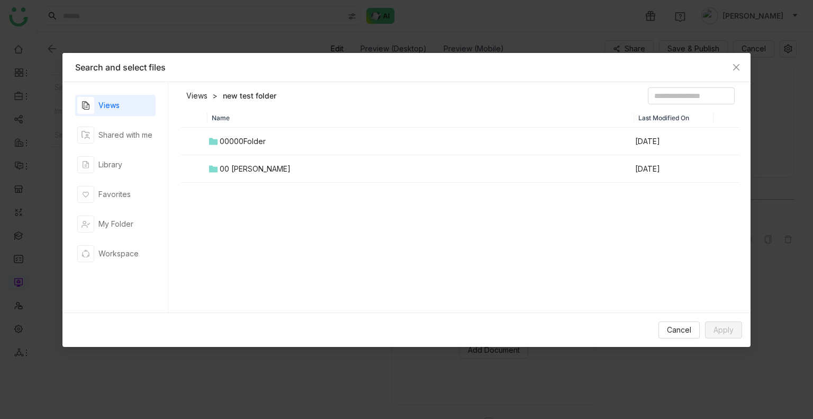
click at [462, 168] on td "00 Arif Folder" at bounding box center [420, 169] width 427 height 28
click at [462, 168] on div at bounding box center [460, 155] width 557 height 53
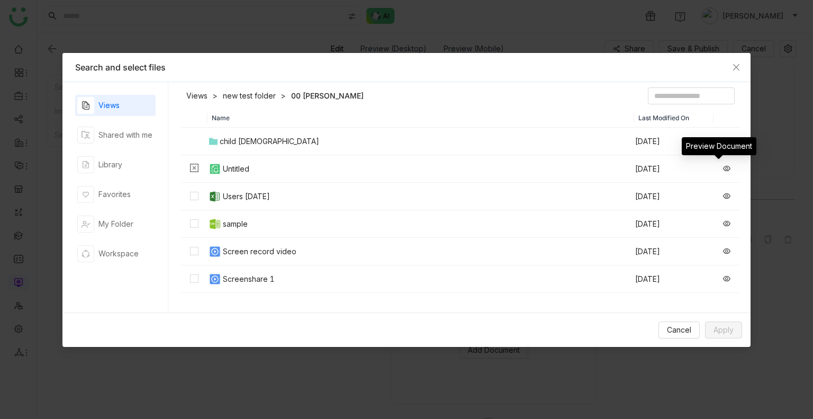
click at [723, 169] on icon at bounding box center [726, 168] width 7 height 7
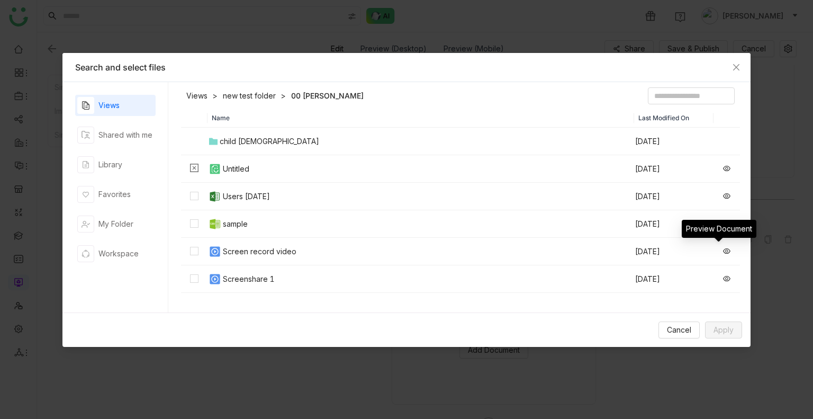
click at [723, 251] on icon at bounding box center [726, 250] width 7 height 5
click at [240, 141] on div "child 1" at bounding box center [269, 141] width 99 height 12
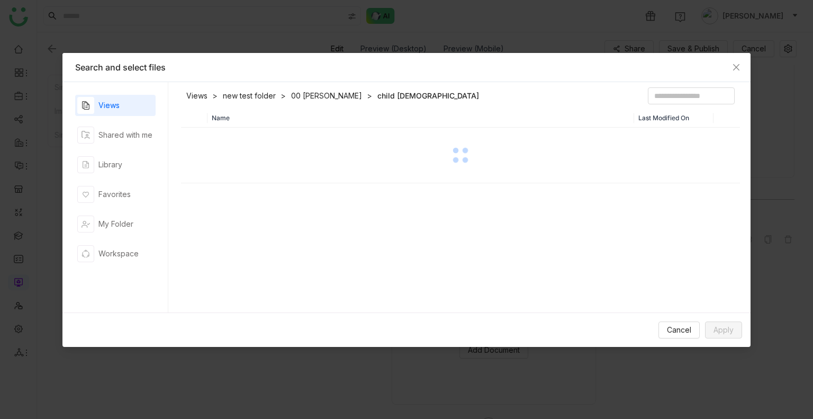
click at [240, 141] on div at bounding box center [460, 155] width 557 height 53
click at [126, 186] on div "Favorites" at bounding box center [103, 194] width 53 height 17
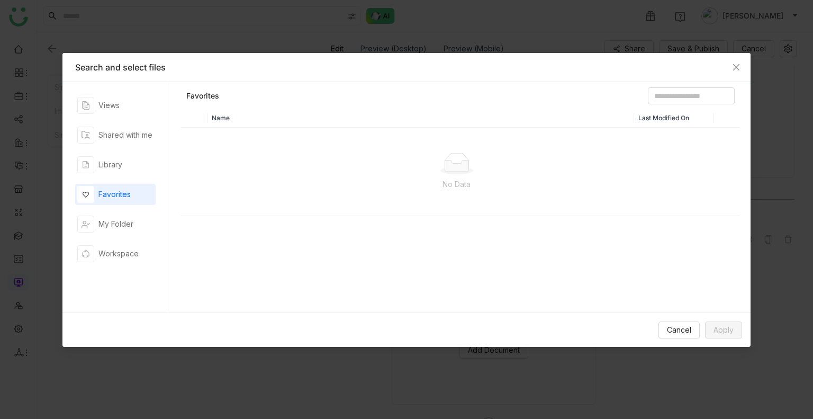
click at [126, 186] on div "Favorites" at bounding box center [103, 194] width 53 height 17
click at [114, 221] on div "My Folder" at bounding box center [115, 224] width 35 height 12
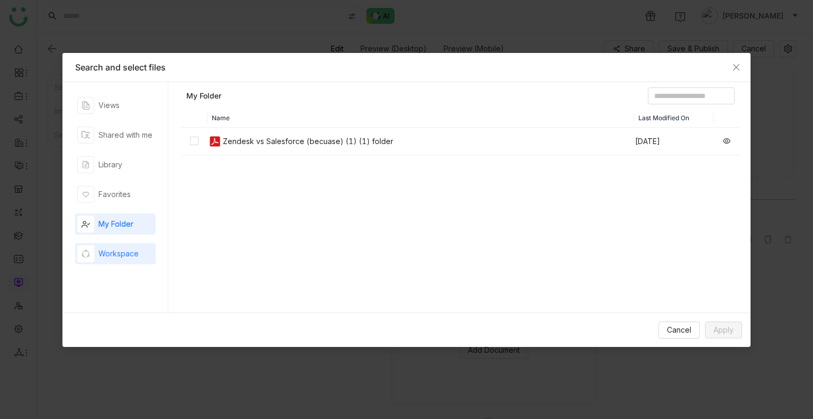
click at [108, 261] on div "Workspace" at bounding box center [107, 253] width 61 height 17
click at [738, 59] on span "Close" at bounding box center [736, 67] width 29 height 29
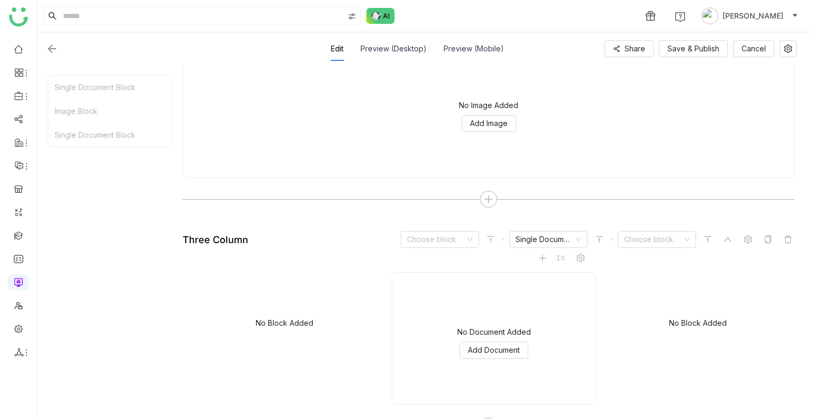
scroll to position [514, 0]
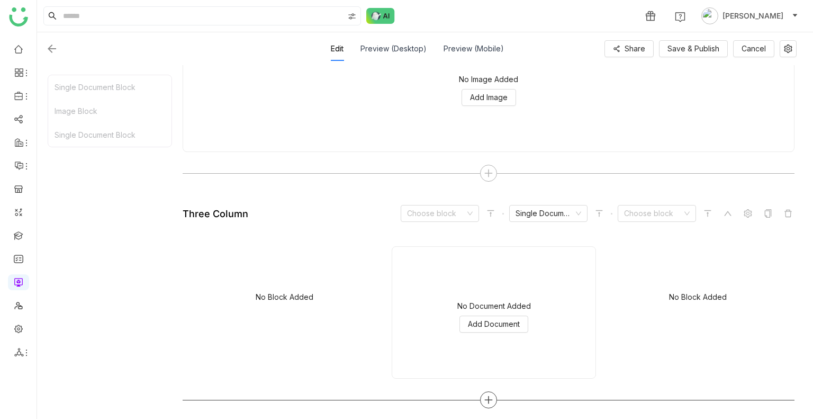
click at [485, 395] on icon at bounding box center [489, 400] width 10 height 10
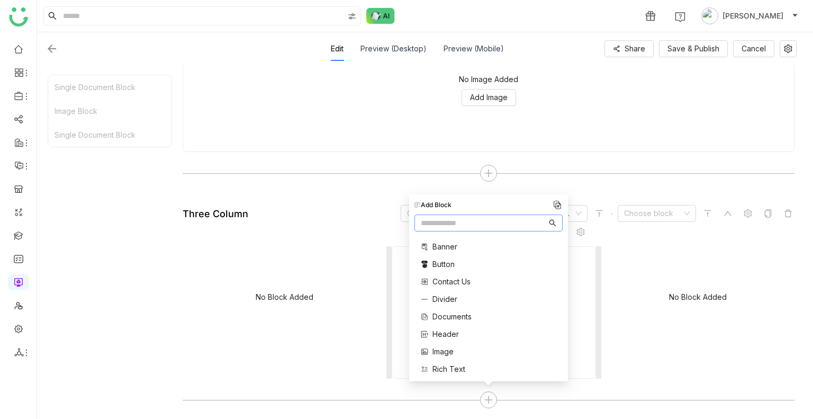
click at [377, 311] on div "No Block Added" at bounding box center [285, 299] width 204 height 106
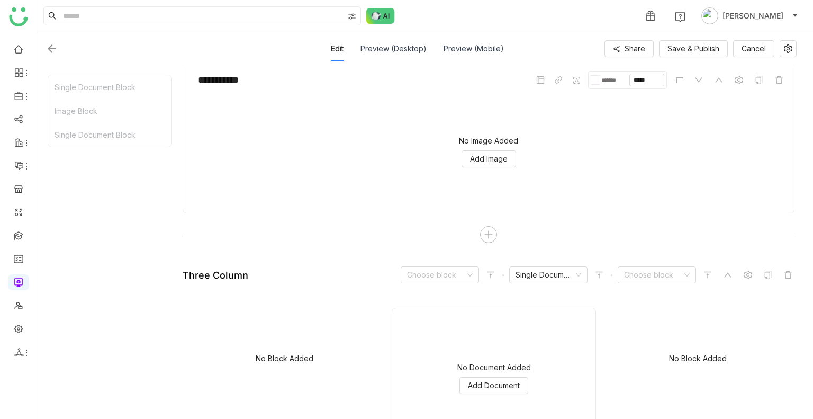
scroll to position [449, 0]
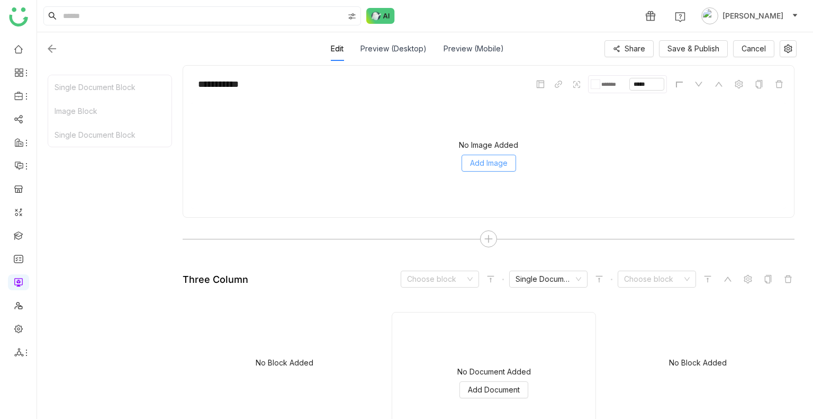
click at [484, 159] on span "Add Image" at bounding box center [489, 163] width 38 height 12
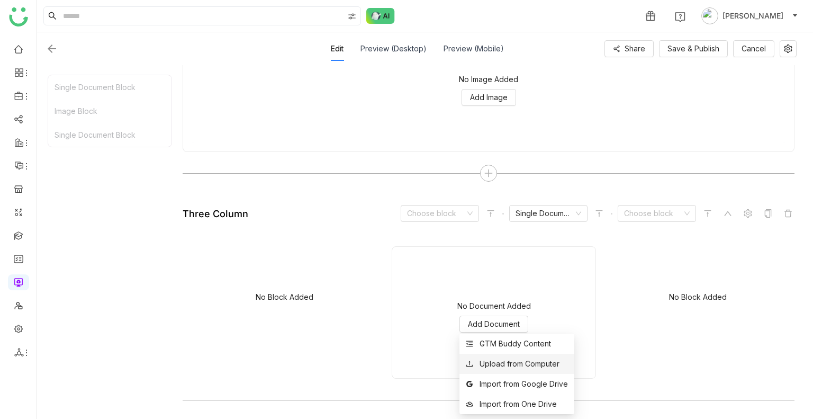
click at [517, 361] on div "Upload from Computer" at bounding box center [519, 364] width 80 height 12
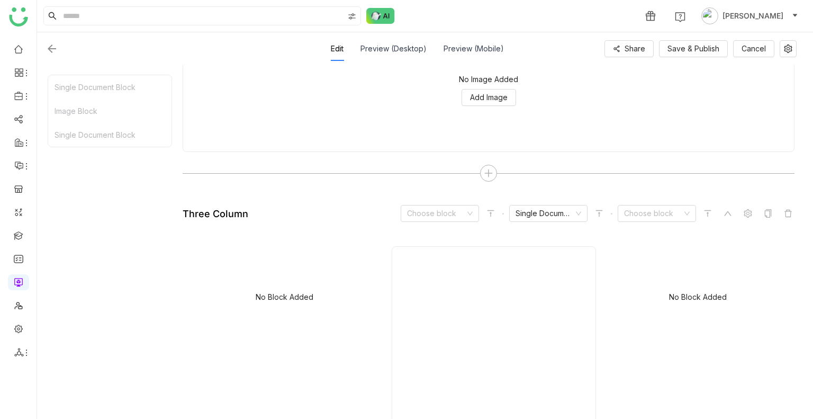
scroll to position [620, 0]
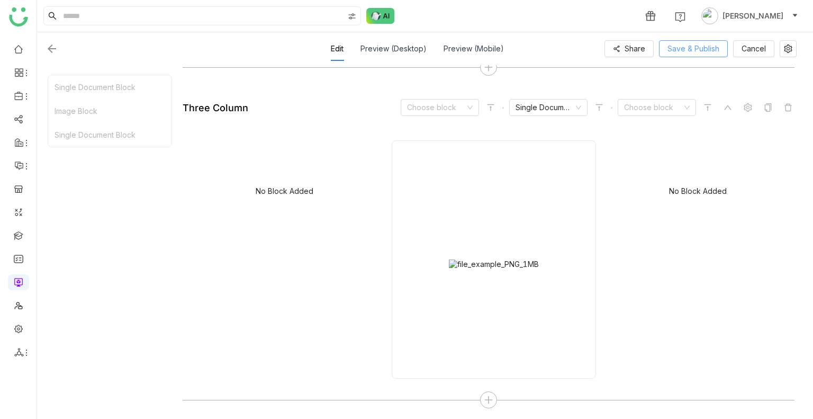
click at [692, 46] on span "Save & Publish" at bounding box center [693, 49] width 52 height 12
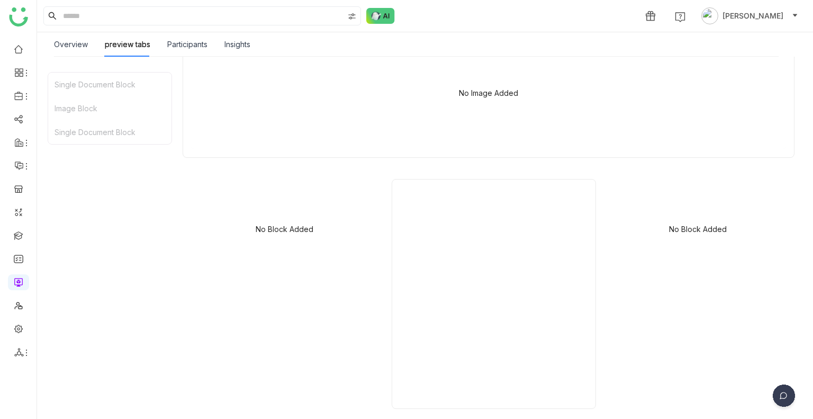
scroll to position [0, 0]
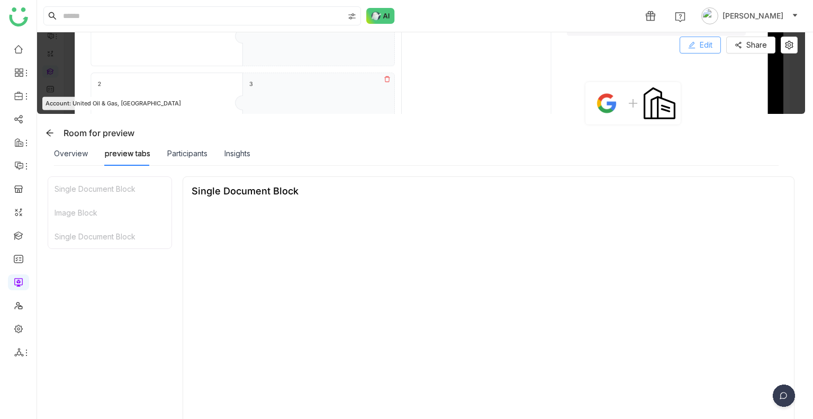
click at [702, 49] on span "Edit" at bounding box center [706, 45] width 13 height 12
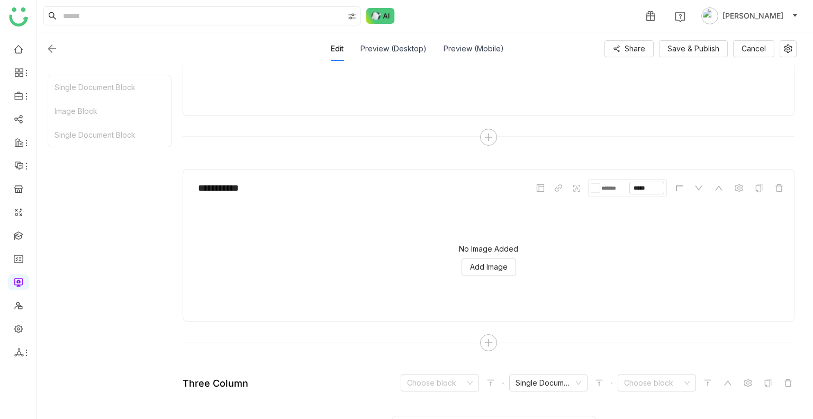
scroll to position [620, 0]
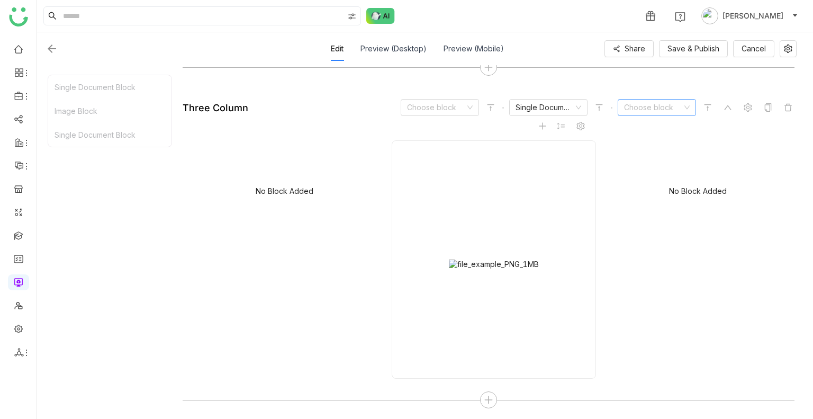
click at [667, 103] on input at bounding box center [653, 107] width 58 height 16
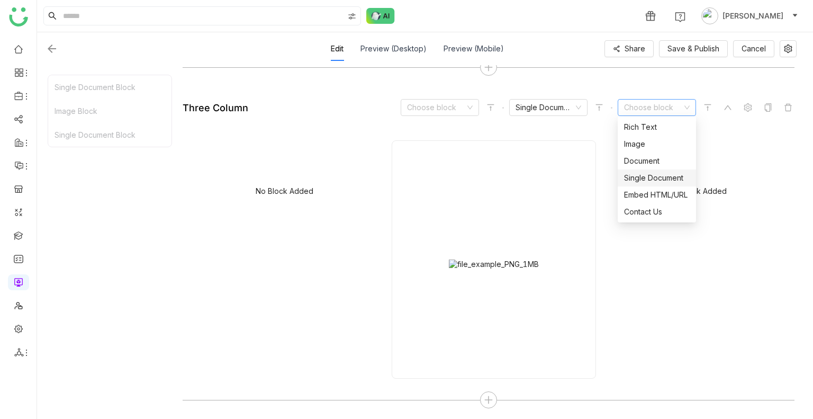
click at [658, 179] on div "Single Document" at bounding box center [657, 178] width 66 height 12
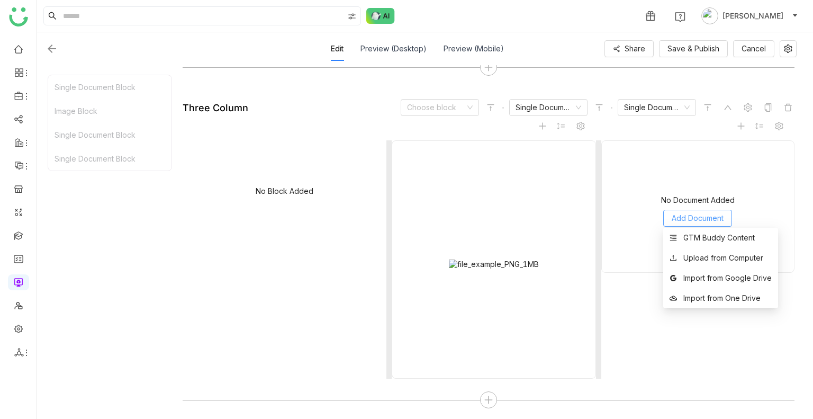
click at [703, 213] on span "Add Document" at bounding box center [698, 218] width 52 height 12
click at [711, 240] on div "GTM Buddy Content" at bounding box center [718, 238] width 71 height 12
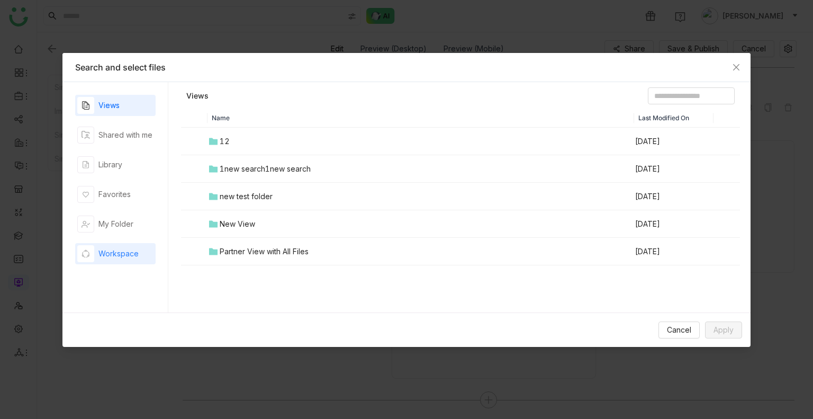
click at [105, 245] on div "Workspace" at bounding box center [107, 253] width 61 height 17
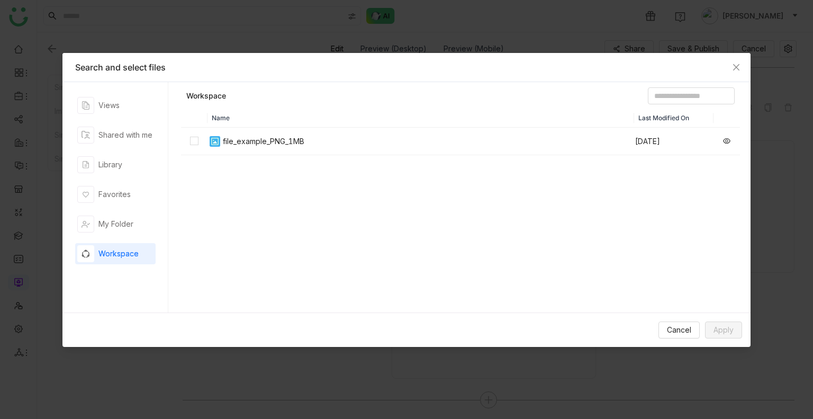
click at [229, 146] on div "file_example_PNG_1MB" at bounding box center [263, 141] width 81 height 12
click at [723, 141] on icon at bounding box center [726, 140] width 7 height 7
click at [721, 325] on span "Apply" at bounding box center [723, 330] width 20 height 12
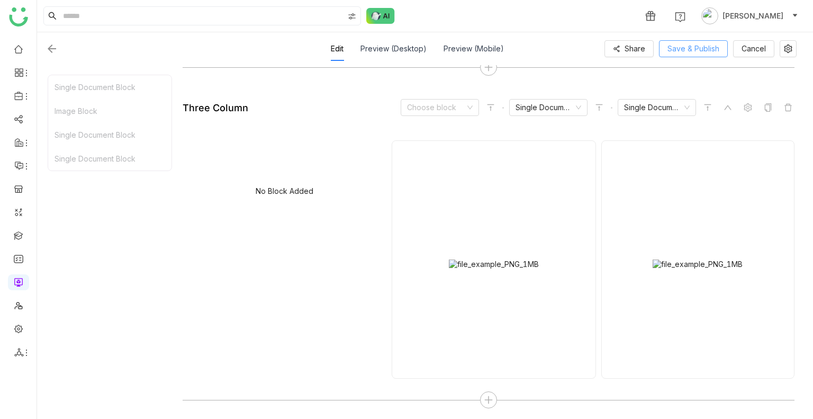
click at [665, 50] on button "Save & Publish" at bounding box center [693, 48] width 69 height 17
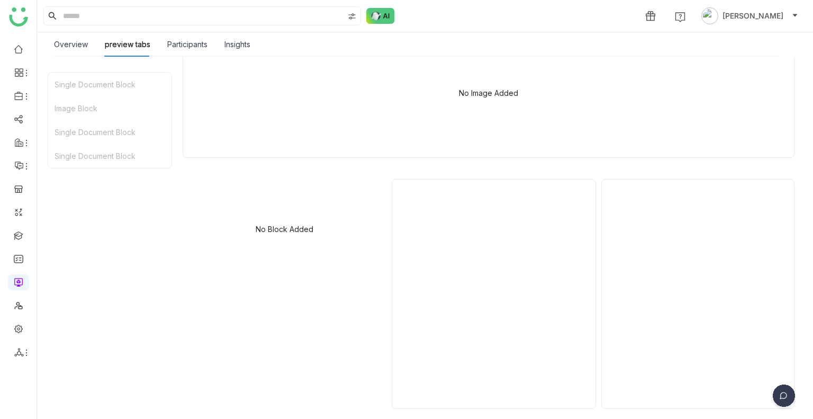
scroll to position [0, 0]
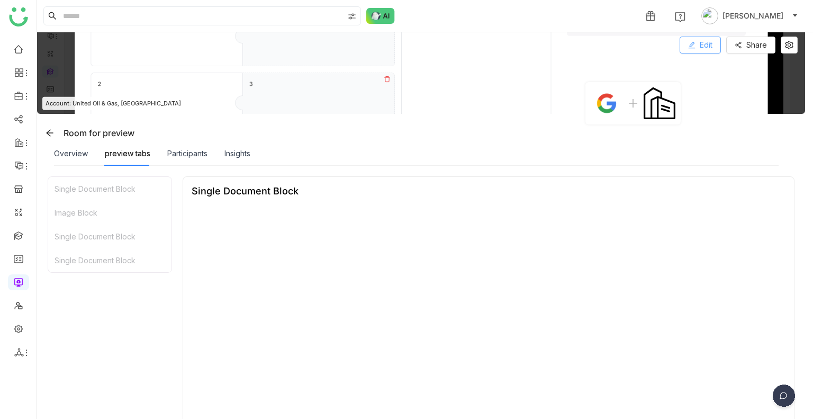
click at [706, 42] on span "Edit" at bounding box center [706, 45] width 13 height 12
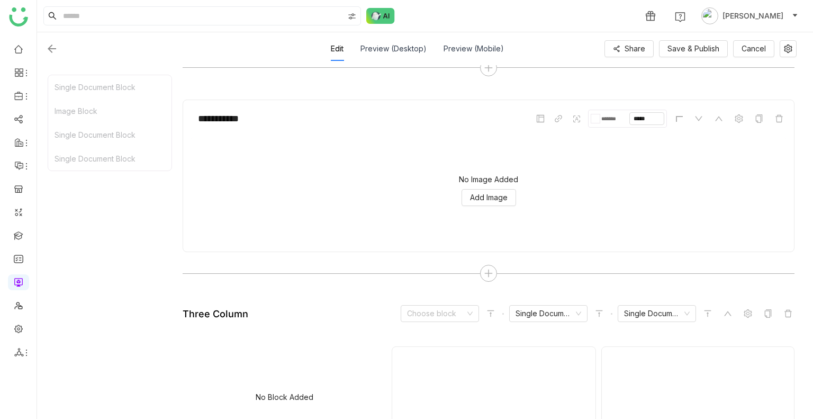
scroll to position [620, 0]
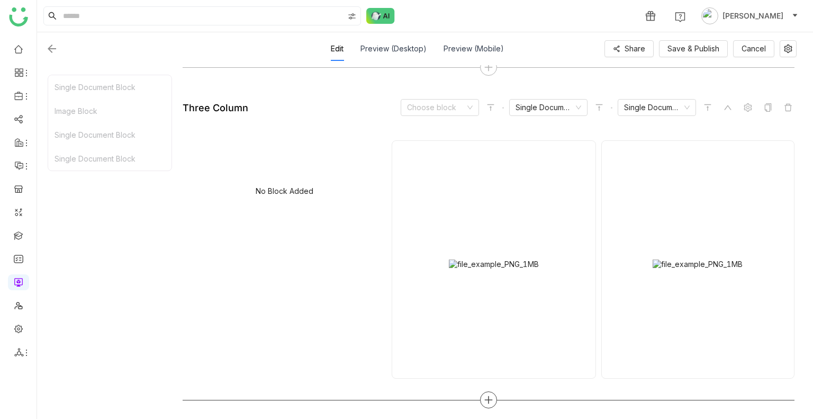
click at [493, 398] on icon at bounding box center [489, 400] width 10 height 10
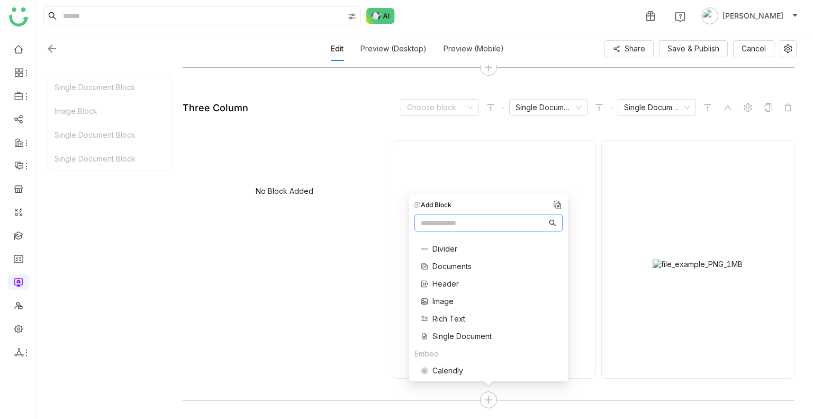
scroll to position [53, 0]
click at [453, 258] on span "Documents" at bounding box center [451, 263] width 39 height 11
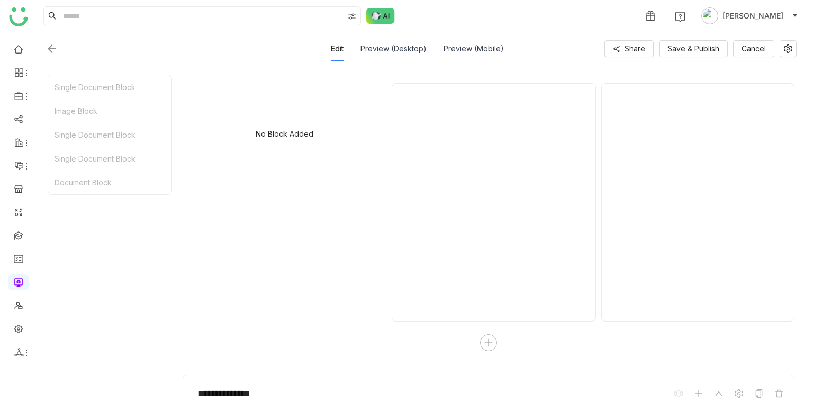
scroll to position [826, 0]
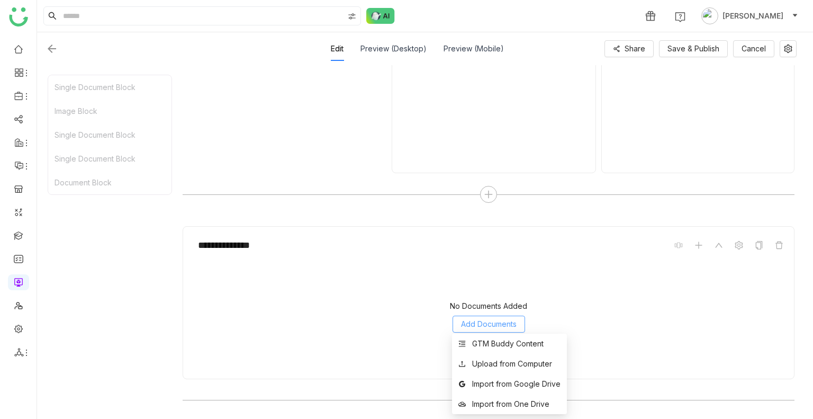
click at [486, 329] on button "Add Documents" at bounding box center [488, 323] width 73 height 17
click at [490, 338] on div "GTM Buddy Content" at bounding box center [507, 344] width 71 height 12
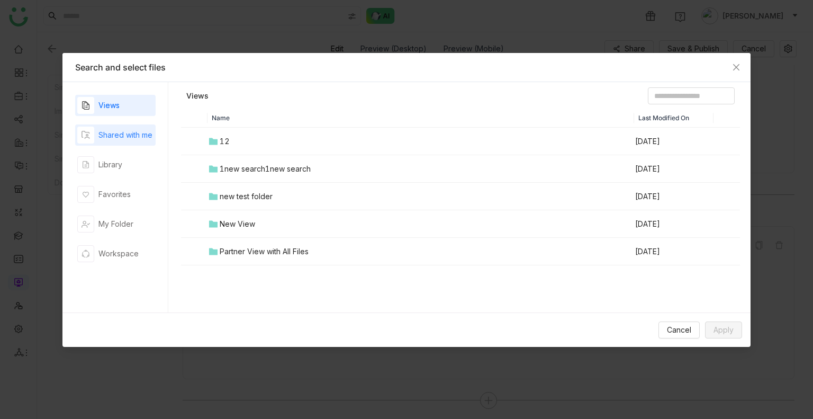
click at [124, 139] on div "Shared with me" at bounding box center [125, 135] width 54 height 12
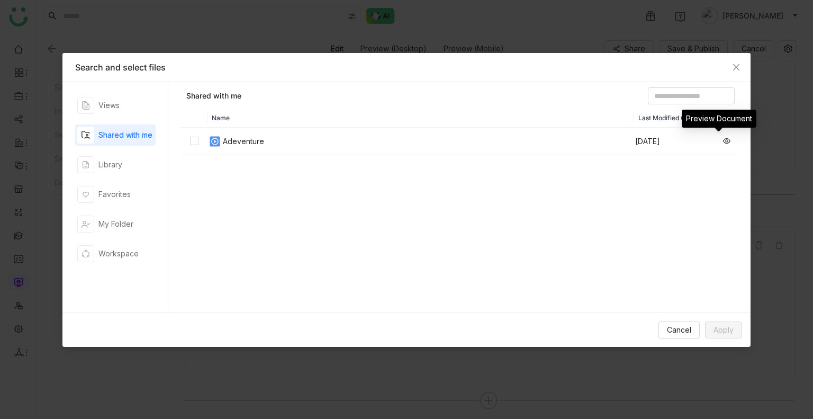
click at [723, 137] on icon at bounding box center [726, 140] width 7 height 7
click at [732, 65] on icon "Close" at bounding box center [736, 67] width 8 height 8
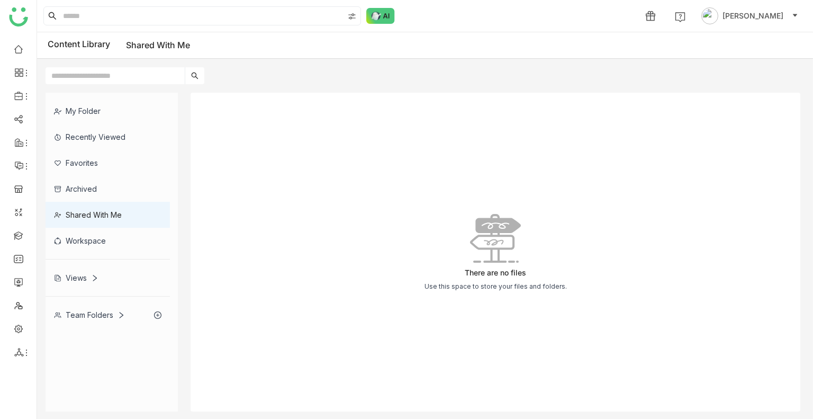
click at [91, 130] on div "Recently Viewed" at bounding box center [108, 137] width 124 height 26
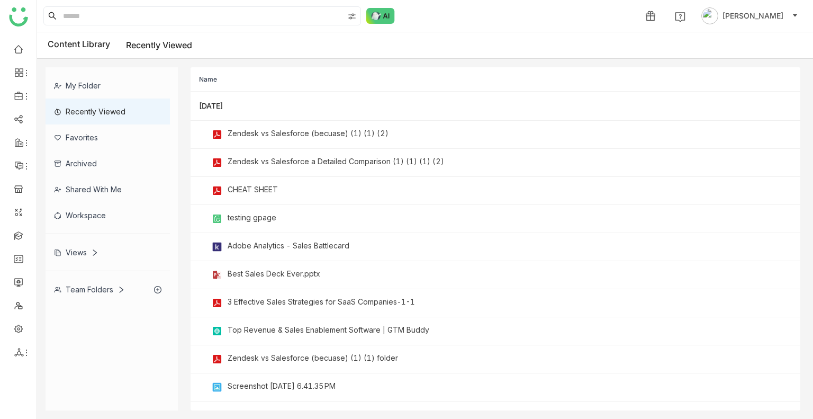
click at [113, 287] on div "Team Folders" at bounding box center [89, 289] width 71 height 9
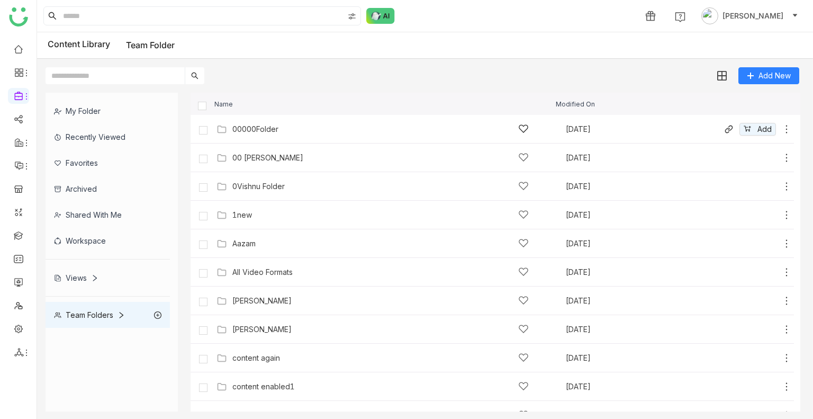
click at [786, 132] on icon at bounding box center [787, 129] width 2 height 8
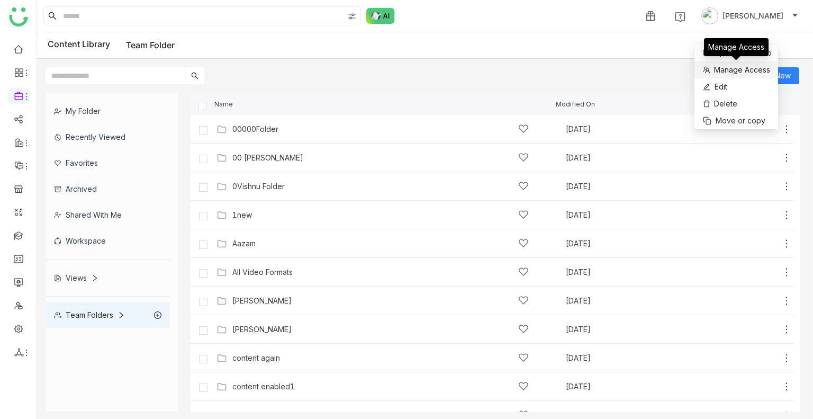
click at [737, 71] on span "Manage Access" at bounding box center [742, 70] width 56 height 12
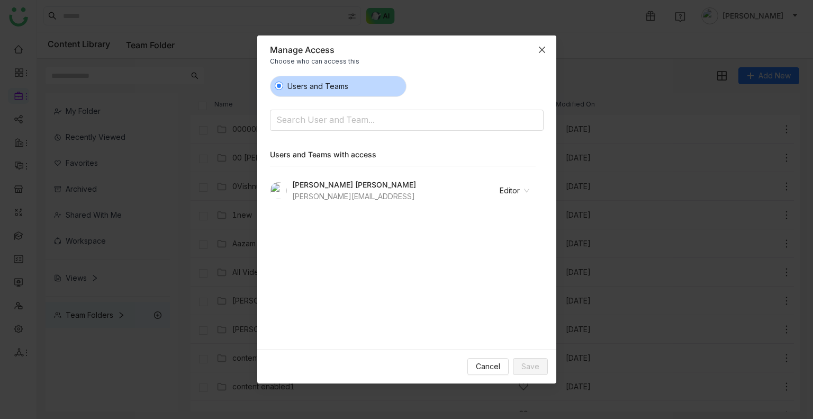
click at [543, 48] on icon "Close" at bounding box center [542, 50] width 8 height 8
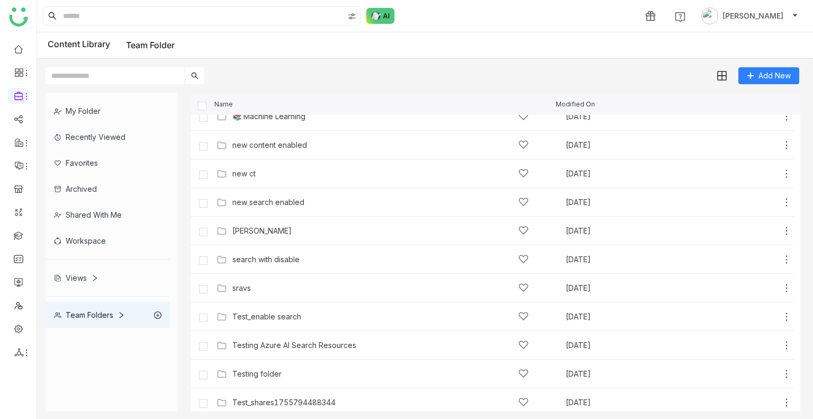
scroll to position [532, 0]
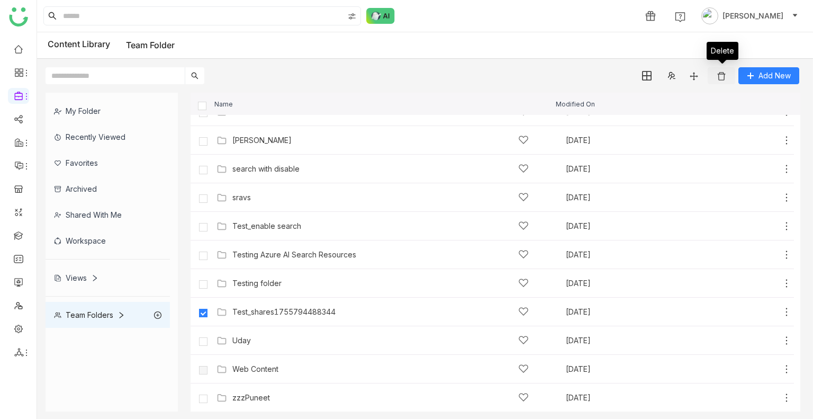
click at [722, 78] on img at bounding box center [721, 76] width 11 height 11
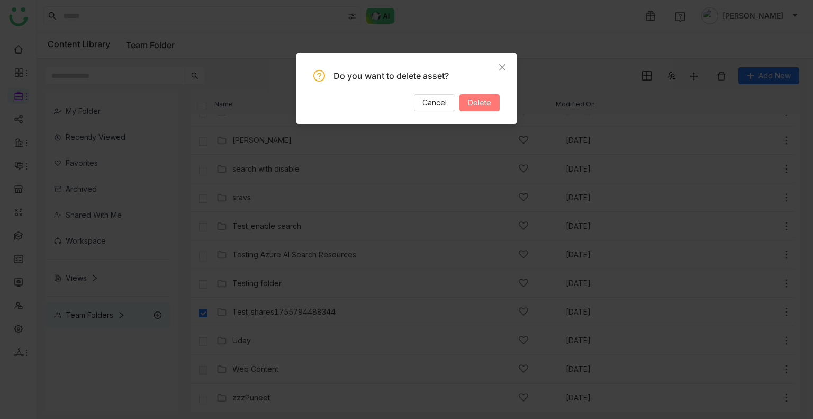
click at [485, 101] on span "Delete" at bounding box center [479, 103] width 23 height 12
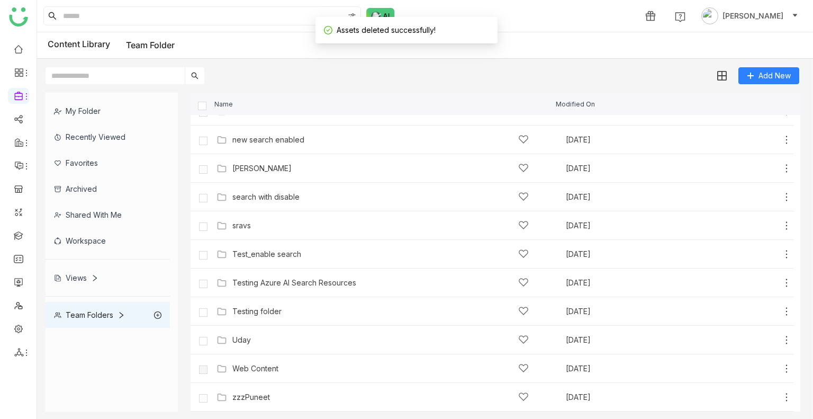
scroll to position [503, 0]
click at [239, 342] on div "Uday" at bounding box center [241, 340] width 19 height 8
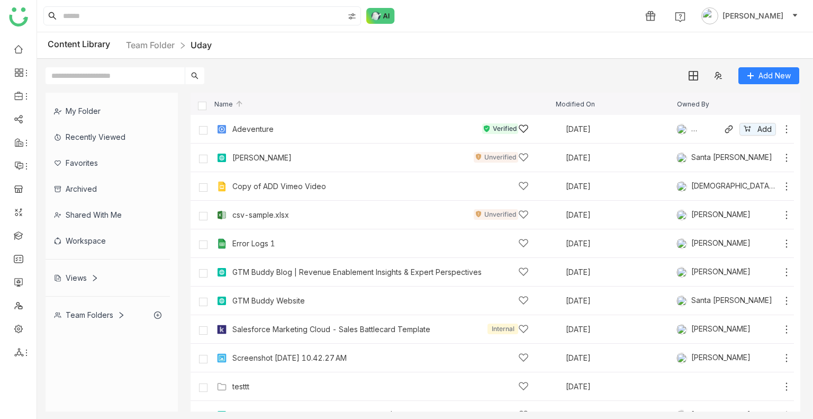
click at [781, 132] on icon at bounding box center [786, 129] width 11 height 11
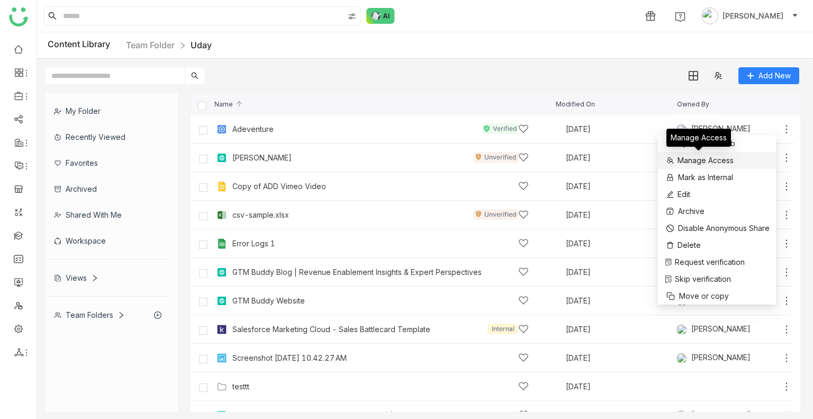
click at [727, 158] on span "Manage Access" at bounding box center [705, 161] width 56 height 12
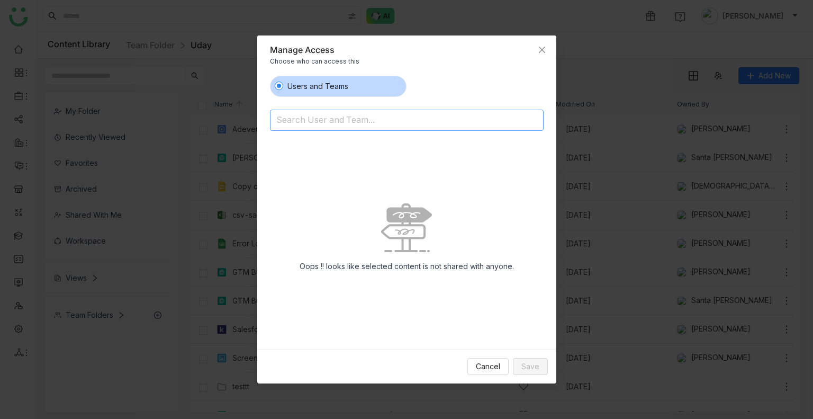
click at [351, 117] on input at bounding box center [379, 120] width 206 height 17
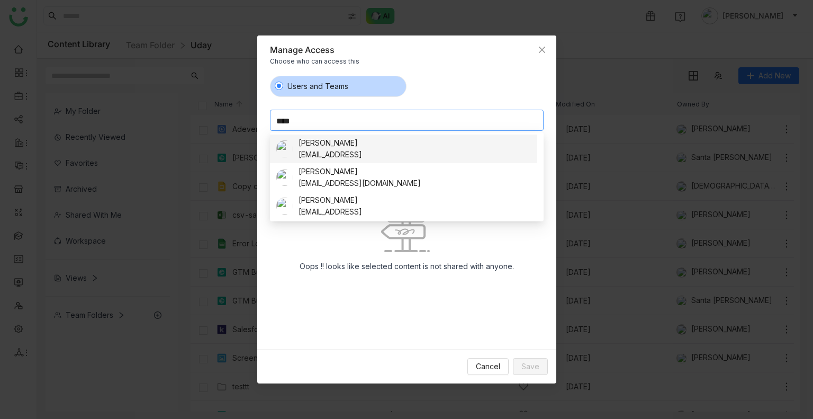
type input "****"
click at [340, 143] on div "[PERSON_NAME]" at bounding box center [330, 143] width 64 height 12
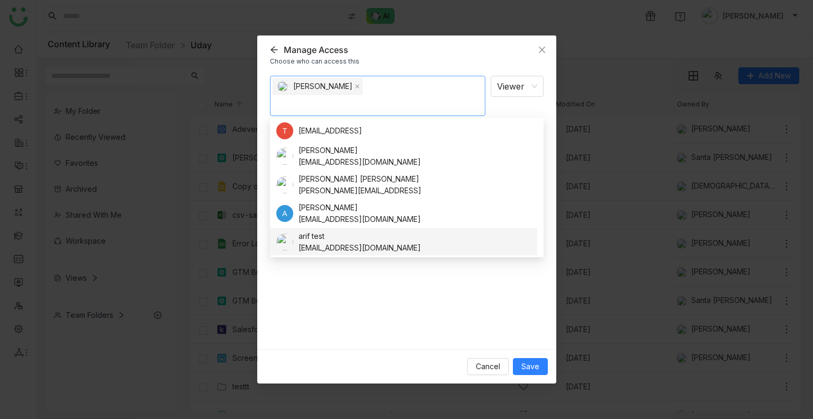
click at [336, 277] on div "Uday Bhanu Viewer Notify people" at bounding box center [407, 208] width 274 height 265
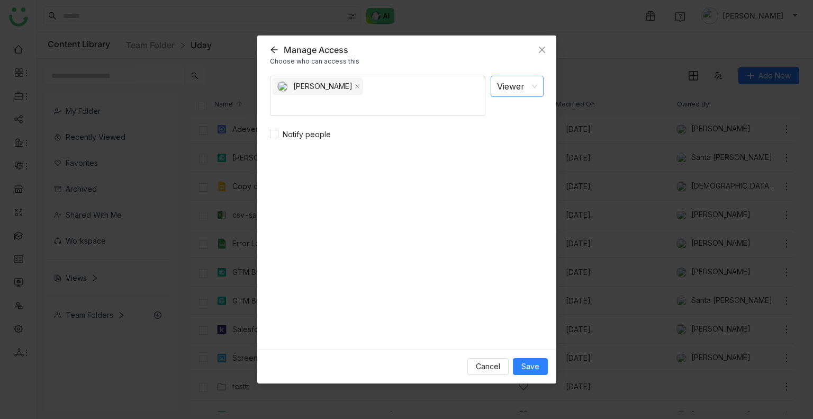
click at [511, 89] on nz-select-item "Viewer" at bounding box center [517, 86] width 40 height 20
click at [502, 124] on div "Editor" at bounding box center [514, 127] width 34 height 12
click at [527, 367] on span "Save" at bounding box center [530, 366] width 18 height 12
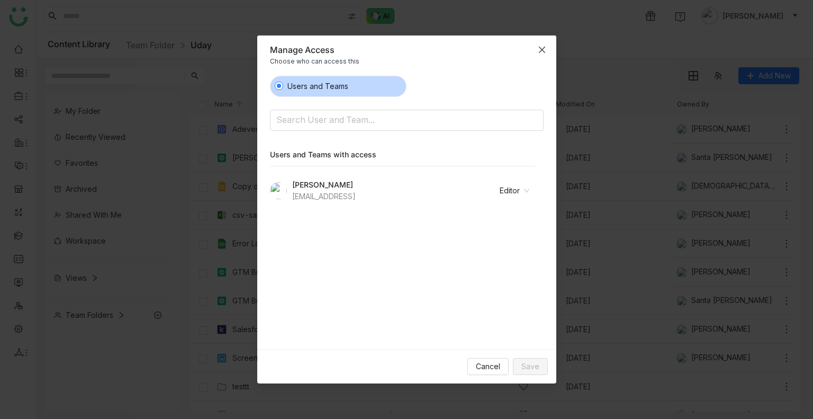
click at [543, 57] on span "Close" at bounding box center [542, 49] width 29 height 29
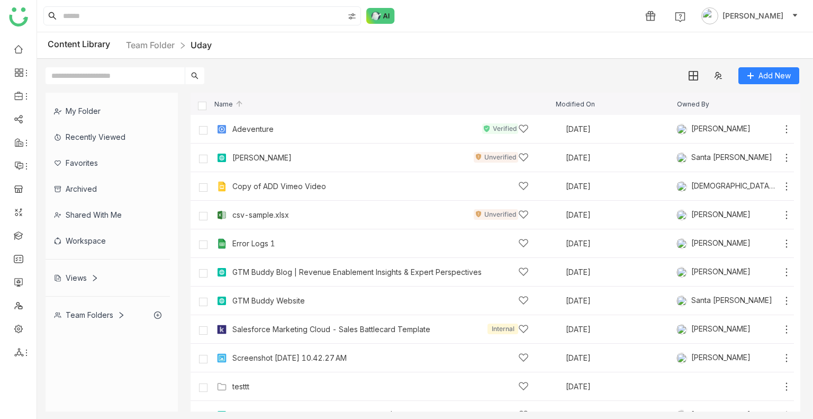
click at [92, 188] on div "Archived" at bounding box center [108, 189] width 124 height 26
click at [92, 202] on div "Shared with me" at bounding box center [108, 215] width 124 height 26
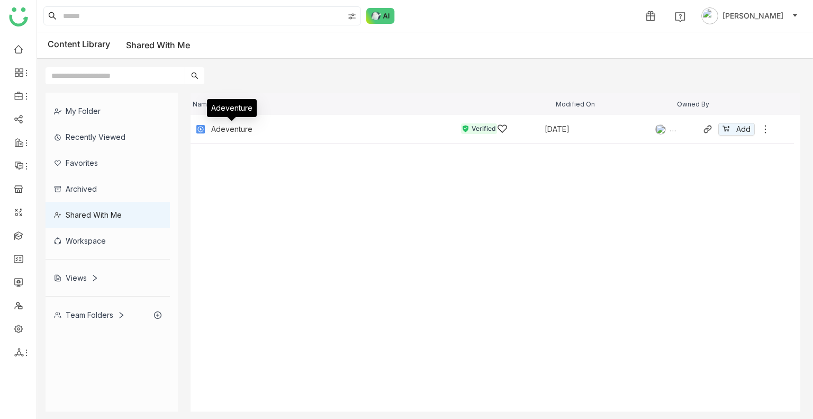
click at [221, 126] on div "Adeventure" at bounding box center [231, 129] width 41 height 8
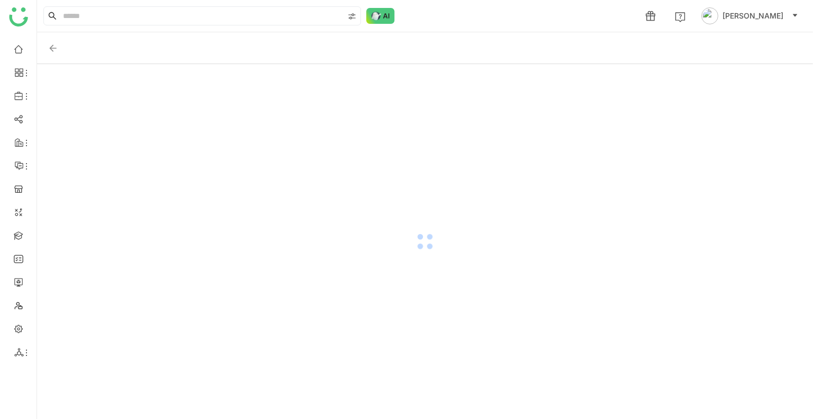
click at [221, 126] on div at bounding box center [425, 241] width 776 height 355
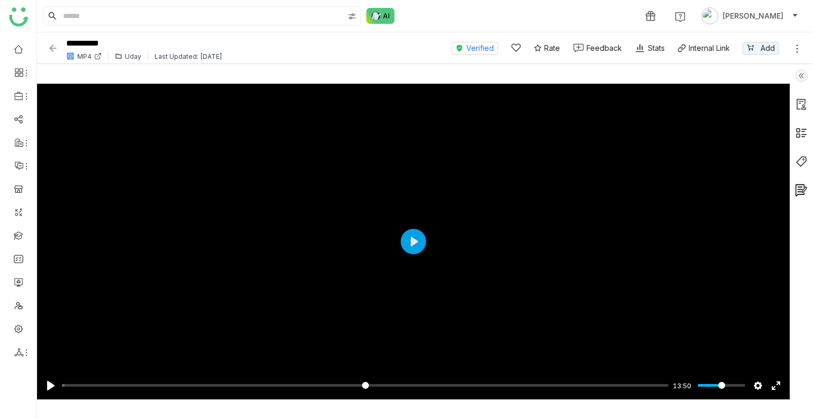
click at [51, 50] on img at bounding box center [53, 48] width 11 height 11
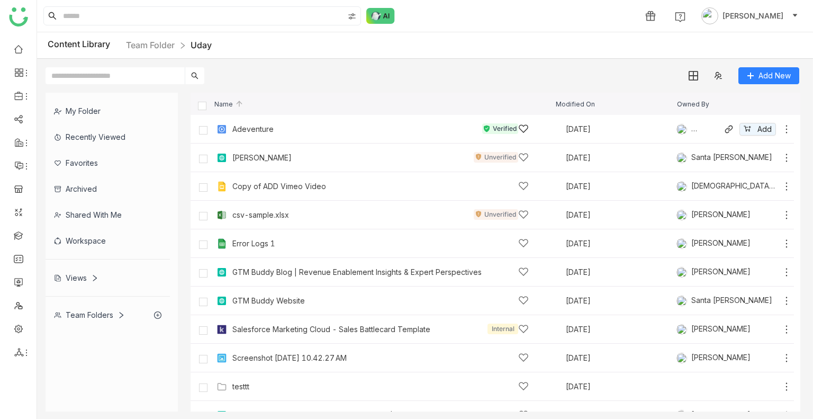
click at [781, 126] on icon at bounding box center [786, 129] width 11 height 11
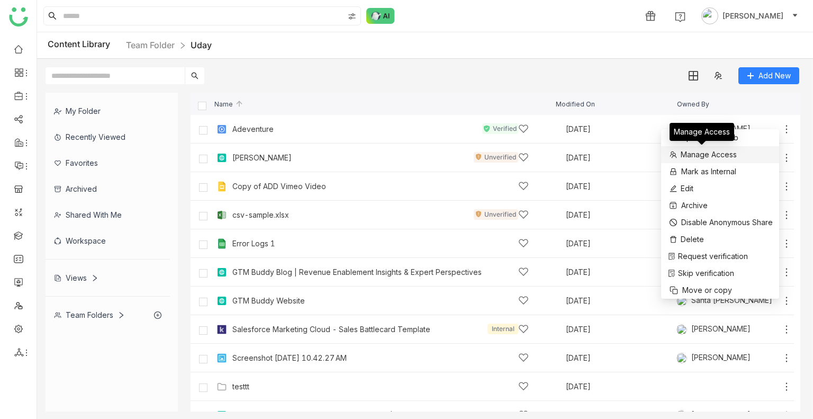
click at [709, 152] on span "Manage Access" at bounding box center [709, 155] width 56 height 12
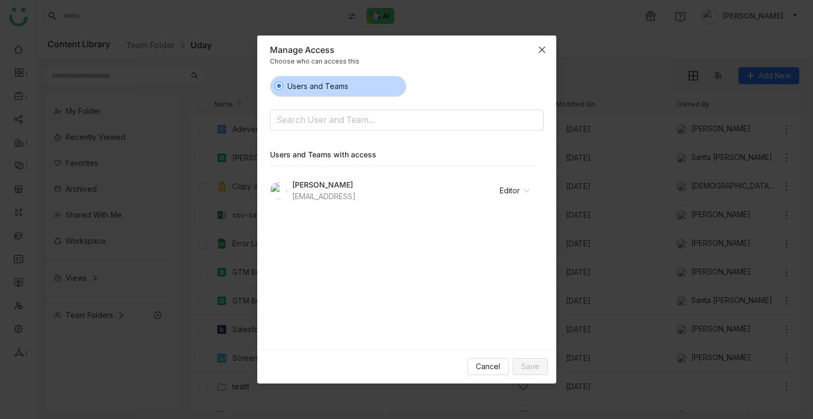
click at [535, 39] on span "Close" at bounding box center [542, 49] width 29 height 29
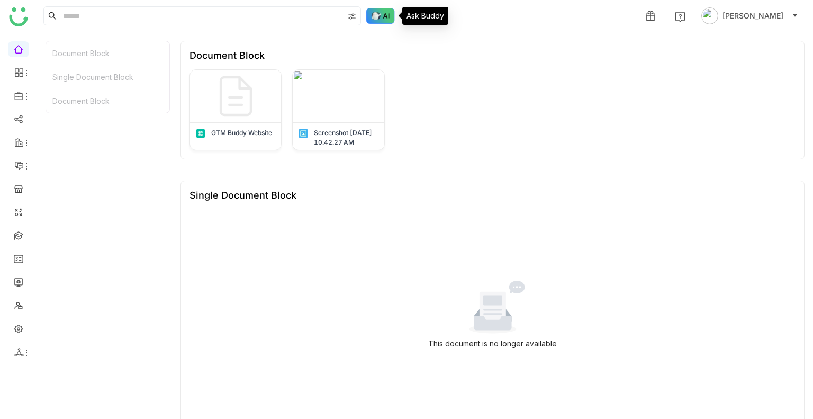
click at [372, 8] on img at bounding box center [380, 16] width 29 height 16
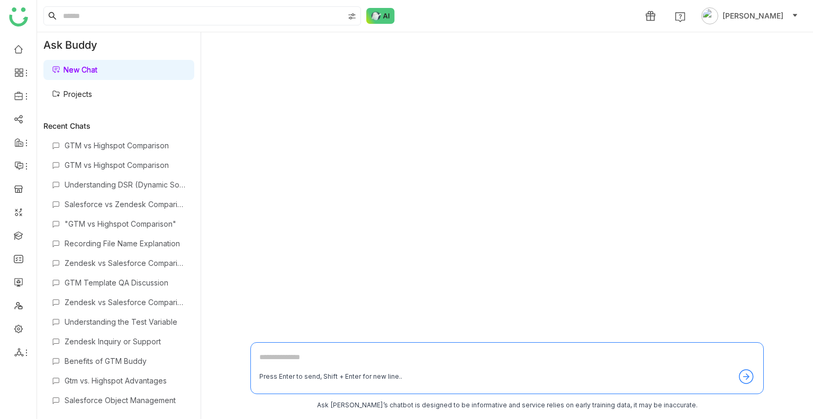
click at [307, 361] on textarea at bounding box center [506, 359] width 495 height 17
type textarea "**********"
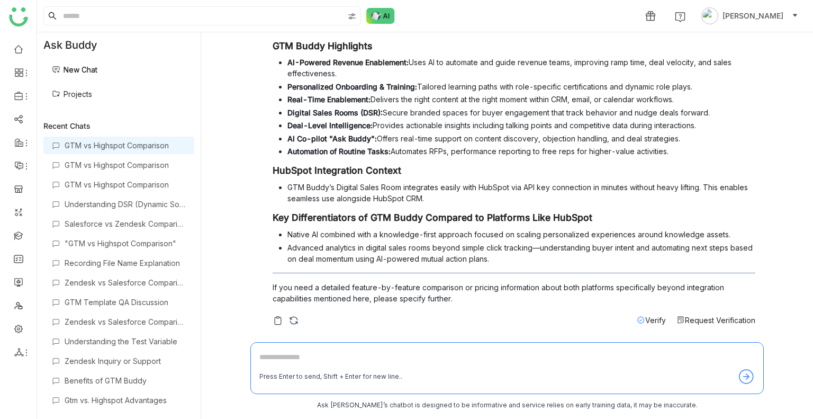
scroll to position [53, 0]
click at [296, 321] on img at bounding box center [293, 320] width 11 height 11
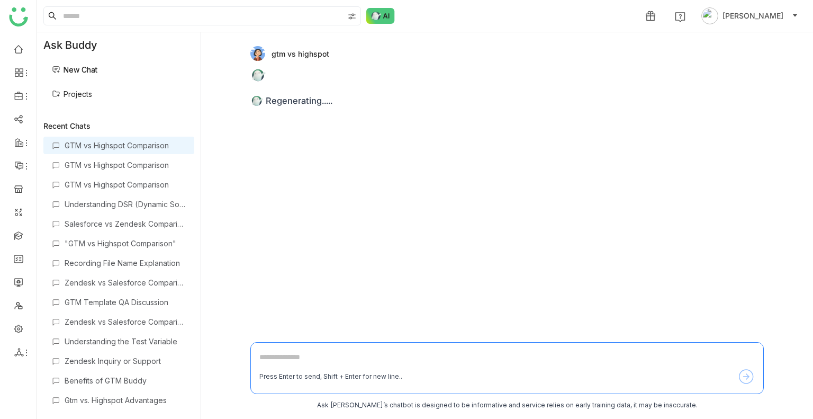
scroll to position [0, 0]
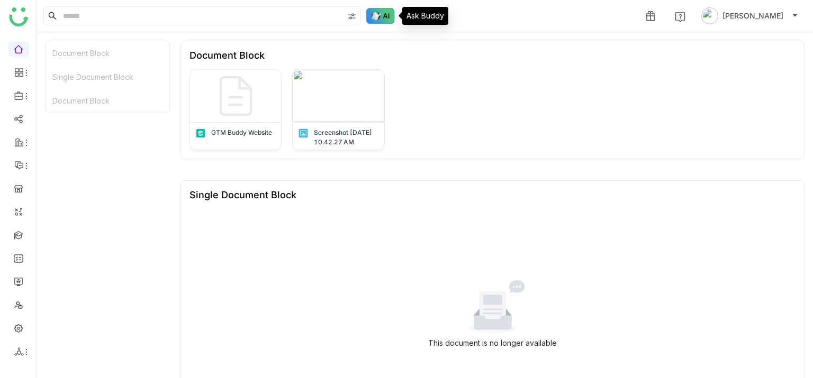
click at [379, 19] on img at bounding box center [380, 16] width 29 height 16
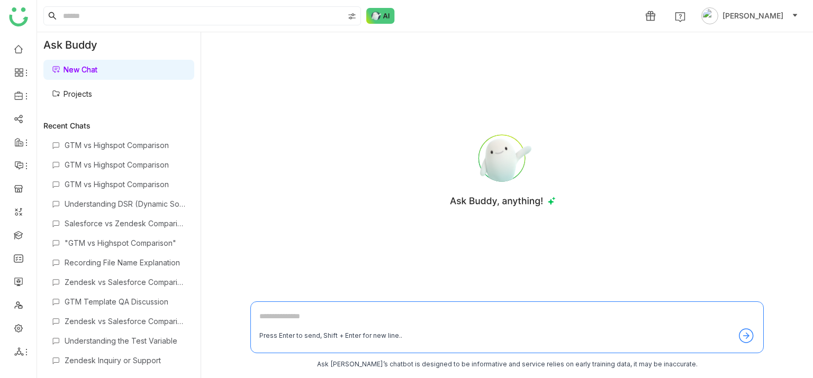
click at [328, 319] on textarea at bounding box center [506, 319] width 495 height 17
type textarea "**********"
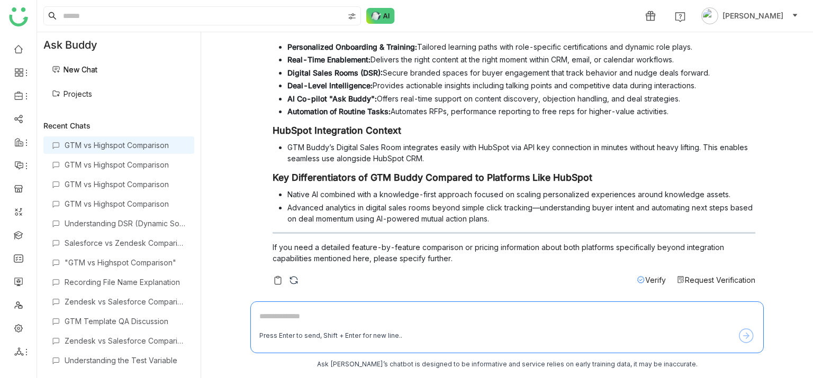
scroll to position [93, 0]
click at [294, 277] on img at bounding box center [293, 280] width 11 height 11
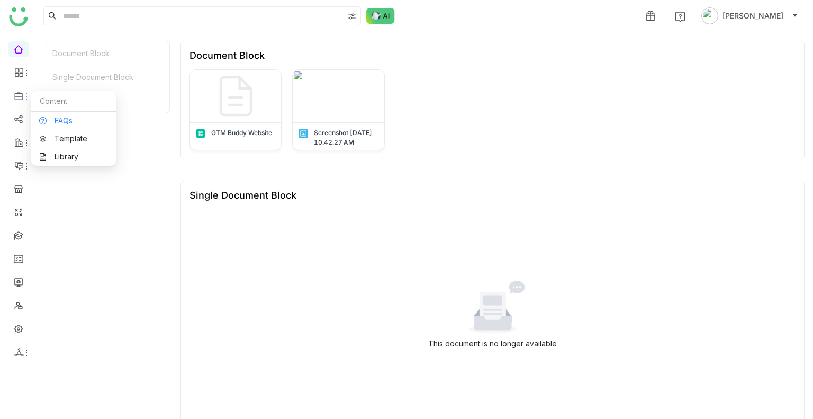
click at [53, 122] on link "FAQs" at bounding box center [73, 120] width 69 height 7
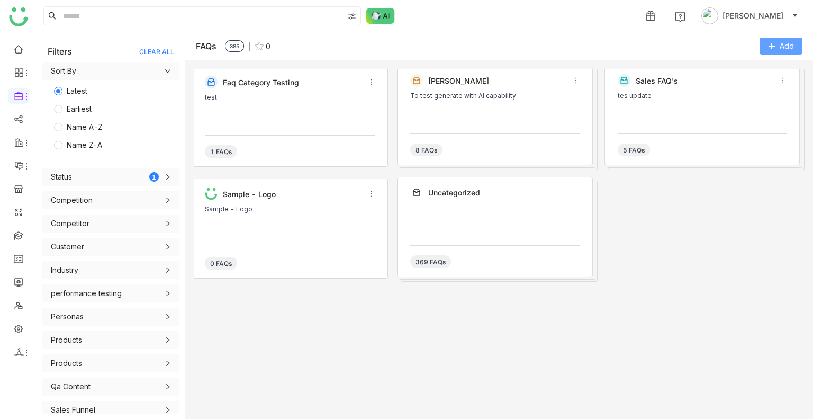
click at [782, 47] on span "Add" at bounding box center [787, 46] width 14 height 12
click at [780, 46] on span "Add" at bounding box center [787, 46] width 14 height 12
click at [753, 115] on Excel "Import from Excel" at bounding box center [765, 111] width 61 height 12
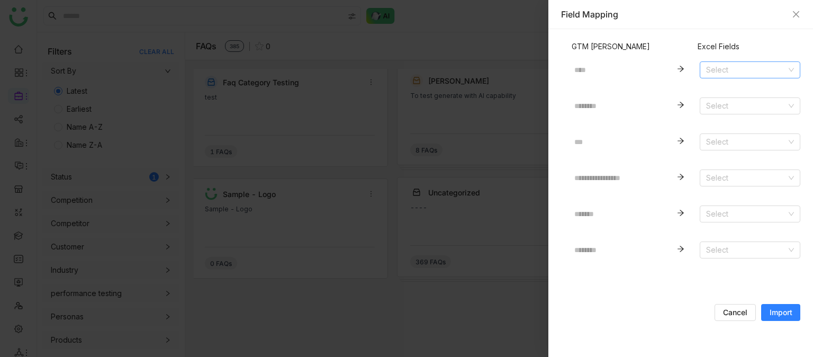
click at [741, 75] on input at bounding box center [746, 70] width 80 height 16
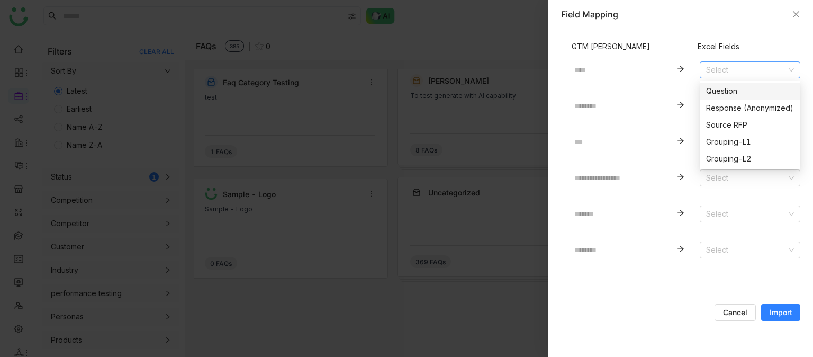
click at [726, 86] on div "Question" at bounding box center [750, 91] width 88 height 12
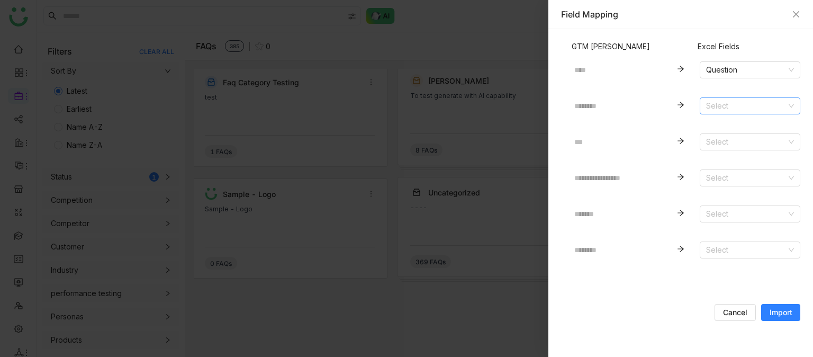
click at [724, 98] on input at bounding box center [746, 106] width 80 height 16
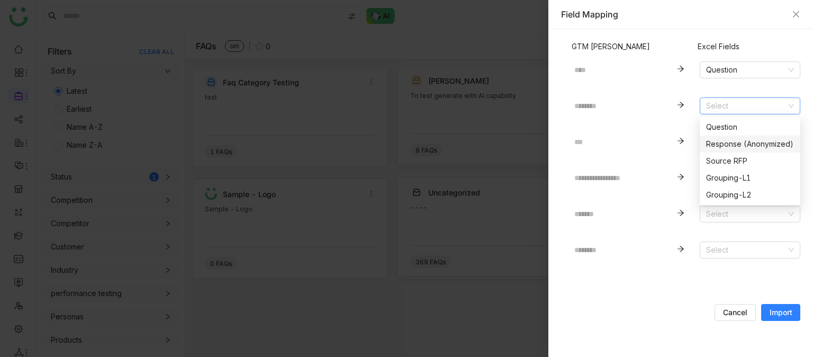
click at [729, 139] on div "Response (Anonymized)" at bounding box center [750, 144] width 88 height 12
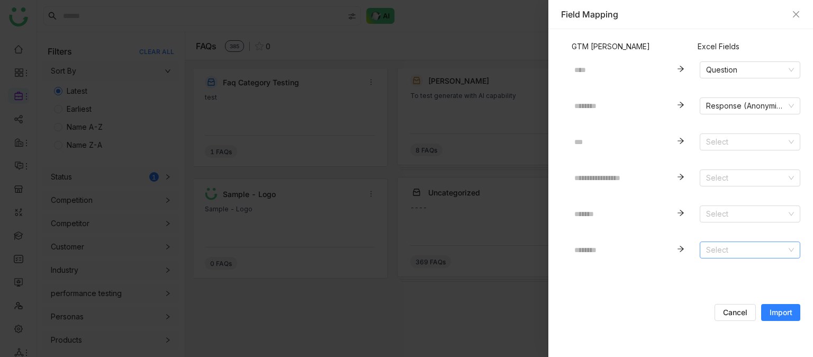
click at [746, 246] on input at bounding box center [746, 250] width 80 height 16
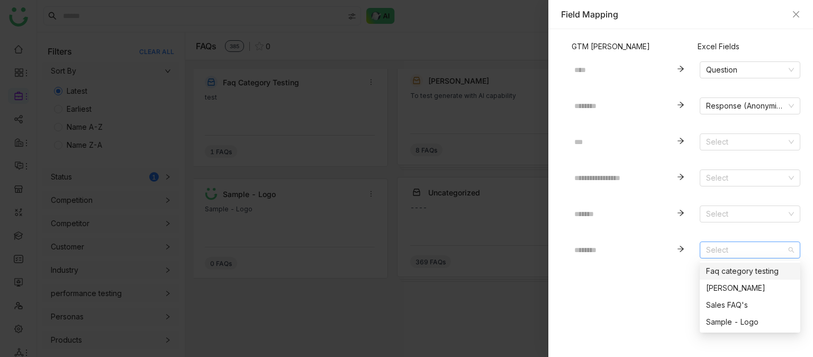
click at [660, 275] on form "**********" at bounding box center [680, 186] width 239 height 270
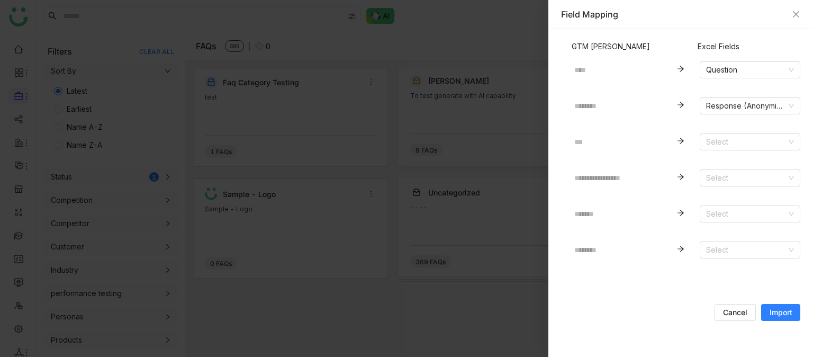
click at [776, 304] on button "Import" at bounding box center [780, 312] width 39 height 17
click at [800, 16] on div "Field Mapping" at bounding box center [680, 14] width 265 height 29
click at [798, 14] on icon "Close" at bounding box center [796, 14] width 8 height 8
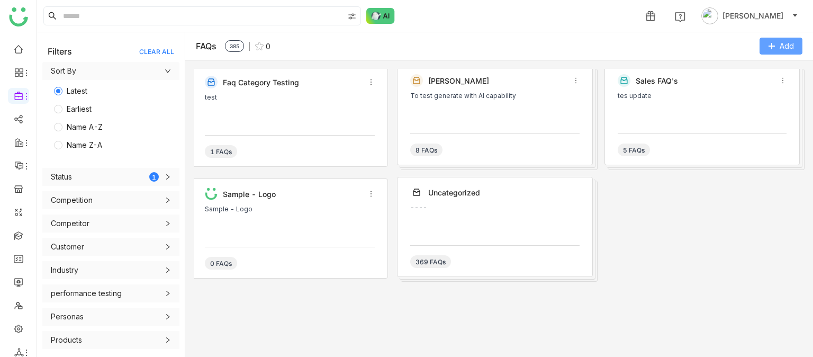
click at [771, 50] on button "Add" at bounding box center [780, 46] width 43 height 17
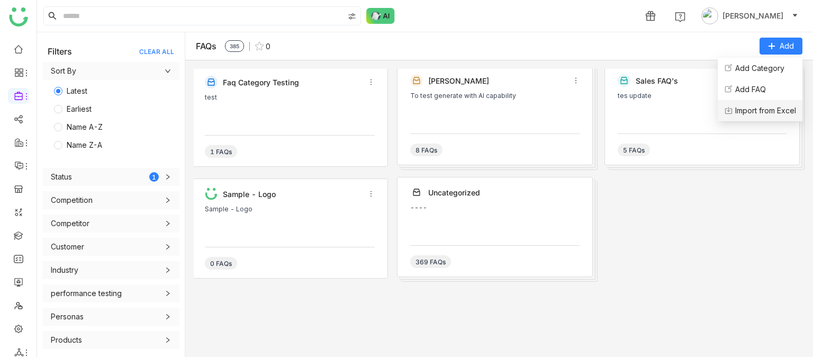
click at [752, 107] on Excel "Import from Excel" at bounding box center [765, 111] width 61 height 12
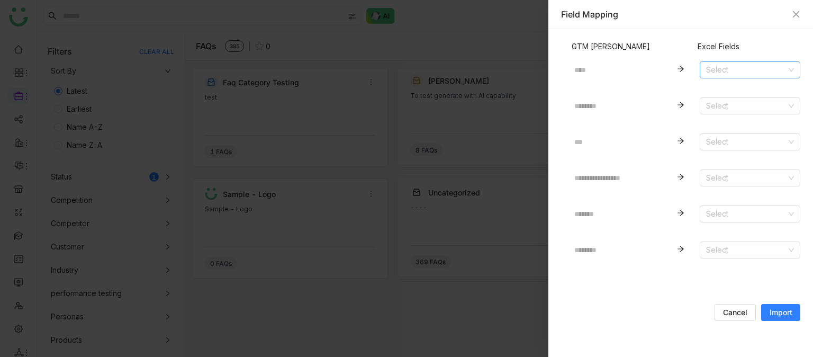
click at [733, 66] on input at bounding box center [746, 70] width 80 height 16
click at [718, 89] on div "Question" at bounding box center [750, 91] width 88 height 12
click at [718, 103] on input at bounding box center [746, 106] width 80 height 16
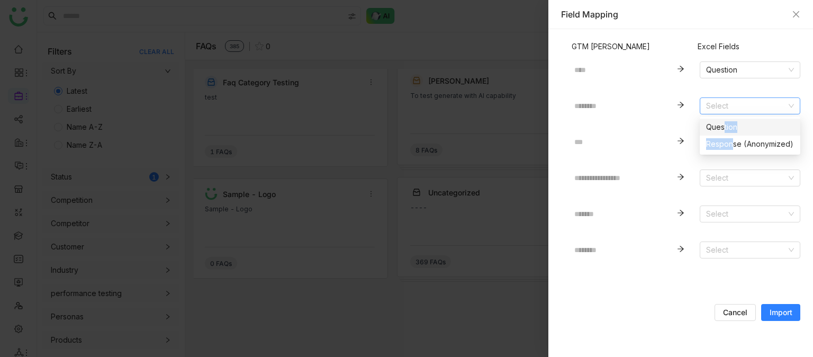
drag, startPoint x: 721, startPoint y: 122, endPoint x: 729, endPoint y: 139, distance: 18.7
click at [729, 139] on div "Question Response (Anonymized)" at bounding box center [750, 136] width 101 height 34
click at [729, 139] on div "Response (Anonymized)" at bounding box center [750, 144] width 88 height 12
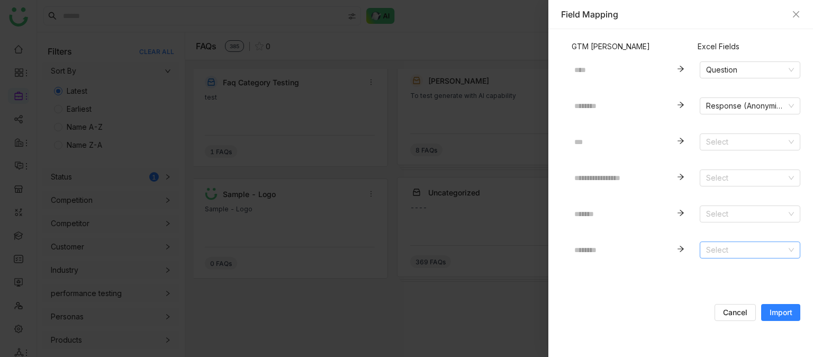
click at [741, 244] on input at bounding box center [746, 250] width 80 height 16
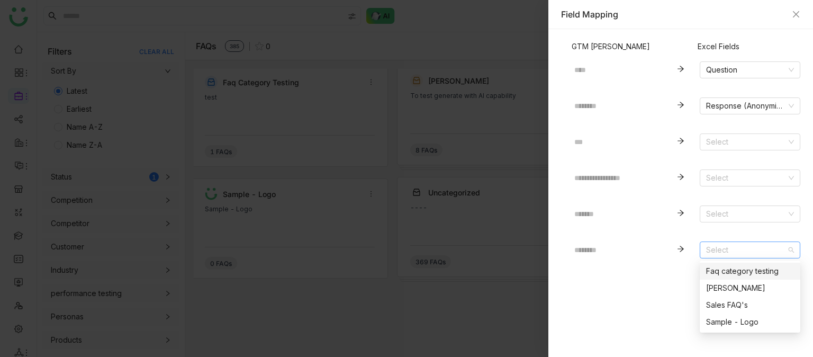
click at [726, 272] on div "Faq category testing" at bounding box center [750, 271] width 88 height 12
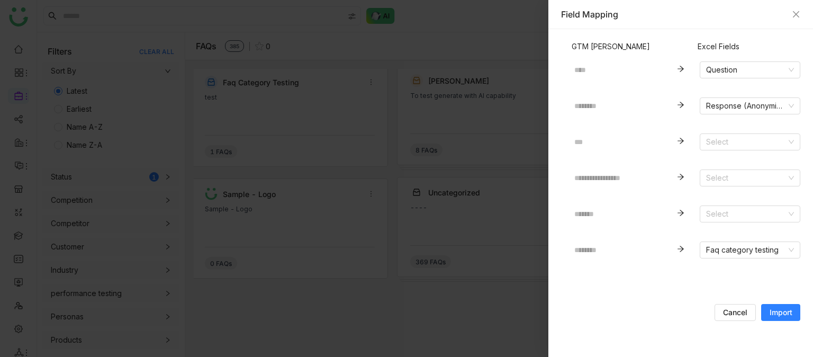
click at [782, 307] on span "Import" at bounding box center [780, 312] width 23 height 11
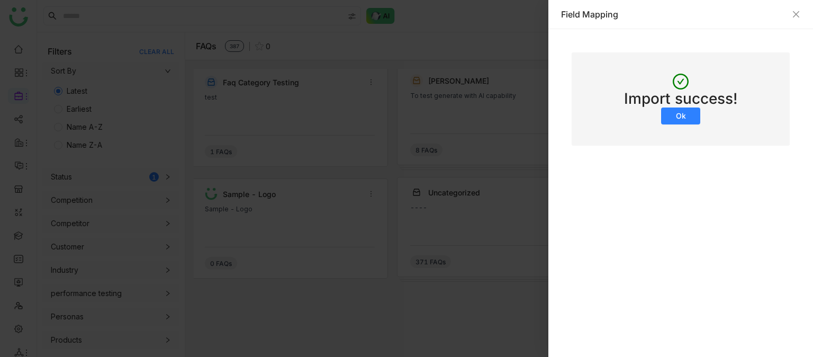
click at [677, 107] on button "Ok" at bounding box center [680, 115] width 39 height 17
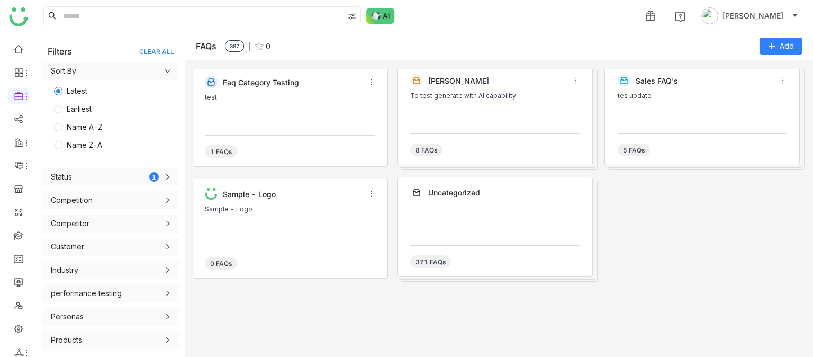
click at [284, 131] on div "Faq category testing test 1 FAQs" at bounding box center [290, 117] width 196 height 100
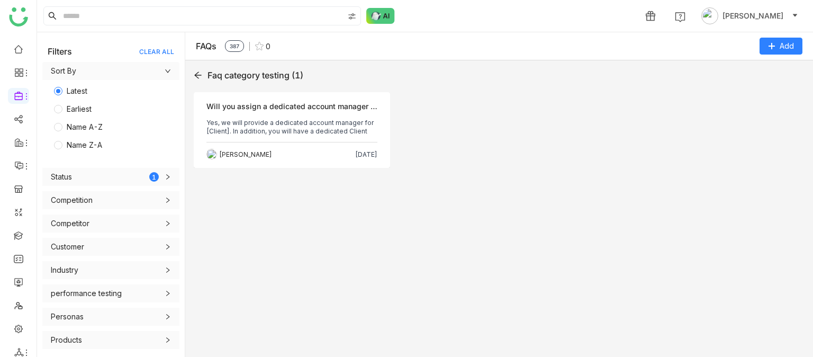
click at [284, 131] on p "Yes, we will provide a dedicated account manager for [Client]. In addition, you…" at bounding box center [291, 127] width 171 height 17
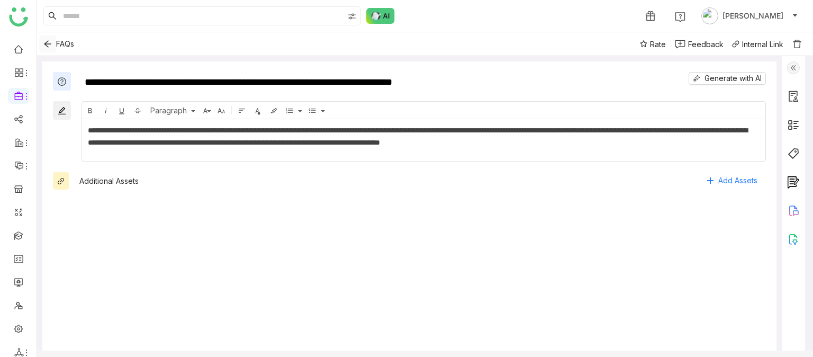
click at [47, 44] on icon "Back" at bounding box center [47, 44] width 8 height 8
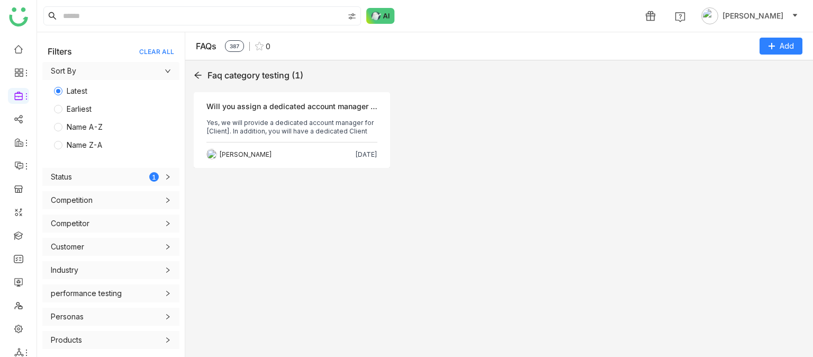
click at [195, 75] on icon at bounding box center [197, 75] width 7 height 7
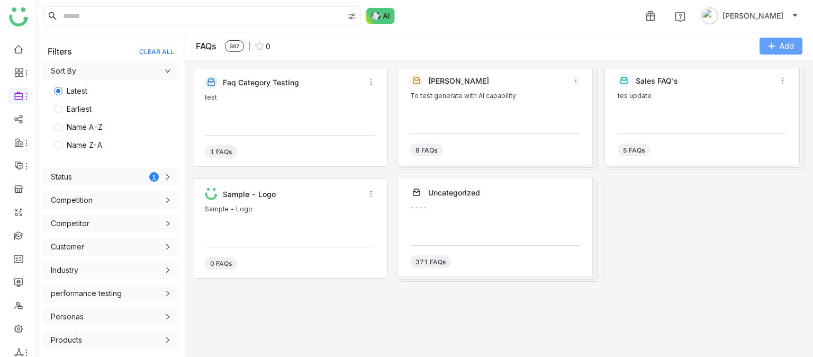
click at [768, 44] on icon at bounding box center [771, 45] width 7 height 7
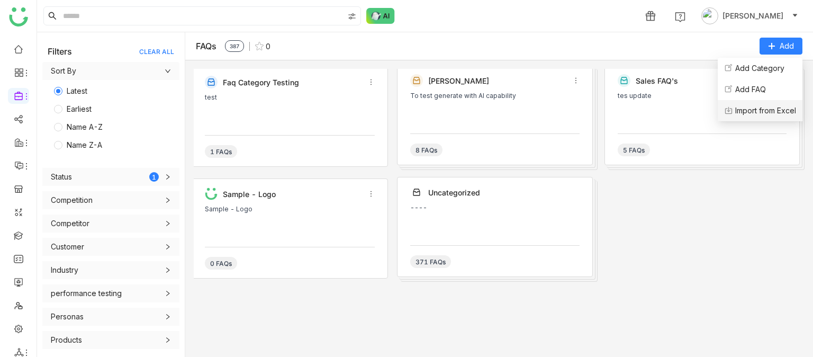
click at [758, 106] on Excel "Import from Excel" at bounding box center [765, 111] width 61 height 12
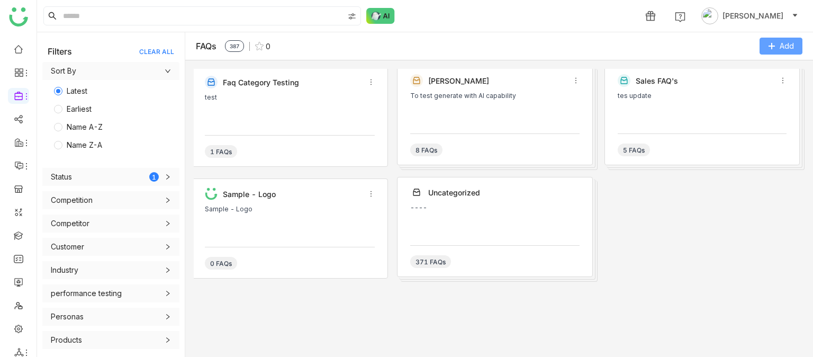
click at [787, 38] on button "Add" at bounding box center [780, 46] width 43 height 17
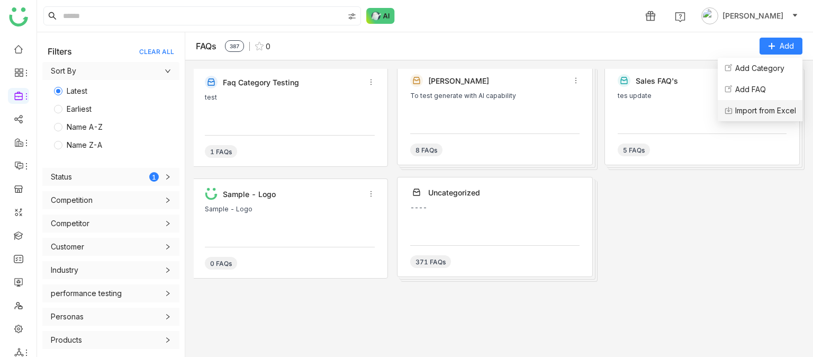
click at [758, 112] on Excel "Import from Excel" at bounding box center [765, 111] width 61 height 12
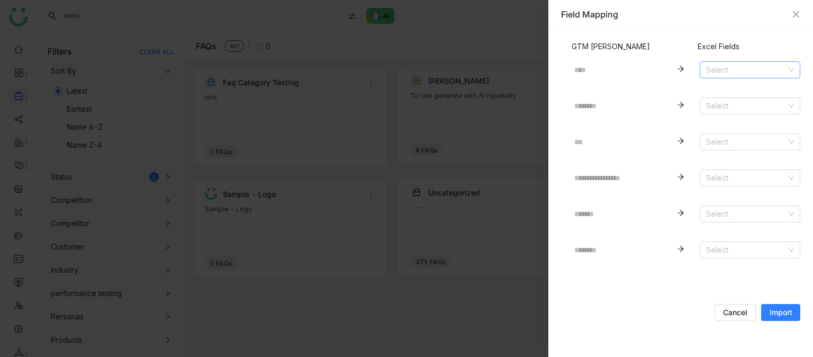
click at [711, 71] on input at bounding box center [746, 70] width 80 height 16
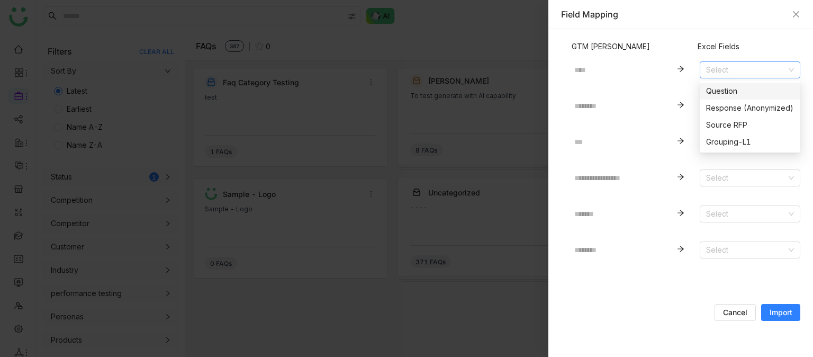
click at [710, 86] on div "Question" at bounding box center [750, 91] width 88 height 12
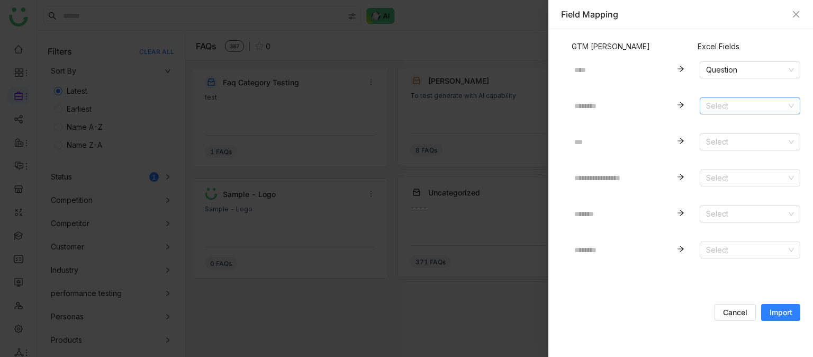
click at [719, 102] on input at bounding box center [746, 106] width 80 height 16
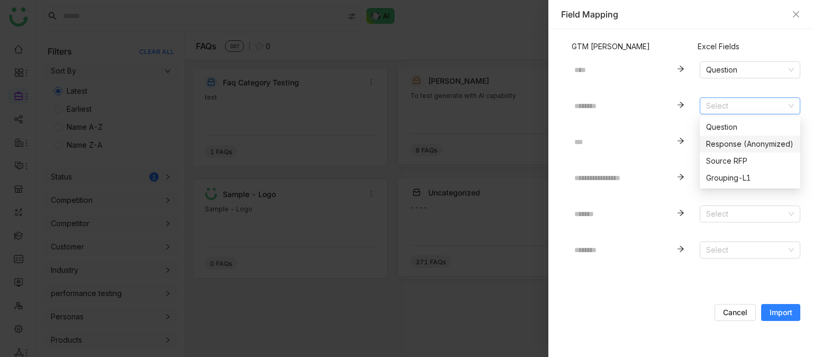
click at [731, 137] on nz-option-item "Response (Anonymized)" at bounding box center [750, 143] width 101 height 17
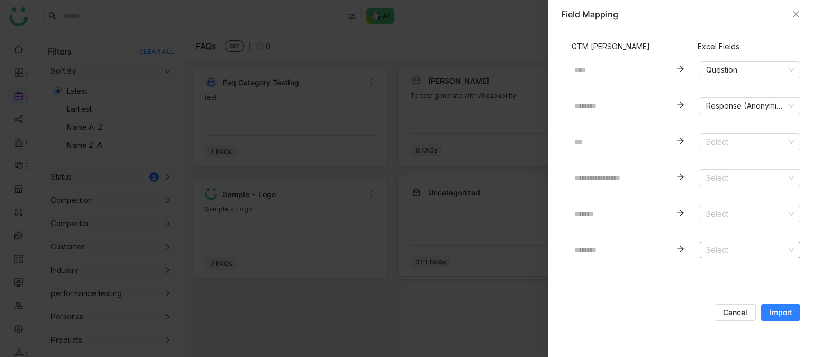
click at [732, 248] on input at bounding box center [746, 250] width 80 height 16
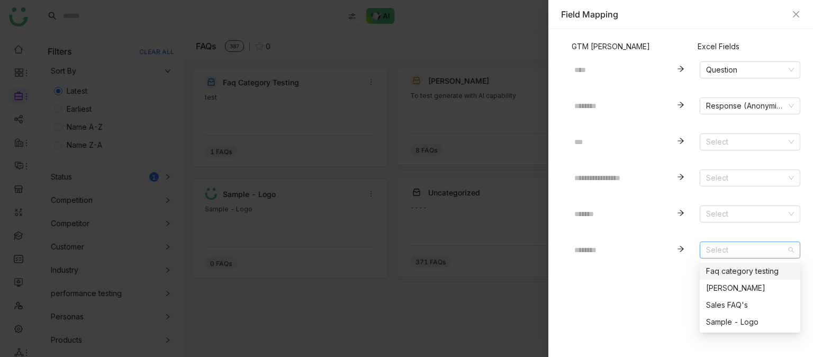
click at [726, 274] on div "Faq category testing" at bounding box center [750, 271] width 88 height 12
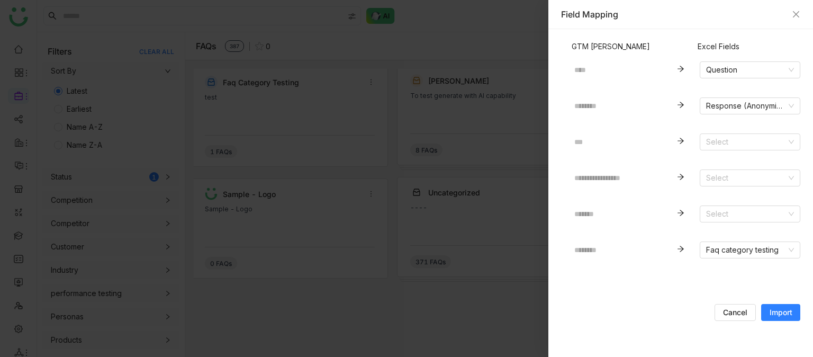
click at [790, 310] on span "Import" at bounding box center [780, 312] width 23 height 11
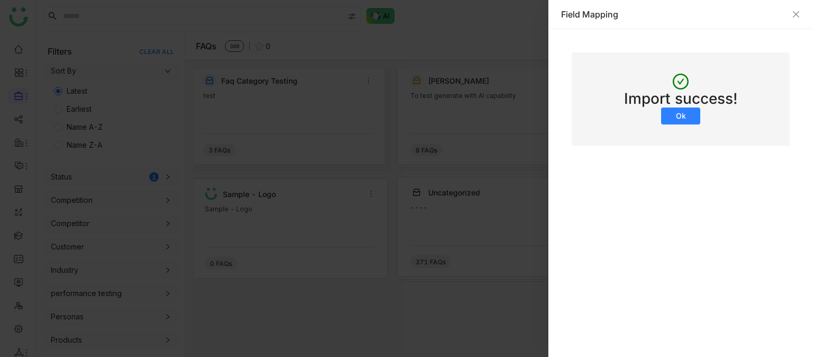
click at [682, 117] on span "Ok" at bounding box center [681, 116] width 10 height 11
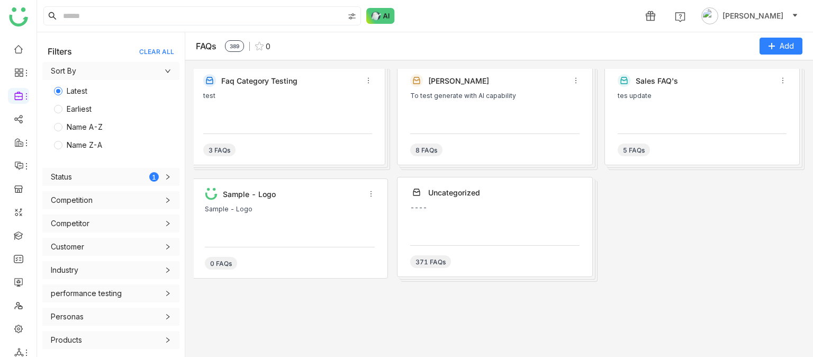
click at [278, 116] on div "test" at bounding box center [287, 108] width 169 height 32
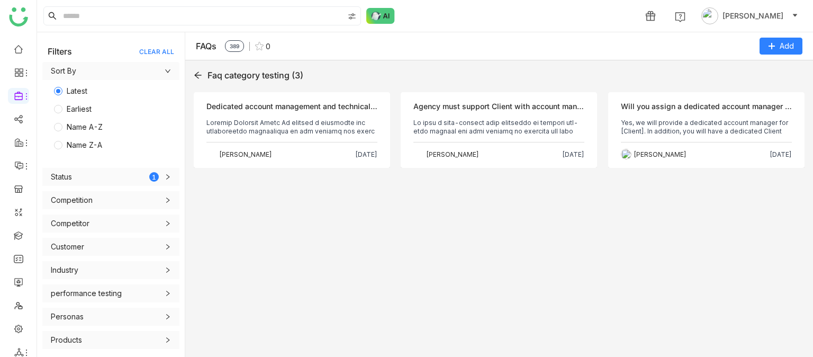
click at [278, 116] on div "Objection Dedicated account management and technical support. Uday Bhanu Aug 22…" at bounding box center [292, 130] width 196 height 76
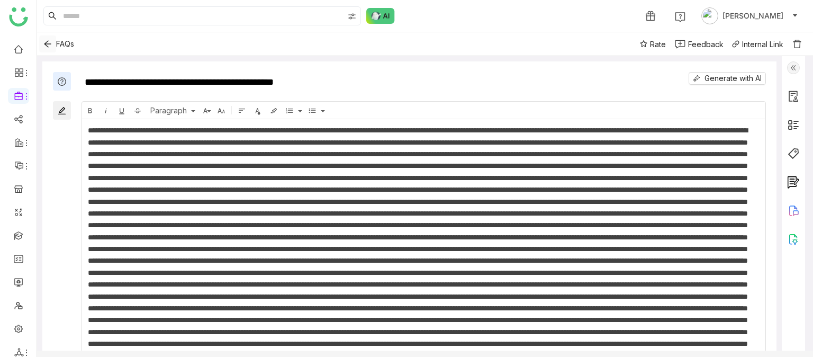
click at [49, 43] on icon "Back" at bounding box center [47, 44] width 8 height 8
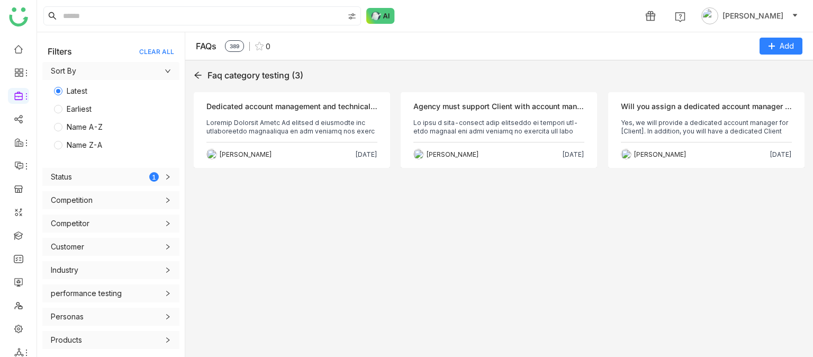
click at [345, 121] on p at bounding box center [291, 127] width 171 height 17
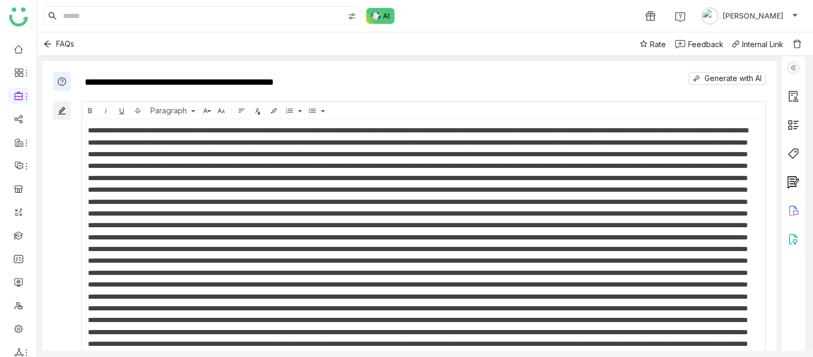
click at [800, 44] on img at bounding box center [797, 44] width 11 height 11
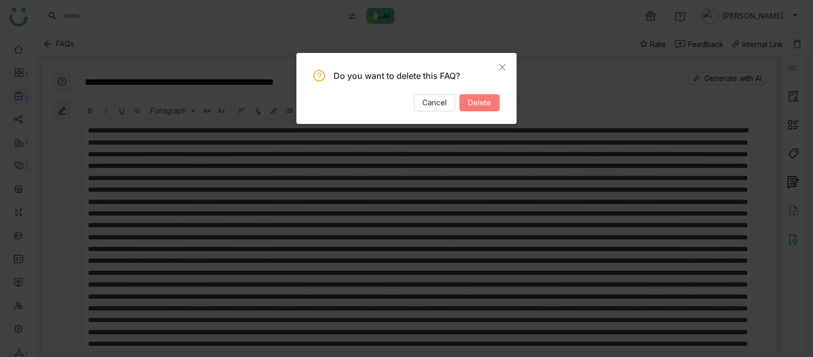
click at [495, 99] on button "Delete" at bounding box center [479, 102] width 40 height 17
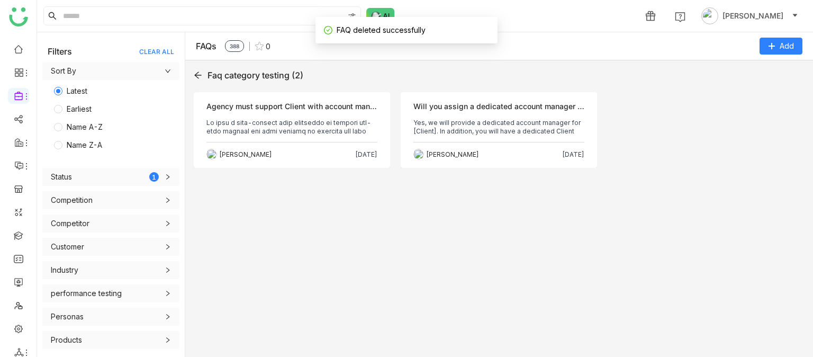
click at [298, 115] on div "Objection Agency must support Client with account management team to support da…" at bounding box center [292, 130] width 196 height 76
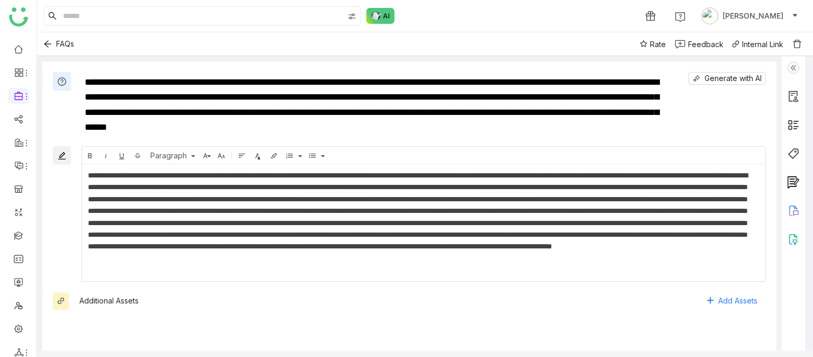
click at [796, 45] on img at bounding box center [797, 44] width 11 height 11
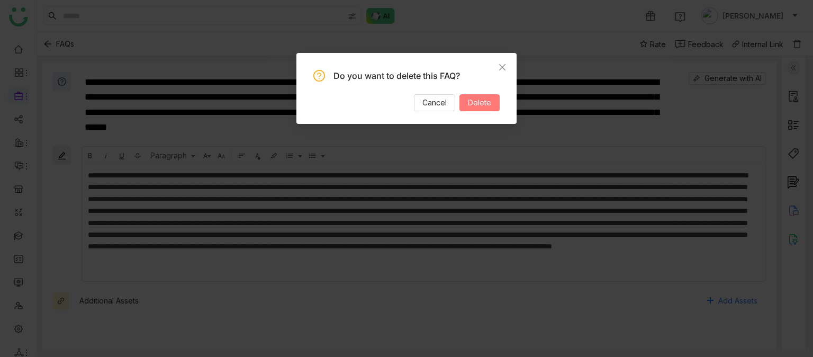
click at [487, 102] on span "Delete" at bounding box center [479, 103] width 23 height 12
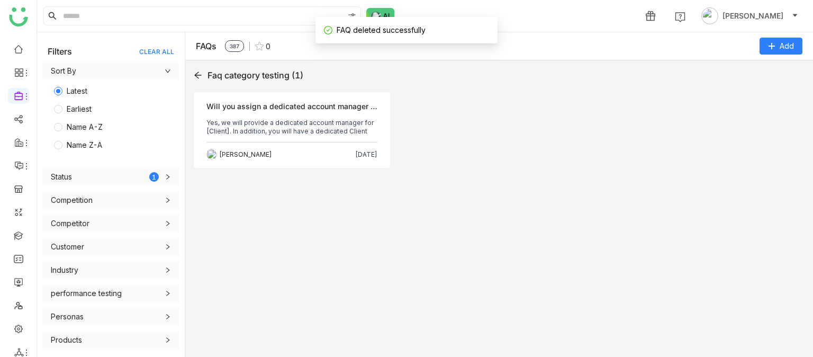
click at [199, 76] on icon at bounding box center [198, 75] width 8 height 8
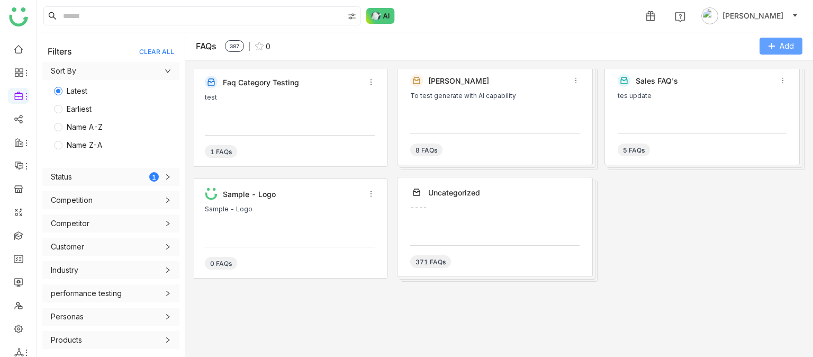
click at [773, 46] on icon at bounding box center [771, 46] width 6 height 1
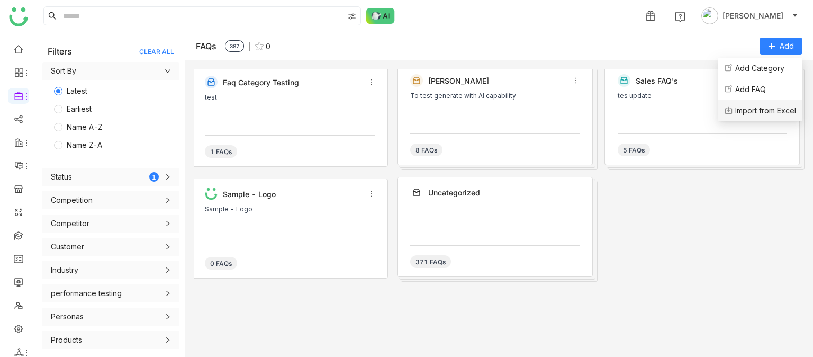
click at [764, 107] on Excel "Import from Excel" at bounding box center [765, 111] width 61 height 12
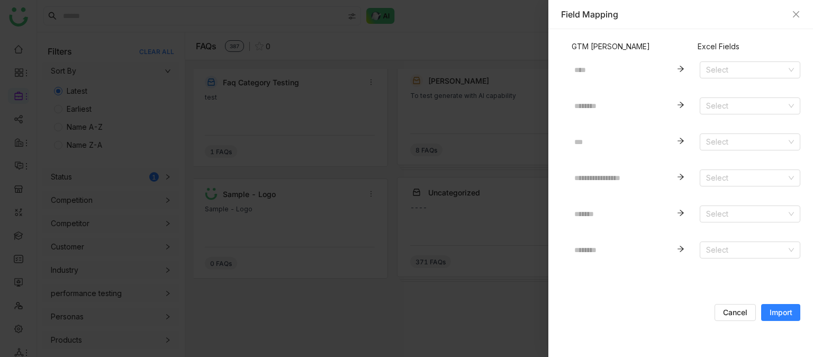
click at [720, 78] on div "Select" at bounding box center [750, 69] width 101 height 36
click at [726, 72] on input at bounding box center [746, 70] width 80 height 16
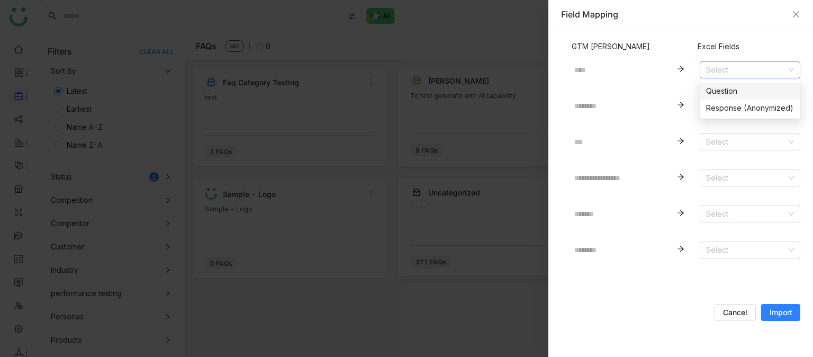
click at [718, 86] on div "Question" at bounding box center [750, 91] width 88 height 12
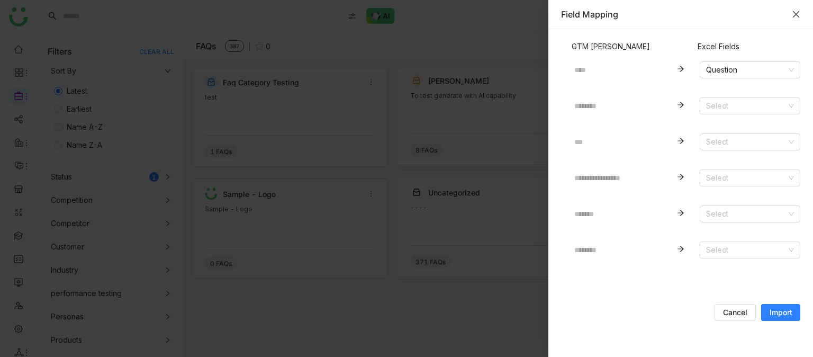
drag, startPoint x: 804, startPoint y: 16, endPoint x: 796, endPoint y: 16, distance: 7.4
click at [796, 16] on div "Field Mapping" at bounding box center [680, 14] width 265 height 29
click at [796, 16] on icon "Close" at bounding box center [796, 14] width 8 height 8
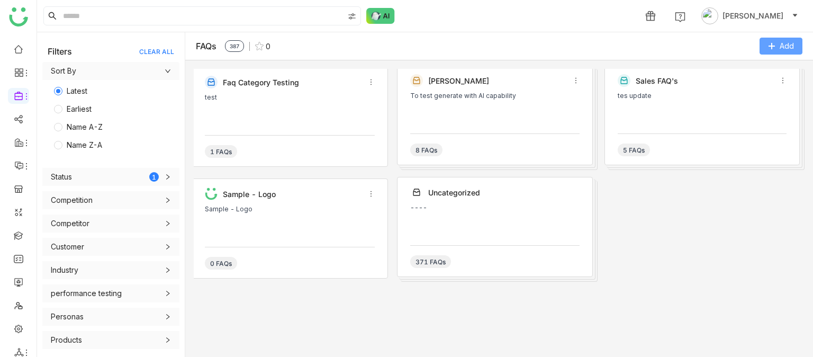
click at [785, 46] on span "Add" at bounding box center [787, 46] width 14 height 12
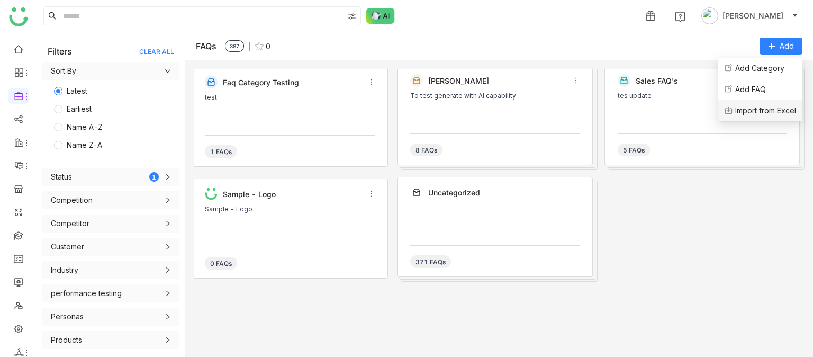
click at [756, 107] on Excel "Import from Excel" at bounding box center [765, 111] width 61 height 12
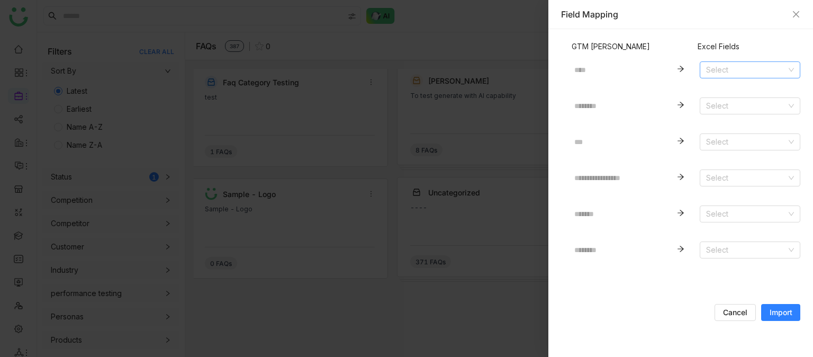
click at [724, 71] on input at bounding box center [746, 70] width 80 height 16
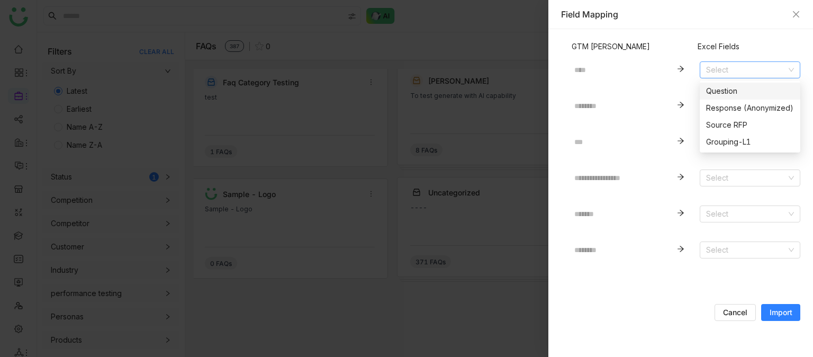
click at [724, 94] on div "Question" at bounding box center [750, 91] width 88 height 12
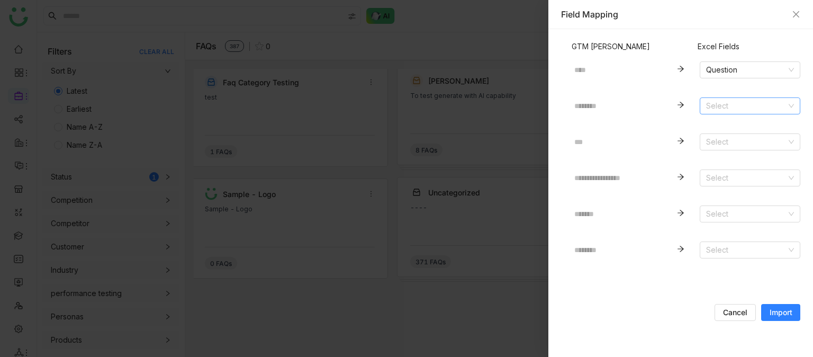
click at [724, 106] on input at bounding box center [746, 106] width 80 height 16
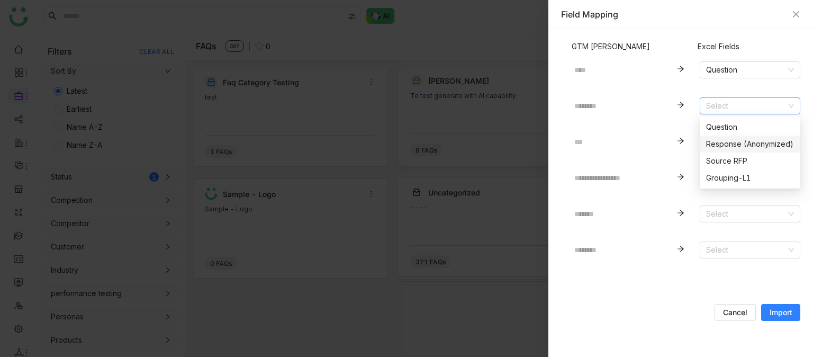
click at [720, 146] on div "Response (Anonymized)" at bounding box center [750, 144] width 88 height 12
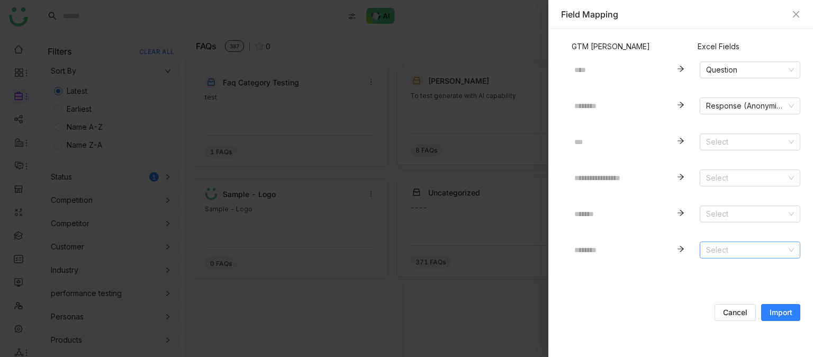
click at [720, 247] on input at bounding box center [746, 250] width 80 height 16
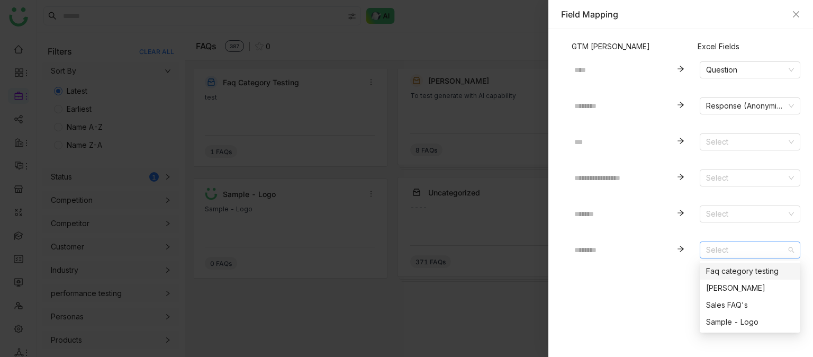
click at [721, 268] on div "Faq category testing" at bounding box center [750, 271] width 88 height 12
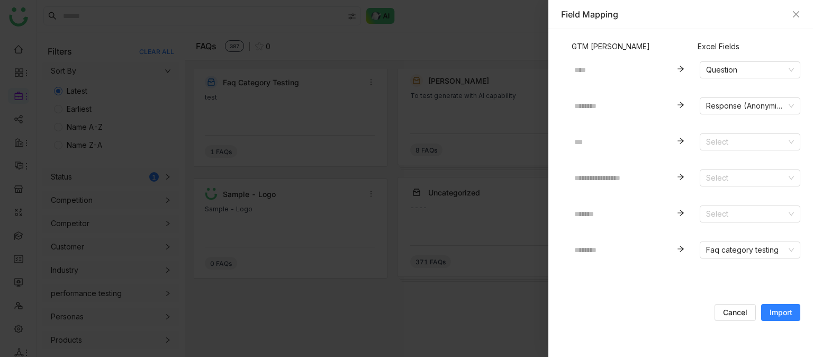
click at [775, 309] on span "Import" at bounding box center [780, 312] width 23 height 11
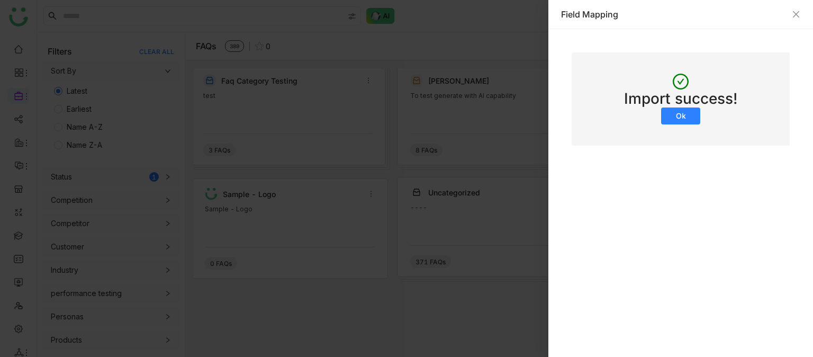
click at [692, 119] on button "Ok" at bounding box center [680, 115] width 39 height 17
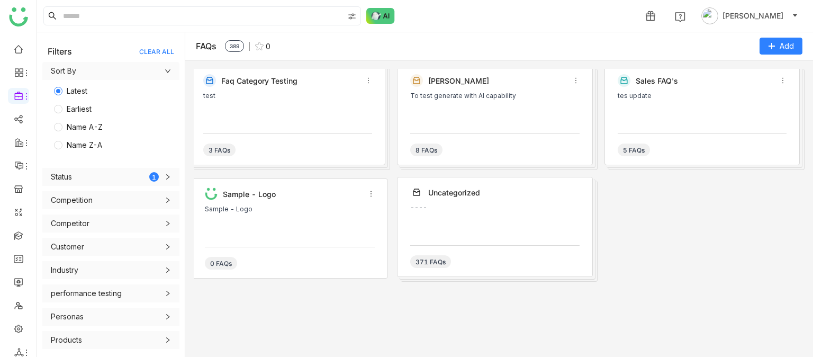
click at [303, 116] on div "test" at bounding box center [287, 108] width 169 height 32
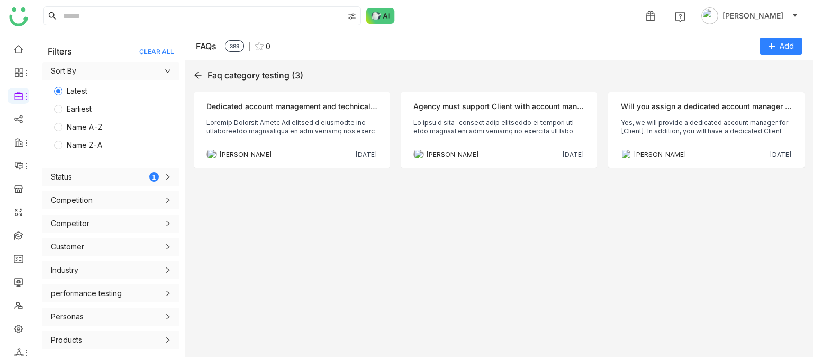
click at [303, 116] on div "Objection Dedicated account management and technical support. Uday Bhanu Aug 22…" at bounding box center [292, 130] width 196 height 76
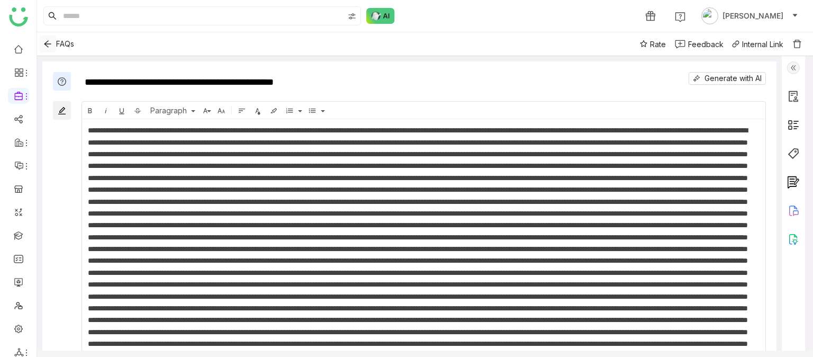
click at [46, 46] on icon "Back" at bounding box center [47, 44] width 8 height 8
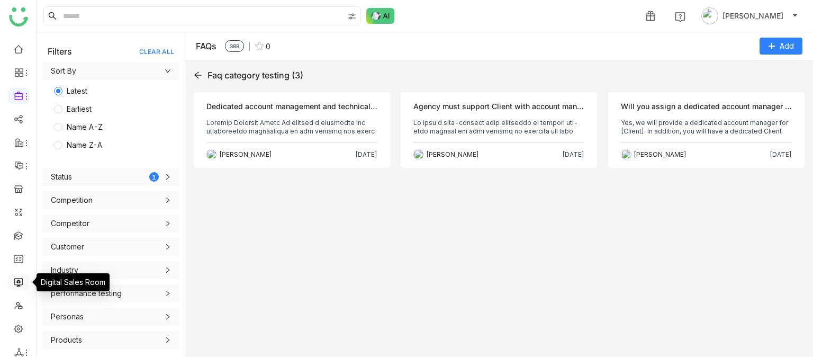
click at [20, 283] on link at bounding box center [19, 281] width 10 height 9
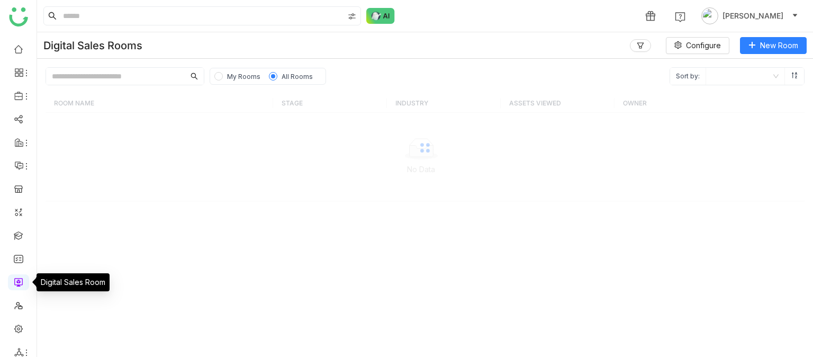
click at [20, 283] on link at bounding box center [19, 281] width 10 height 9
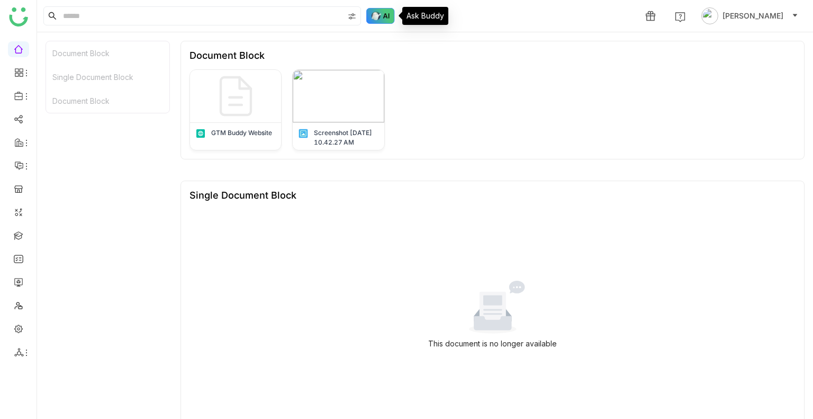
click at [383, 19] on img at bounding box center [380, 16] width 29 height 16
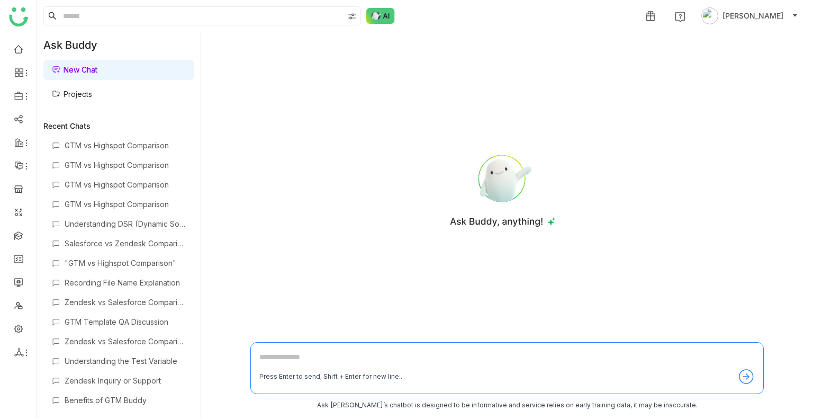
click at [379, 27] on div "1 [PERSON_NAME]" at bounding box center [425, 16] width 776 height 32
click at [389, 11] on img at bounding box center [380, 16] width 29 height 16
click at [271, 353] on textarea at bounding box center [506, 359] width 495 height 17
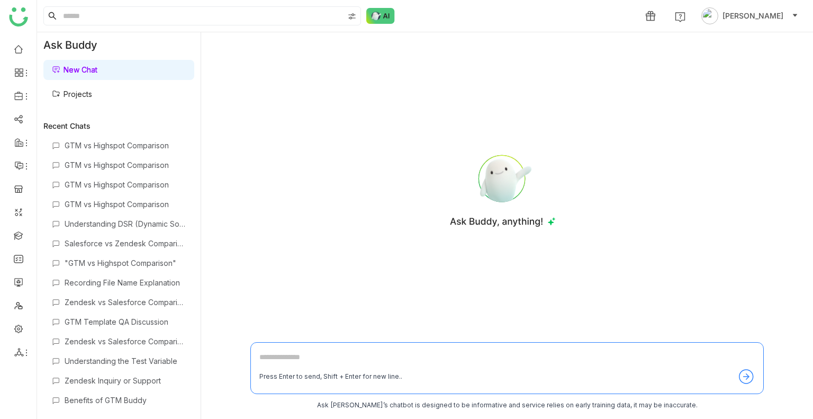
type textarea "*"
type textarea "**********"
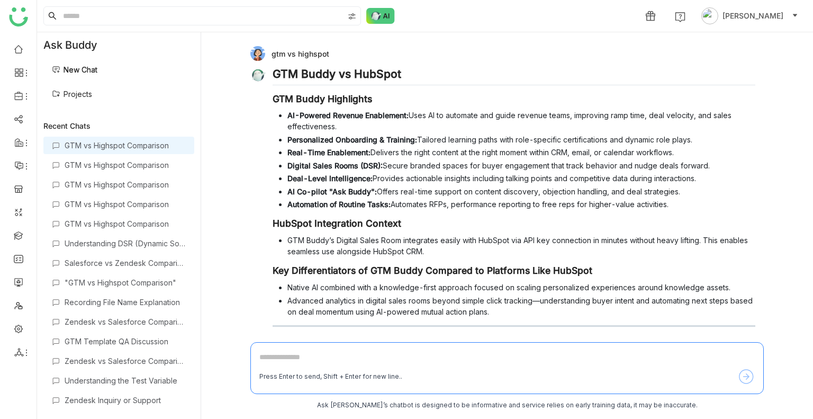
scroll to position [53, 0]
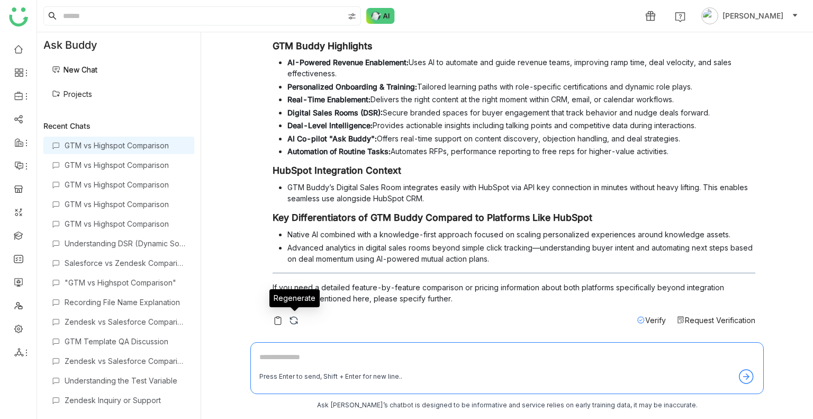
click at [293, 324] on img at bounding box center [293, 320] width 11 height 11
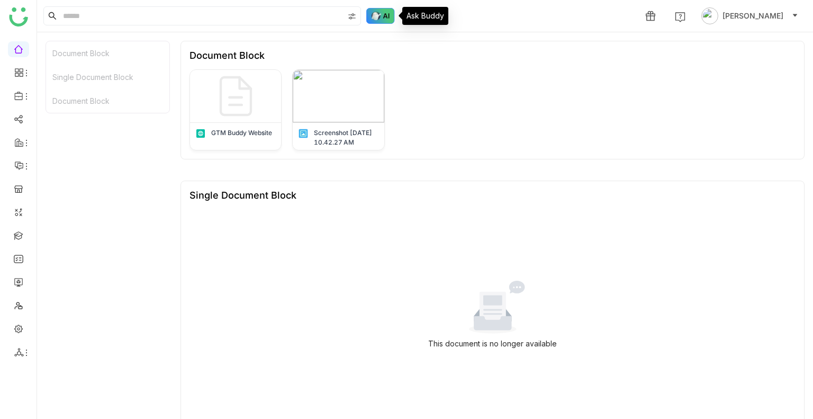
click at [383, 13] on img at bounding box center [380, 16] width 29 height 16
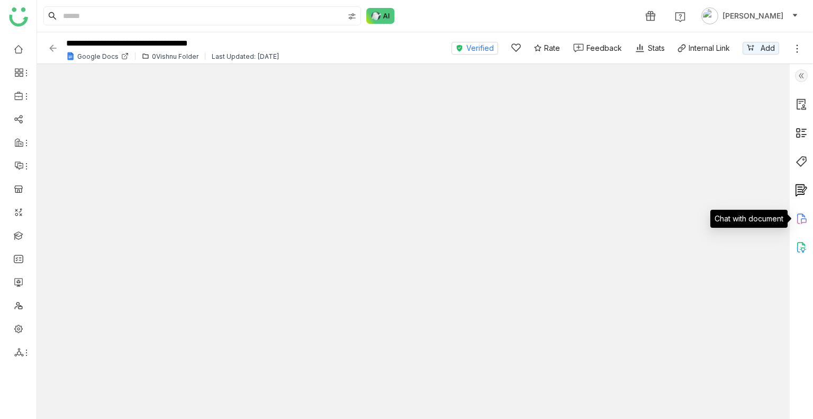
click at [805, 216] on icon at bounding box center [801, 218] width 13 height 13
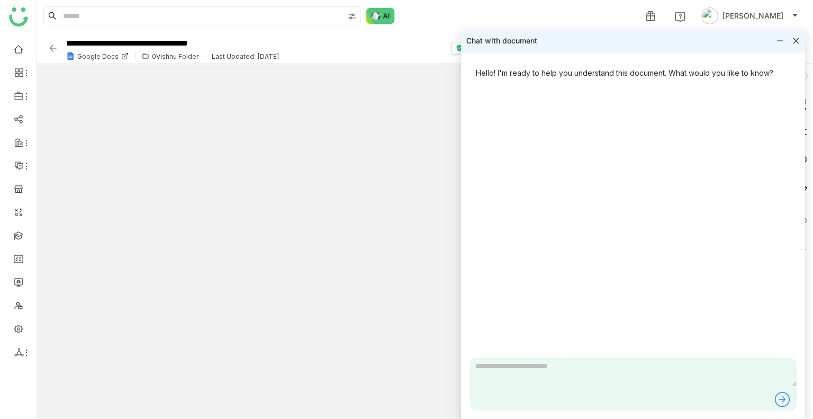
click at [498, 375] on textarea at bounding box center [632, 372] width 327 height 29
type textarea "**********"
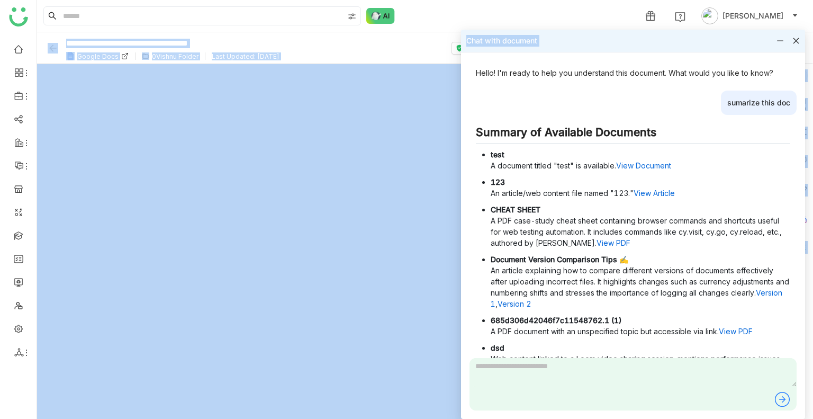
drag, startPoint x: 792, startPoint y: 28, endPoint x: 794, endPoint y: 38, distance: 10.3
click at [794, 38] on body "**********" at bounding box center [406, 209] width 813 height 419
click at [794, 38] on icon at bounding box center [795, 40] width 7 height 7
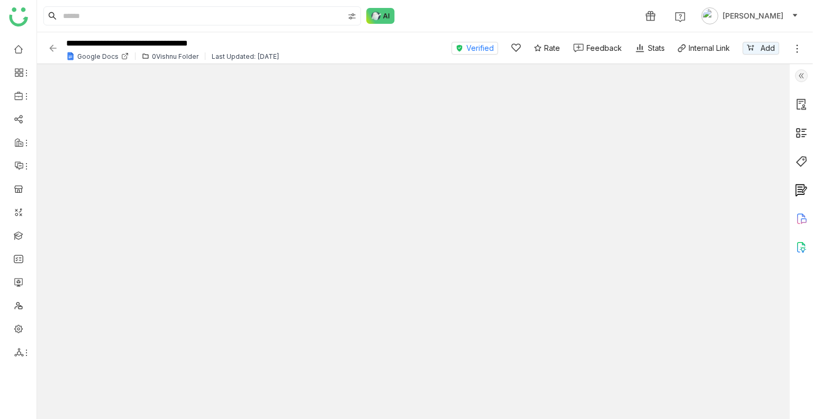
click at [804, 76] on img at bounding box center [801, 75] width 13 height 13
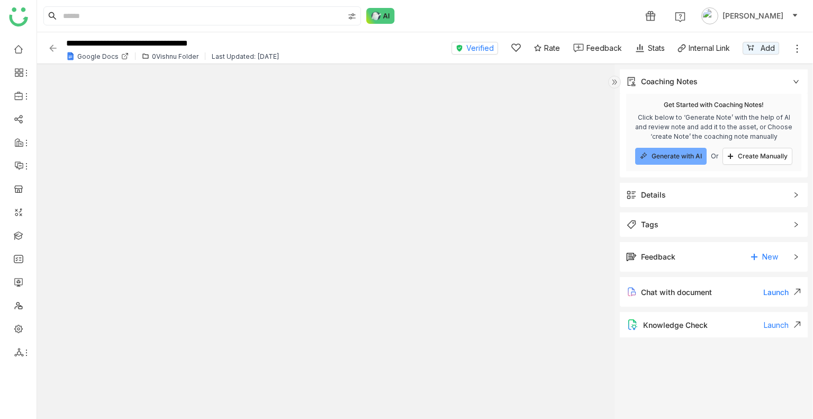
click at [726, 175] on div "remove Get Started with Coaching Notes! Click below to ‘Generate Note’ with the…" at bounding box center [714, 136] width 188 height 84
click at [718, 202] on div "Details" at bounding box center [714, 195] width 188 height 24
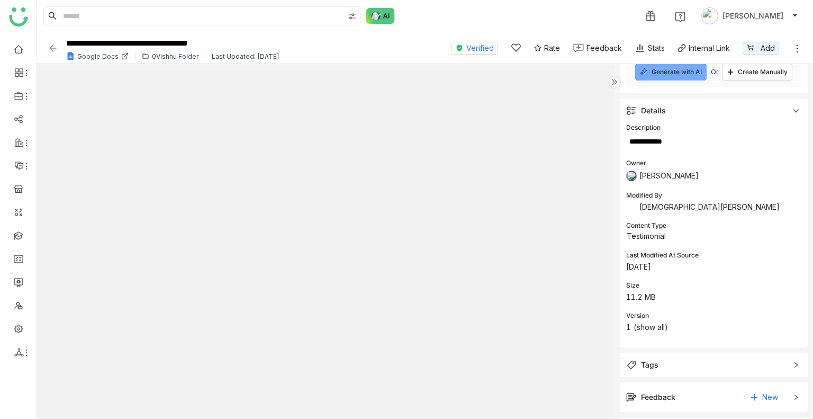
scroll to position [85, 0]
click at [20, 162] on icon at bounding box center [19, 165] width 8 height 8
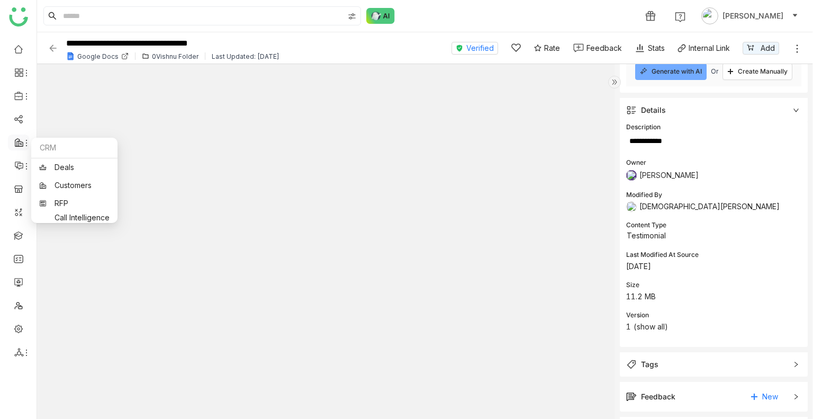
drag, startPoint x: 20, startPoint y: 162, endPoint x: 17, endPoint y: 145, distance: 17.6
click at [17, 145] on ul at bounding box center [18, 200] width 37 height 333
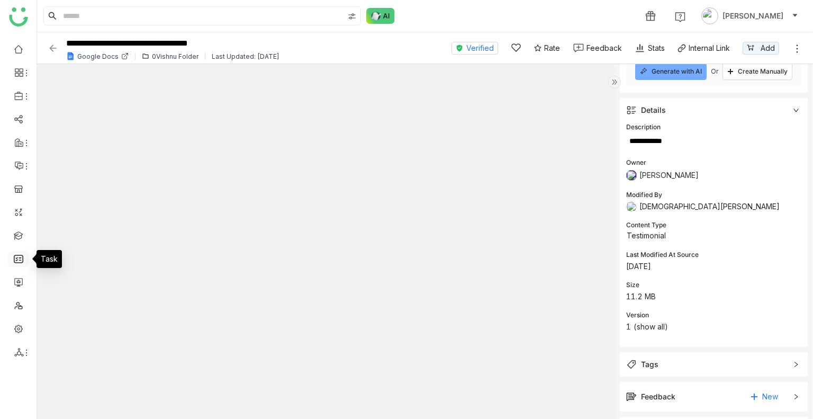
click at [16, 260] on link at bounding box center [19, 257] width 10 height 9
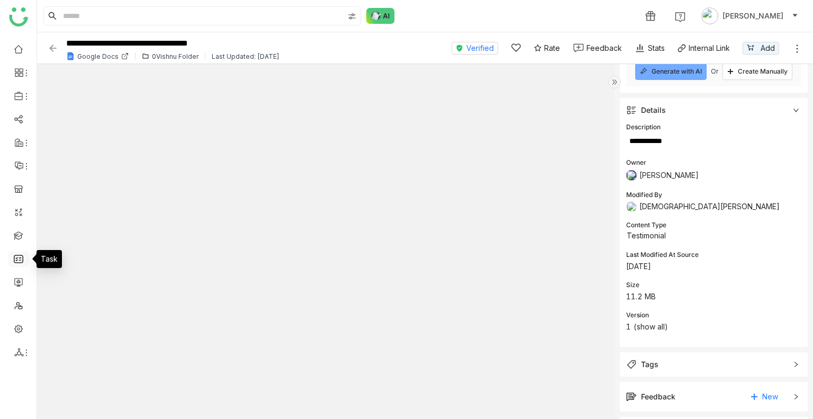
click at [16, 260] on link at bounding box center [19, 257] width 10 height 9
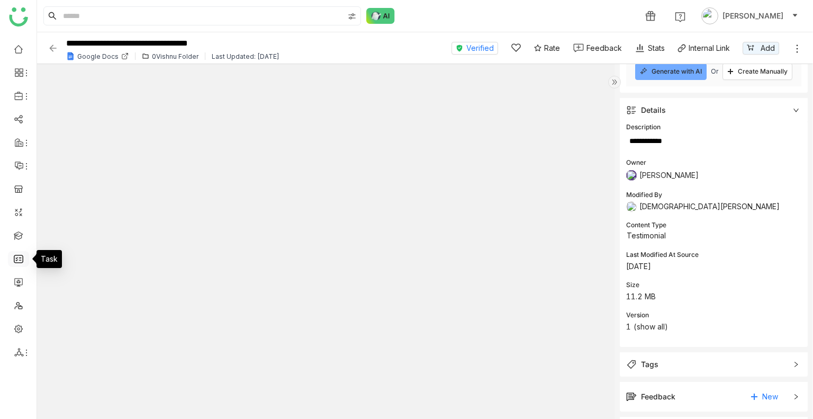
click at [16, 260] on link at bounding box center [19, 257] width 10 height 9
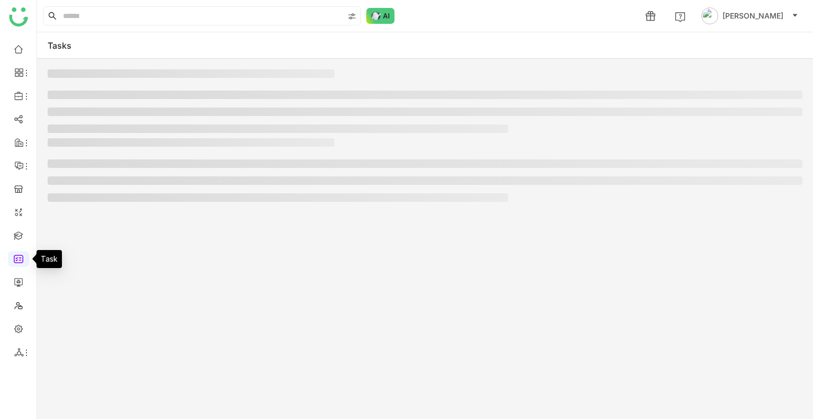
click at [16, 260] on link at bounding box center [19, 257] width 10 height 9
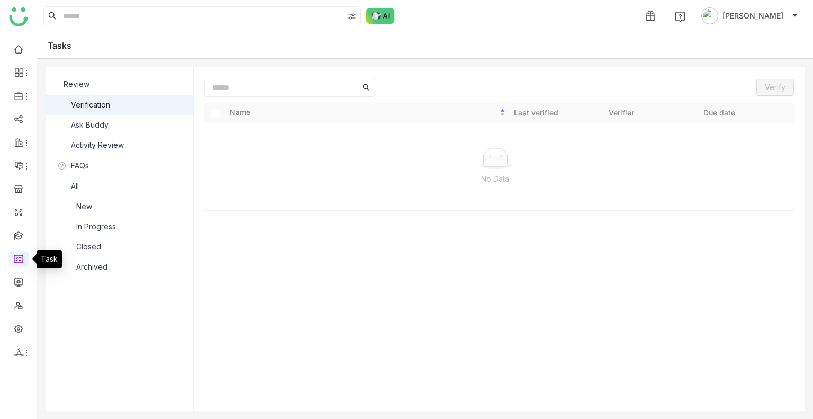
click at [16, 260] on link at bounding box center [19, 257] width 10 height 9
click at [112, 127] on nz-list-item "Ask Buddy" at bounding box center [120, 125] width 148 height 20
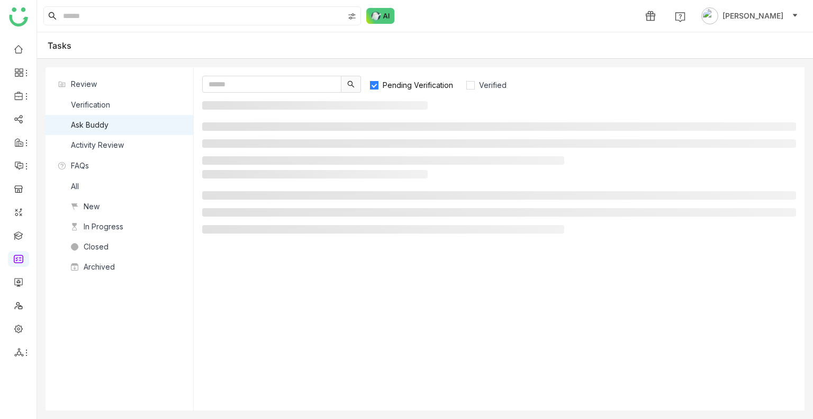
click at [112, 127] on nz-list-item "Ask Buddy" at bounding box center [120, 125] width 148 height 20
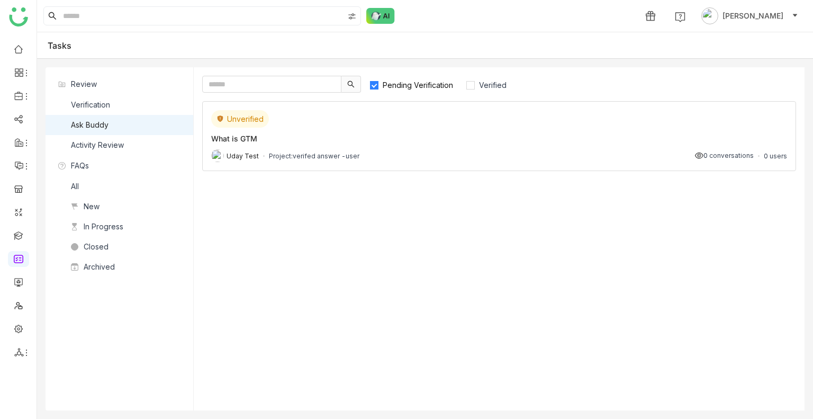
click at [499, 149] on div "Uday Test Project: verifed answer -user 0 conversations 0 users" at bounding box center [499, 155] width 576 height 13
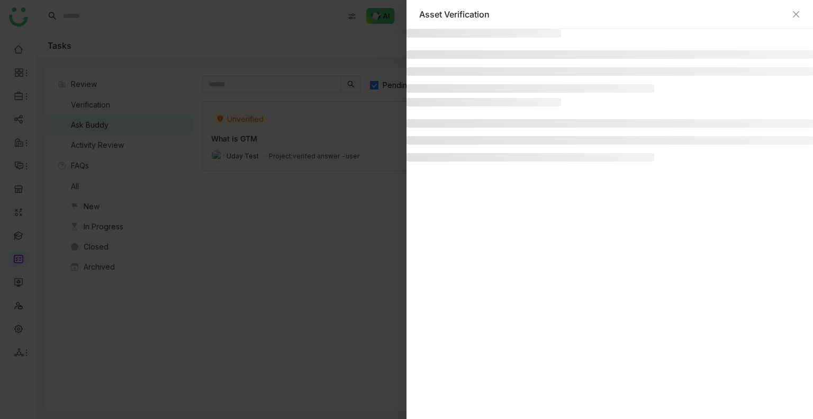
click at [499, 149] on div "Asset Verification" at bounding box center [406, 209] width 813 height 419
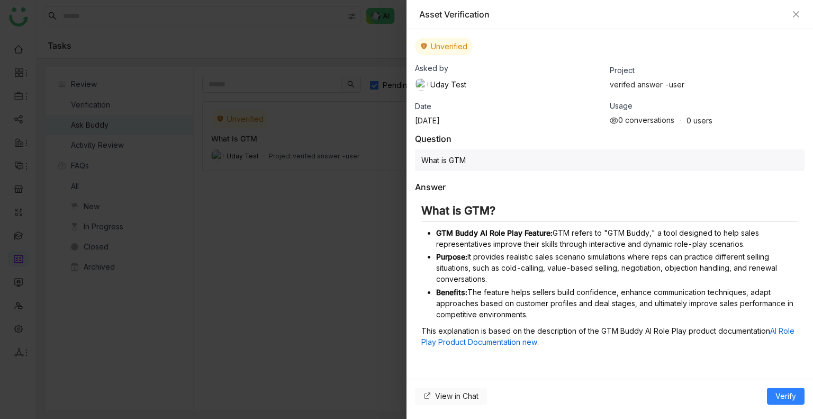
click at [466, 395] on span "View in Chat" at bounding box center [456, 396] width 43 height 12
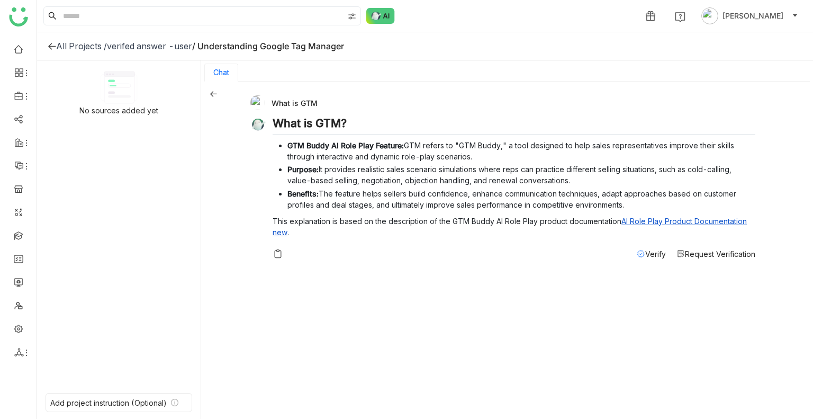
click at [701, 257] on span "Request Verification" at bounding box center [720, 253] width 70 height 9
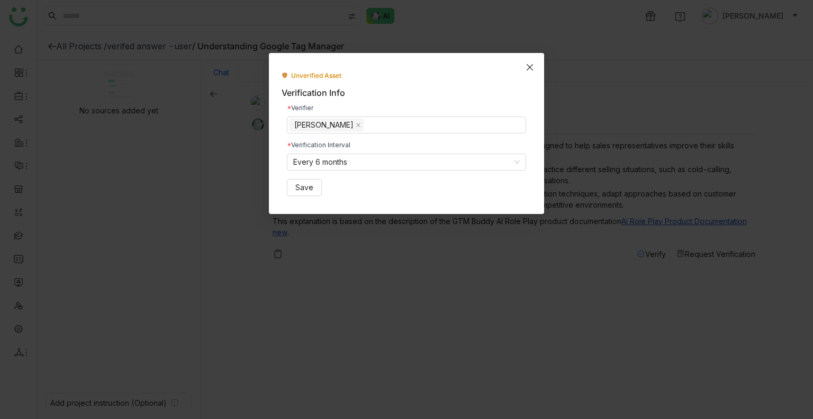
click at [531, 67] on icon "Close" at bounding box center [530, 67] width 8 height 8
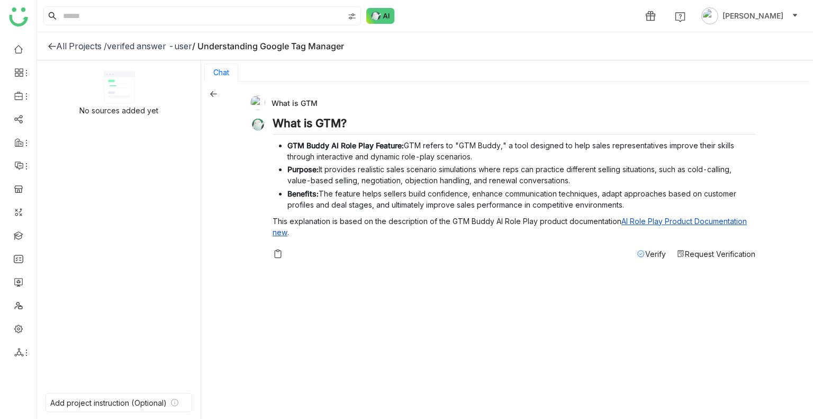
scroll to position [2, 0]
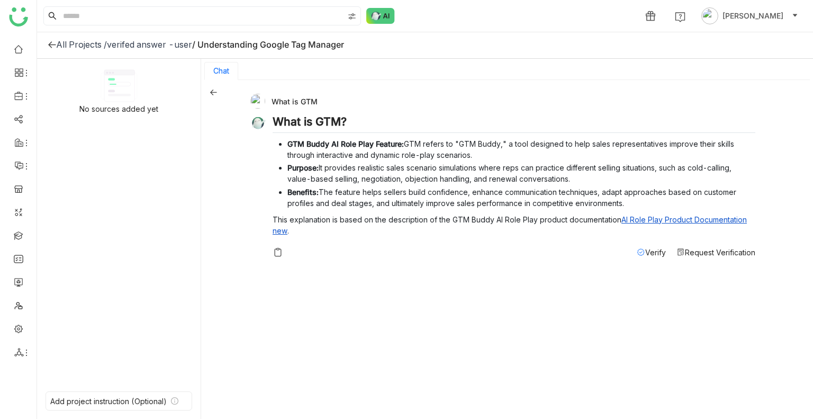
click at [646, 252] on span "Verify" at bounding box center [655, 252] width 21 height 9
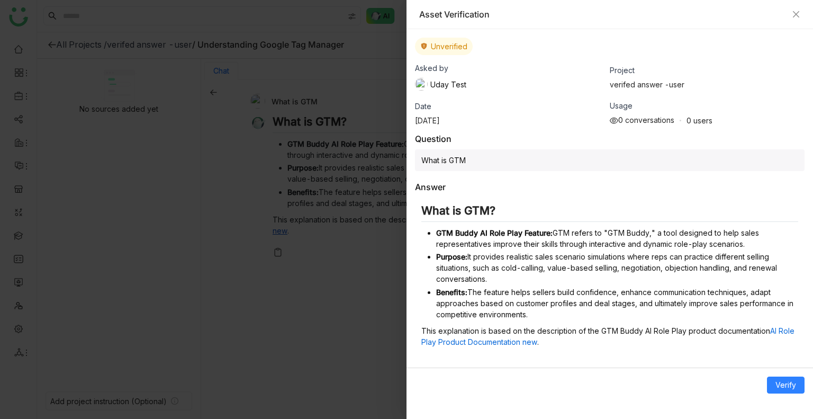
click at [793, 20] on div "Asset Verification" at bounding box center [609, 14] width 406 height 29
click at [793, 379] on span "Verify" at bounding box center [785, 385] width 21 height 12
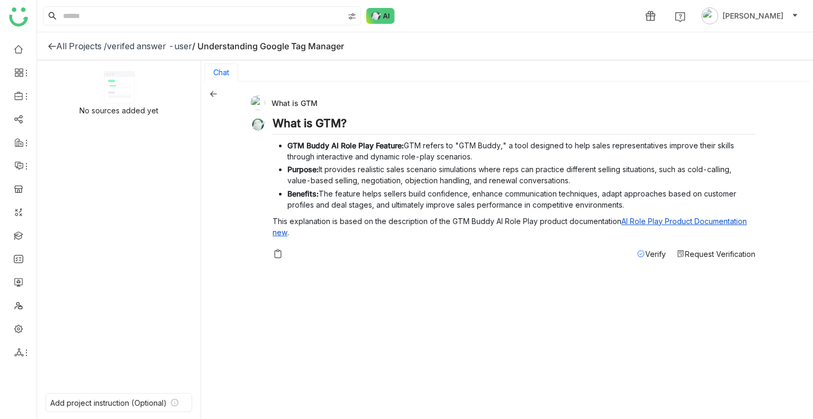
click at [688, 253] on span "Request Verification" at bounding box center [720, 253] width 70 height 9
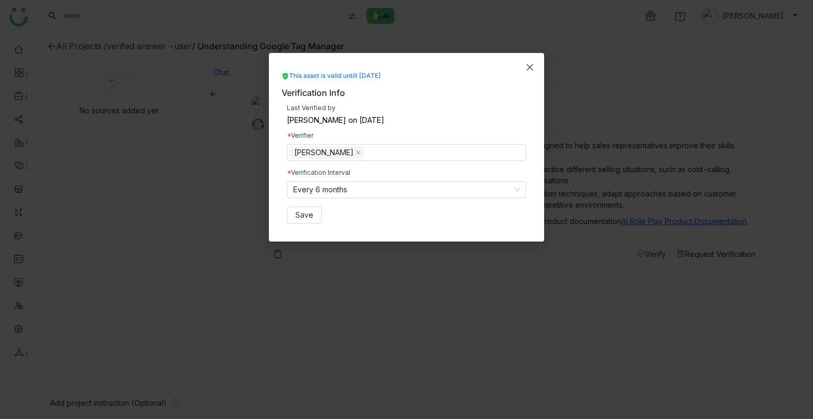
click at [529, 69] on icon "Close" at bounding box center [530, 67] width 8 height 8
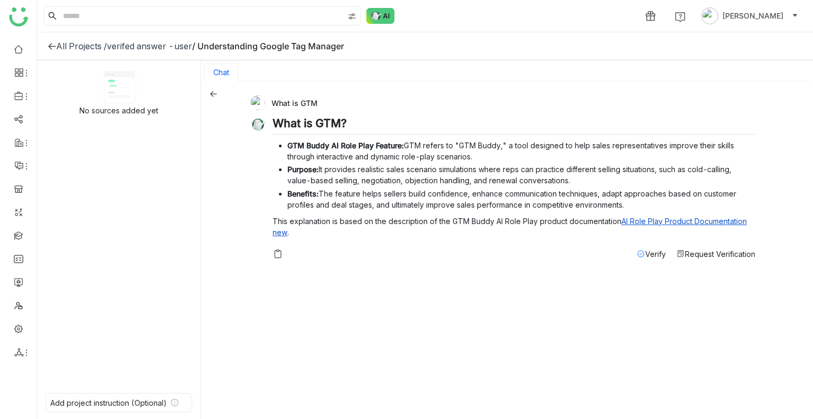
scroll to position [2, 0]
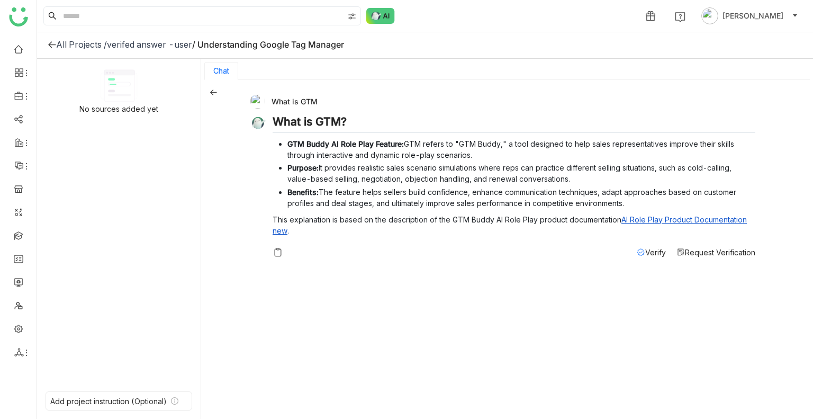
click at [693, 250] on span "Request Verification" at bounding box center [720, 252] width 70 height 9
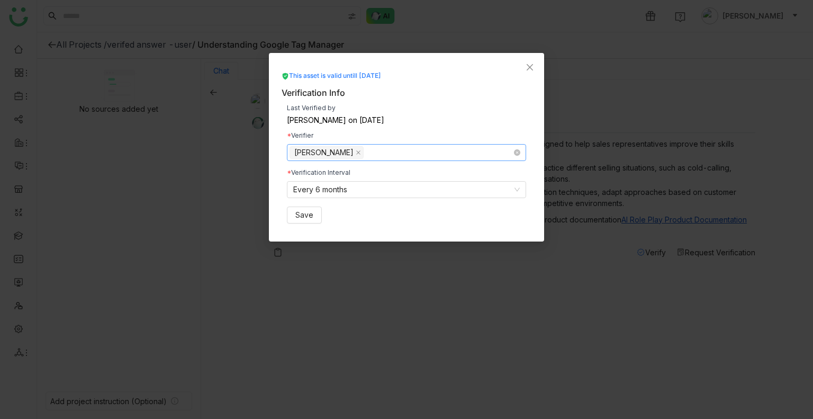
click at [364, 157] on nz-select-top-control "[PERSON_NAME]" at bounding box center [406, 152] width 239 height 17
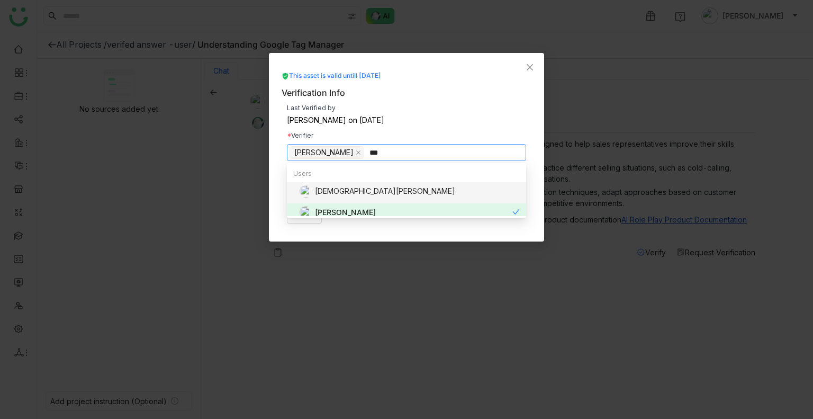
type input "***"
click at [356, 195] on div "[DEMOGRAPHIC_DATA][PERSON_NAME]" at bounding box center [410, 191] width 220 height 13
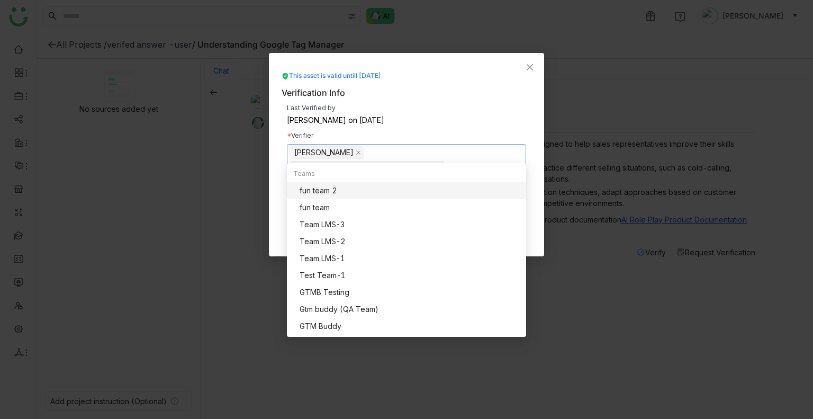
click at [420, 131] on div "Last Verified by [PERSON_NAME] on [DATE] Verifier [PERSON_NAME] [PERSON_NAME] V…" at bounding box center [407, 171] width 250 height 144
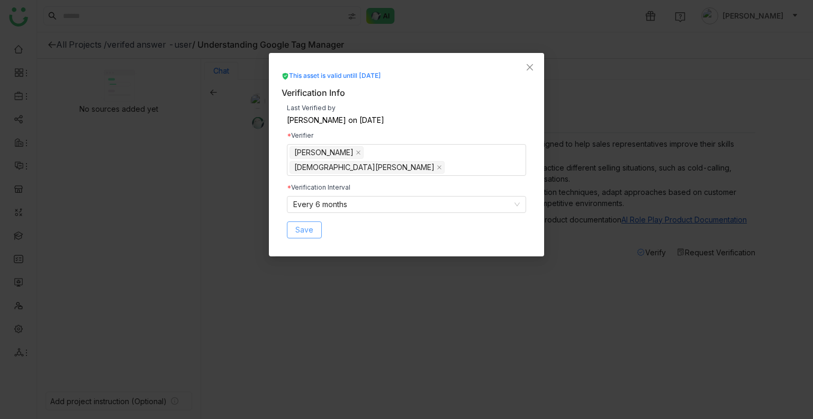
click at [310, 224] on span "Save" at bounding box center [304, 230] width 18 height 12
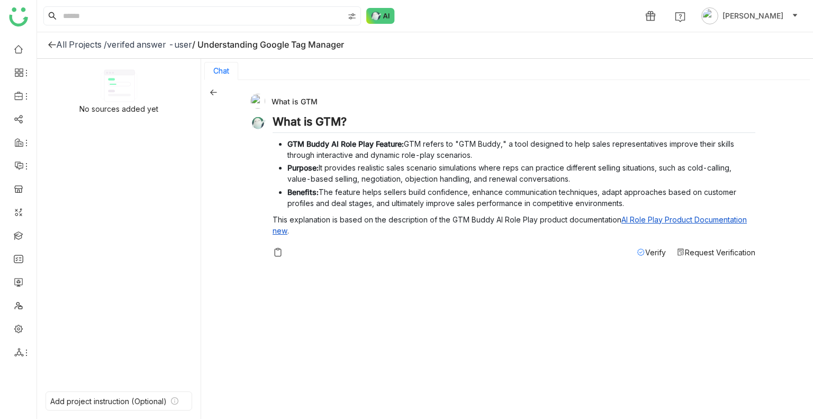
click at [707, 251] on span "Request Verification" at bounding box center [720, 252] width 70 height 9
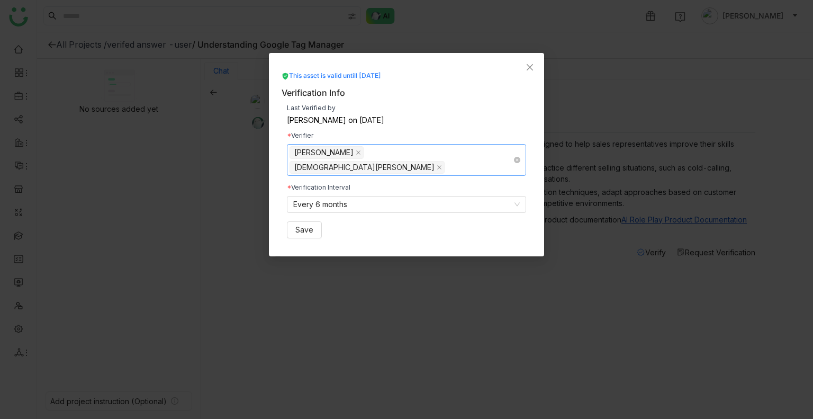
click at [431, 153] on nz-select-top-control "[PERSON_NAME] [PERSON_NAME]" at bounding box center [406, 160] width 239 height 32
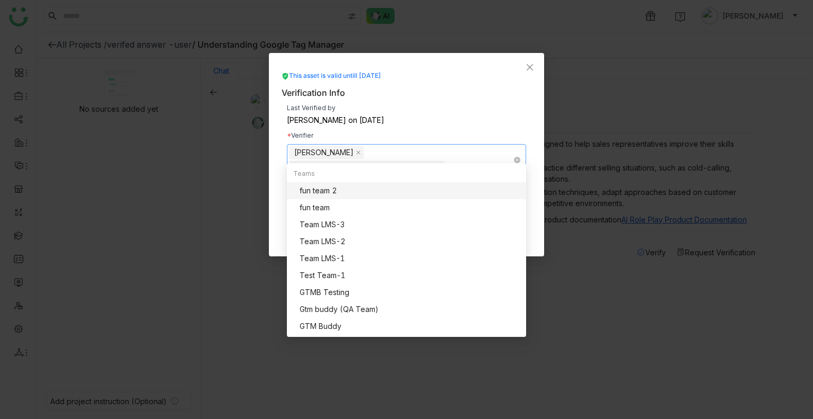
click at [437, 165] on icon at bounding box center [439, 167] width 5 height 5
click at [394, 153] on nz-select-top-control "[PERSON_NAME]" at bounding box center [406, 152] width 239 height 17
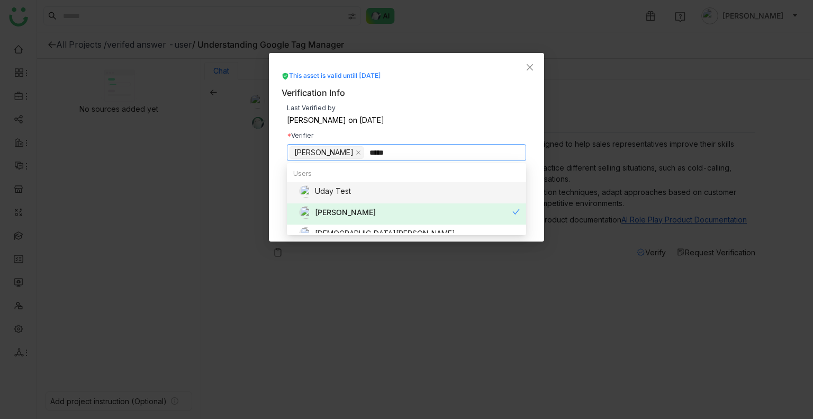
type input "*****"
click at [359, 197] on div "Uday Test" at bounding box center [410, 193] width 220 height 16
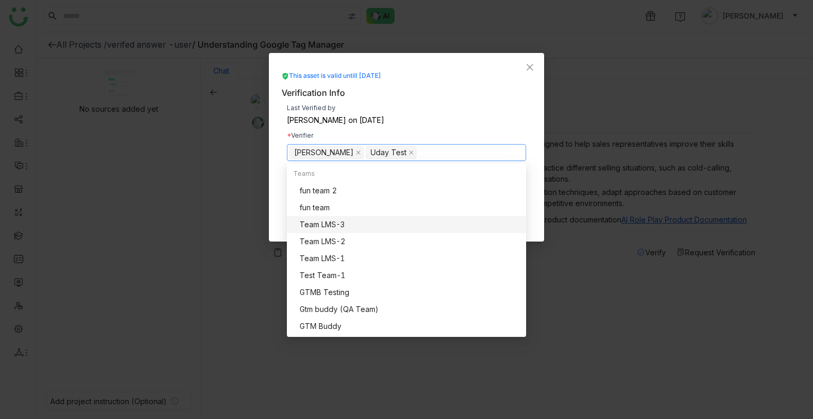
click at [576, 271] on nz-modal-container "This asset is valid untill [DATE] Verification Info Last Verified by [PERSON_NA…" at bounding box center [406, 209] width 813 height 419
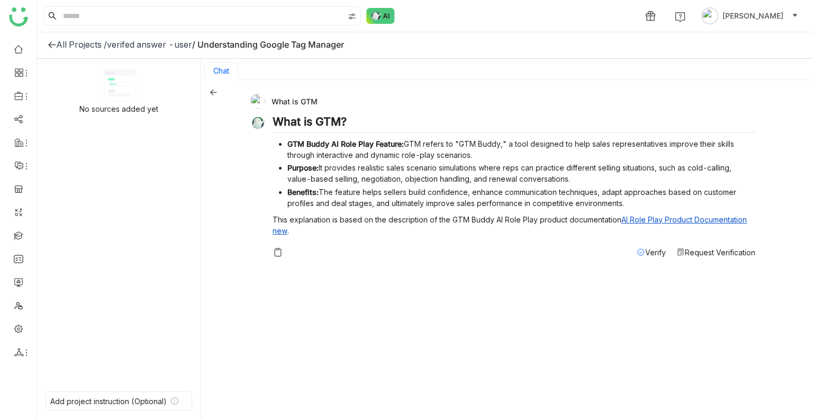
click at [690, 253] on span "Request Verification" at bounding box center [720, 252] width 70 height 9
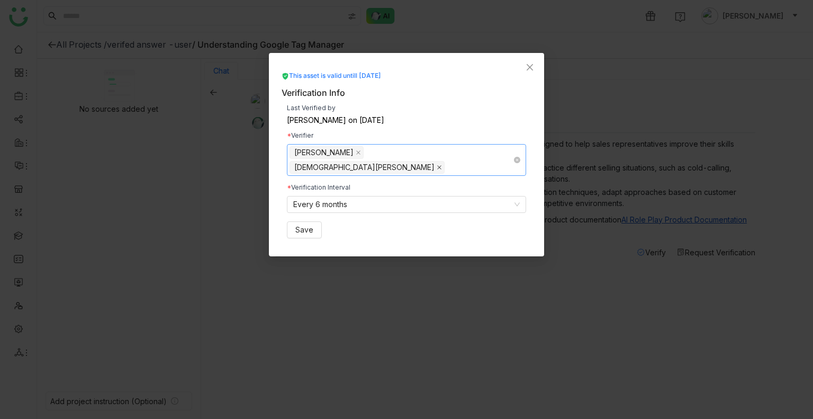
click at [437, 161] on span at bounding box center [439, 167] width 5 height 12
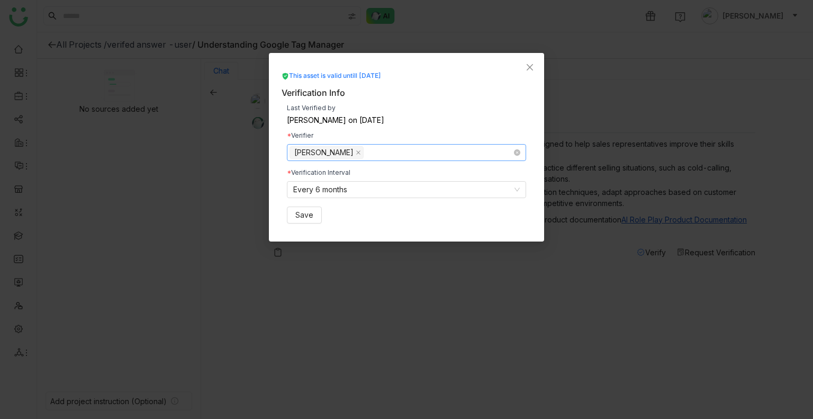
click at [397, 155] on nz-select-top-control "[PERSON_NAME]" at bounding box center [406, 152] width 239 height 17
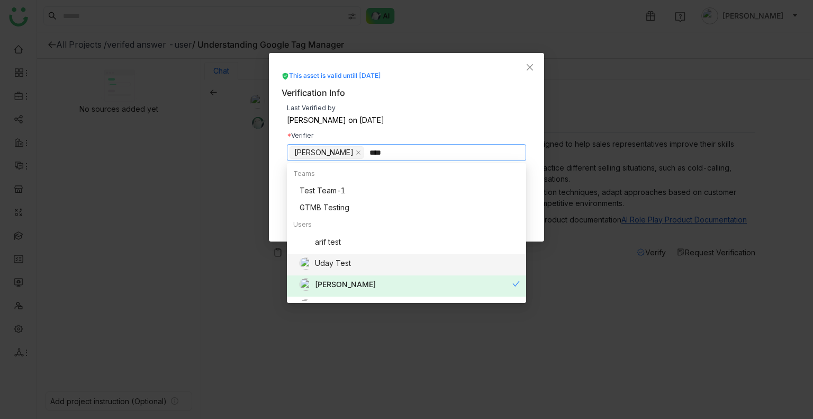
type input "****"
click at [339, 266] on div "Uday Test" at bounding box center [410, 263] width 220 height 13
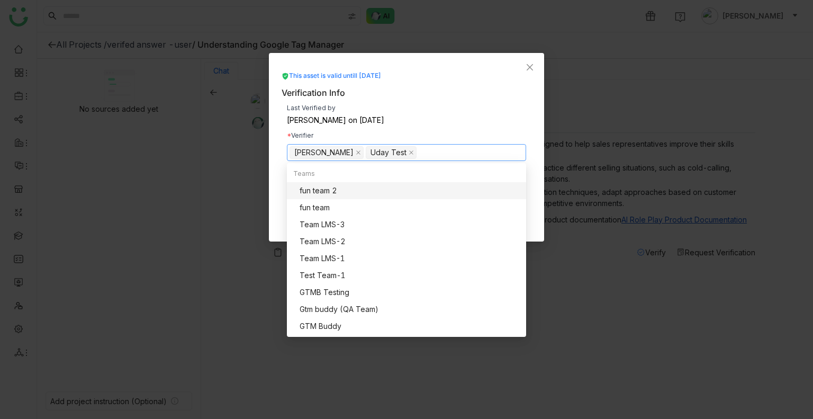
click at [537, 184] on div "This asset is valid untill [DATE] Verification Info Last Verified by [PERSON_NA…" at bounding box center [406, 147] width 275 height 188
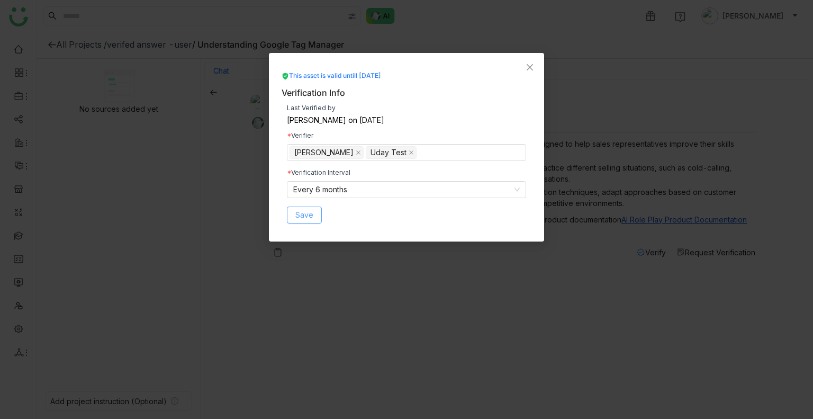
click at [314, 209] on button "Save" at bounding box center [304, 214] width 35 height 17
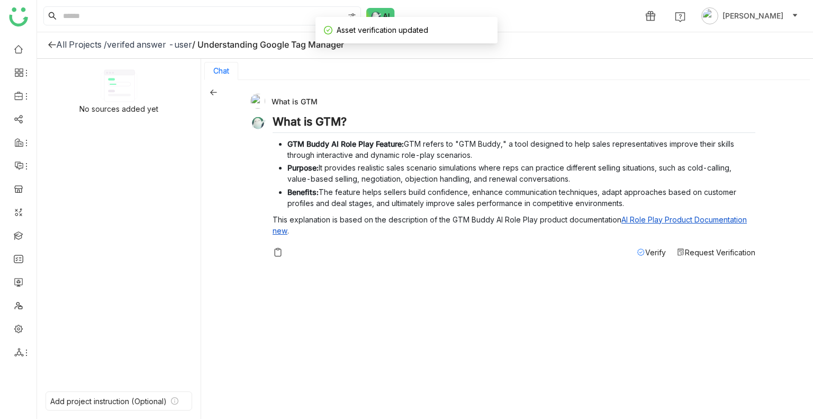
click at [709, 248] on span "Request Verification" at bounding box center [720, 252] width 70 height 9
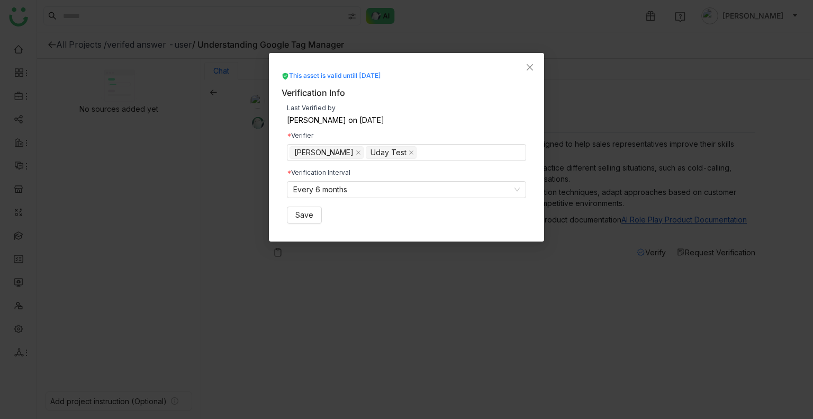
click at [453, 305] on nz-modal-container "This asset is valid untill [DATE] Verification Info Last Verified by [PERSON_NA…" at bounding box center [406, 209] width 813 height 419
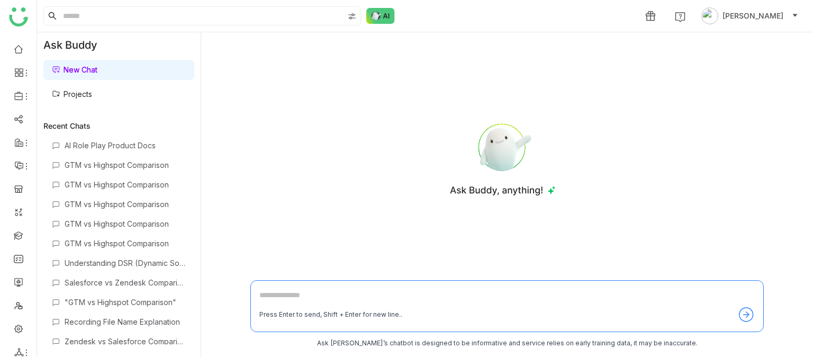
click at [297, 296] on textarea at bounding box center [506, 297] width 495 height 17
type textarea "**********"
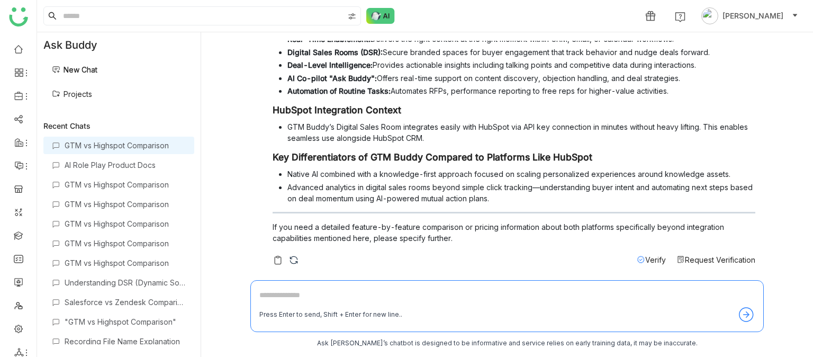
scroll to position [115, 0]
click at [645, 255] on span "Verify" at bounding box center [655, 257] width 21 height 9
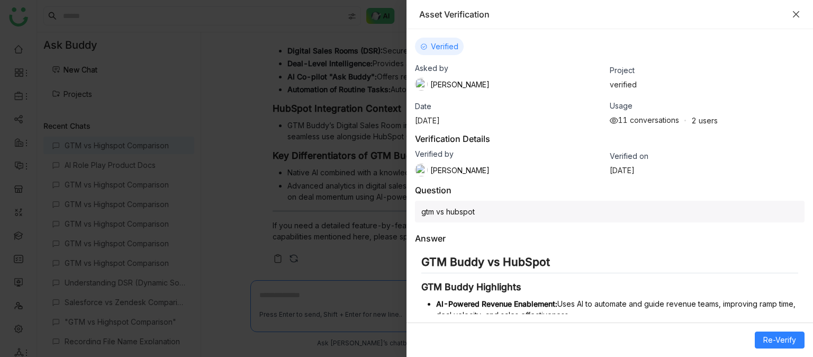
click at [796, 14] on icon "Close" at bounding box center [796, 14] width 6 height 6
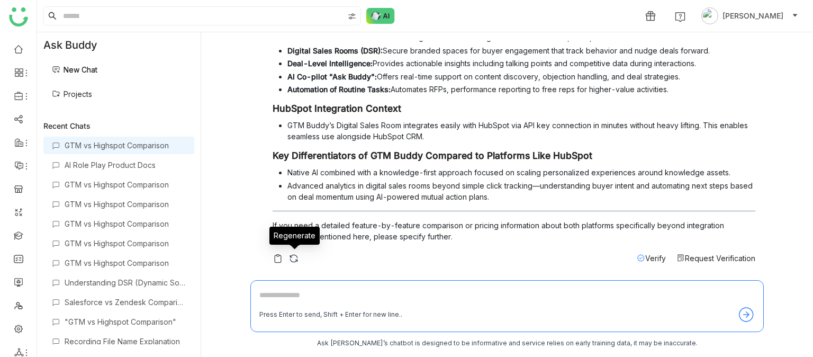
click at [296, 258] on img at bounding box center [293, 258] width 11 height 11
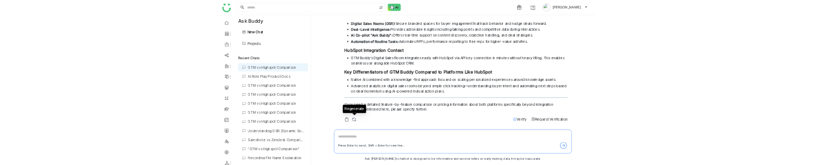
scroll to position [0, 0]
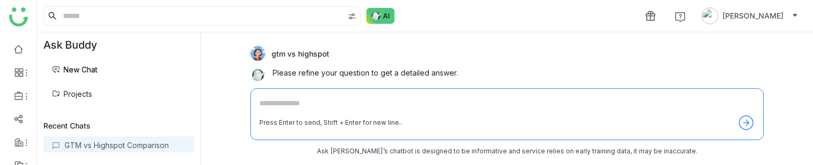
click at [284, 103] on textarea at bounding box center [506, 105] width 495 height 17
type textarea "**********"
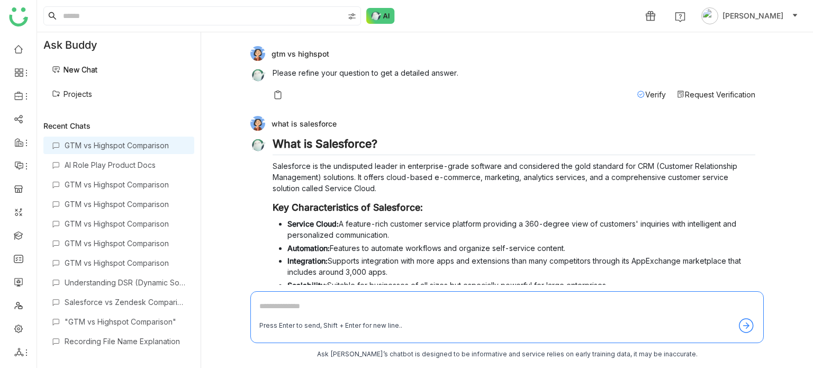
click at [298, 300] on textarea at bounding box center [506, 308] width 495 height 17
type textarea "**********"
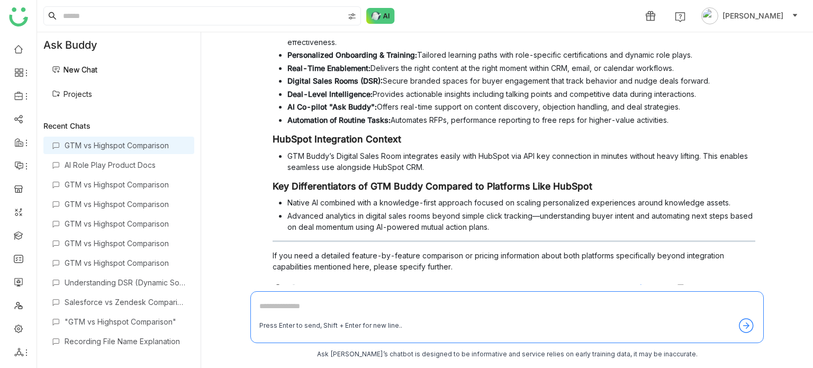
scroll to position [566, 0]
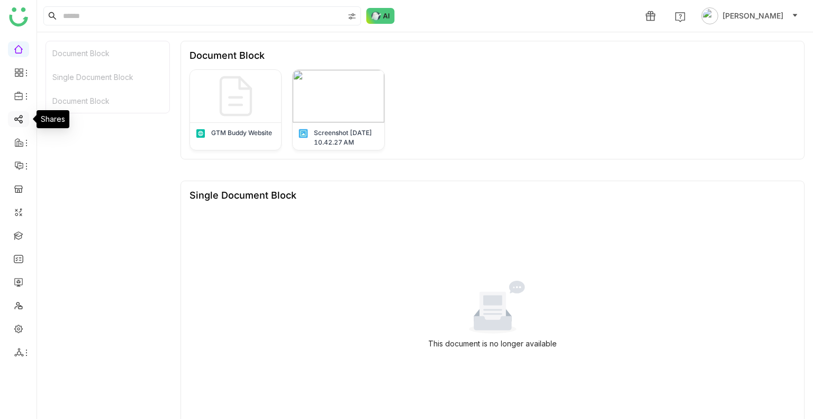
click at [23, 122] on link at bounding box center [19, 118] width 10 height 9
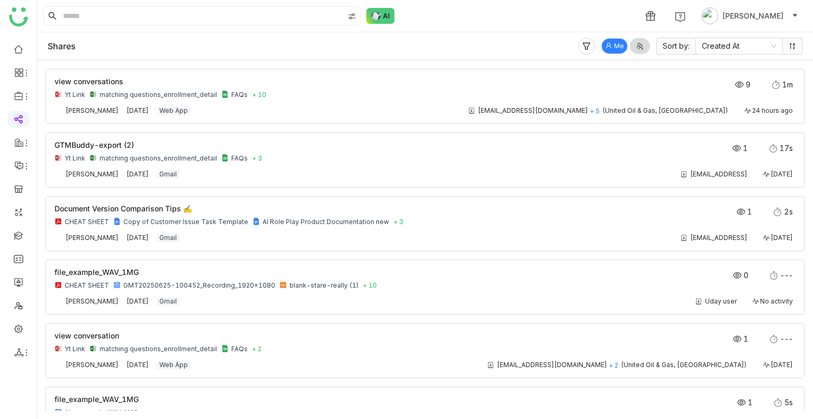
click at [615, 44] on span "Me" at bounding box center [619, 46] width 10 height 10
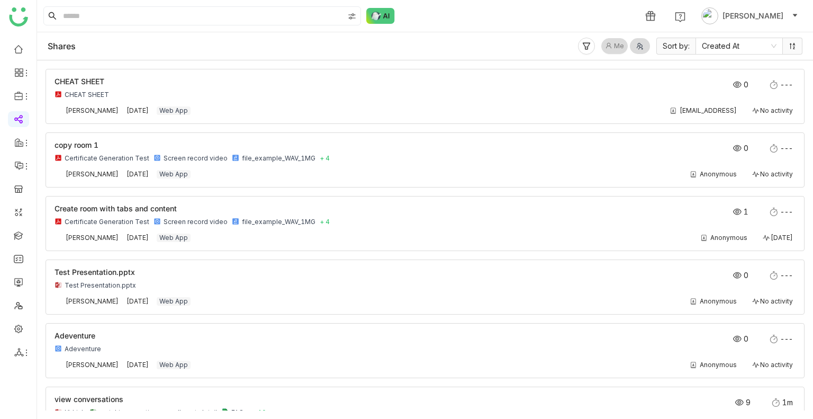
click at [615, 44] on span "Me" at bounding box center [619, 46] width 10 height 10
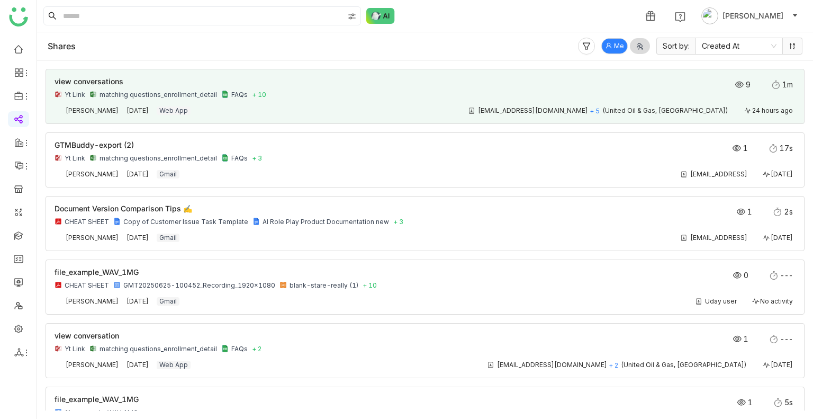
click at [307, 110] on div "[EMAIL_ADDRESS][DOMAIN_NAME] + 5 (United Oil & Gas, [GEOGRAPHIC_DATA]) 24 hours…" at bounding box center [498, 110] width 594 height 8
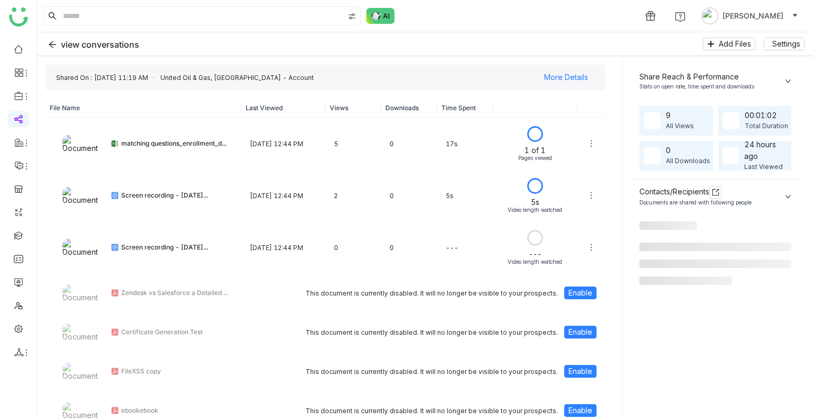
click at [307, 110] on p "Last Viewed" at bounding box center [284, 108] width 76 height 10
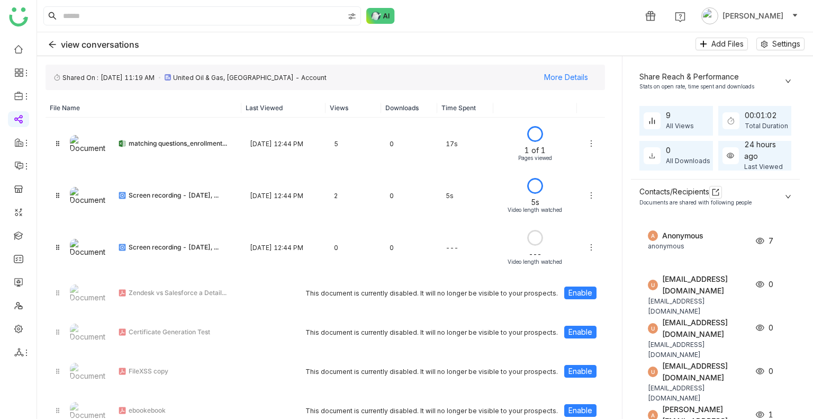
click at [191, 105] on th "File Name" at bounding box center [144, 107] width 196 height 19
click at [108, 85] on div "FC359BC4-A5F2-4CC2-B274-524677642BAD Shared On : [DATE] 11:19 AM United Oil & G…" at bounding box center [325, 77] width 559 height 25
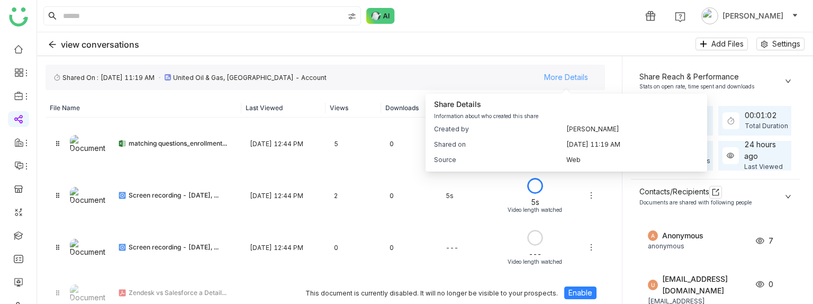
click at [567, 75] on span "More Details" at bounding box center [566, 77] width 44 height 16
click at [570, 77] on span "More Details" at bounding box center [566, 77] width 44 height 16
click at [566, 75] on span "More Details" at bounding box center [566, 77] width 44 height 16
click at [575, 120] on div "Created by [PERSON_NAME] Shared on [DATE] 11:19 AM Source web" at bounding box center [566, 141] width 282 height 61
click at [585, 123] on div "Created by [PERSON_NAME] Shared on [DATE] 11:19 AM Source web" at bounding box center [566, 141] width 282 height 61
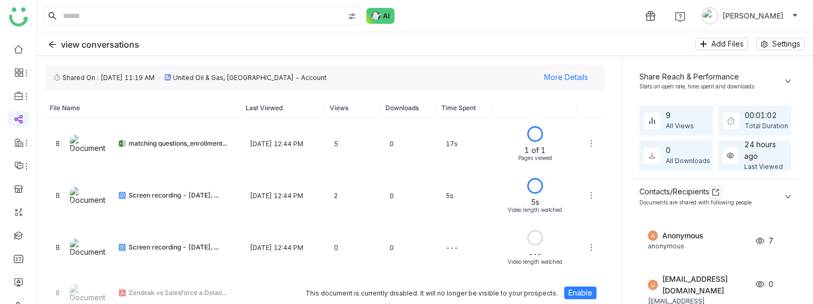
click at [790, 78] on icon at bounding box center [788, 81] width 6 height 6
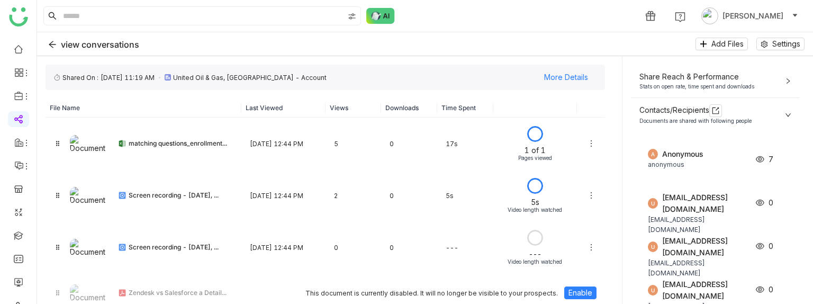
click at [792, 82] on div "Share Reach & Performance Stats on open rate, time spent and downloads" at bounding box center [715, 81] width 169 height 33
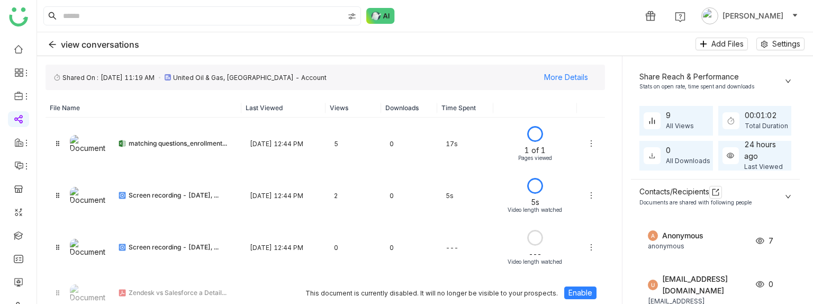
click at [792, 82] on div "Share Reach & Performance Stats on open rate, time spent and downloads" at bounding box center [715, 81] width 169 height 33
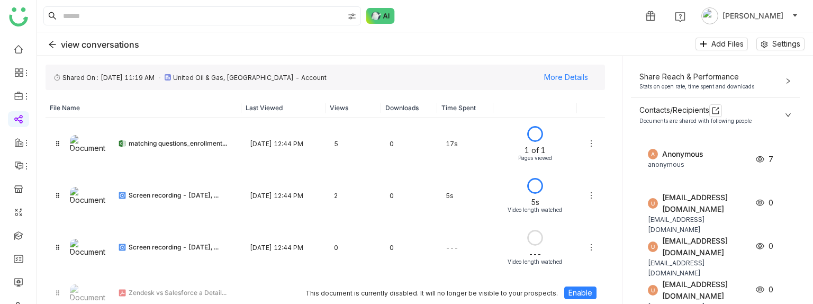
click at [786, 108] on div "Contacts/Recipients Documents are shared with following people" at bounding box center [715, 115] width 169 height 34
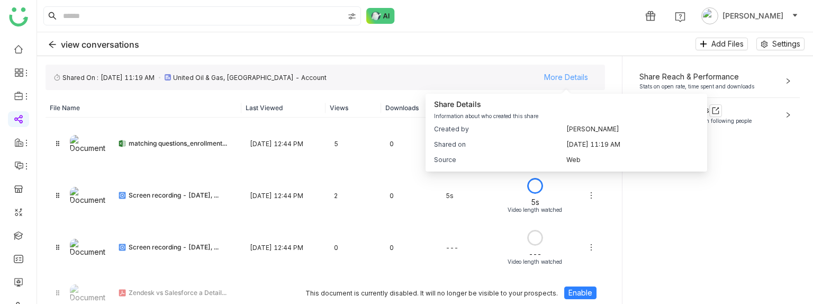
click at [557, 74] on span "More Details" at bounding box center [566, 77] width 44 height 16
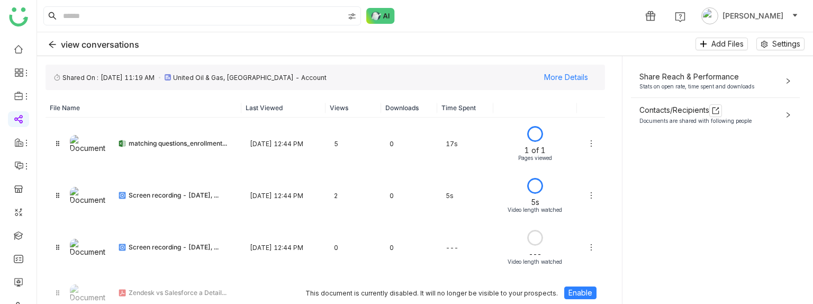
click at [44, 46] on div "view conversations Add Files Settings" at bounding box center [425, 44] width 776 height 24
click at [57, 44] on button "view conversations" at bounding box center [97, 43] width 102 height 17
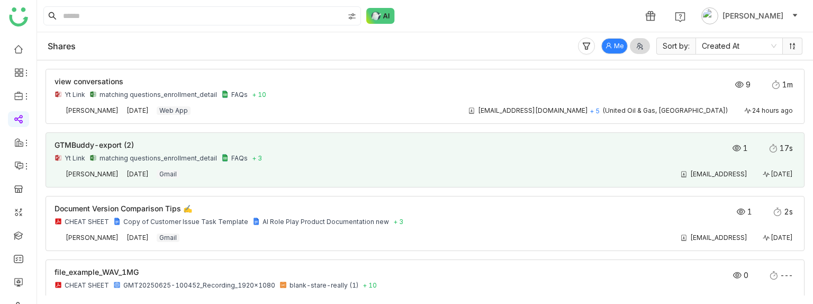
click at [381, 161] on div "Yt Link matching questions_enrollment_detail FAQs + 3" at bounding box center [351, 158] width 593 height 8
